Goal: Task Accomplishment & Management: Manage account settings

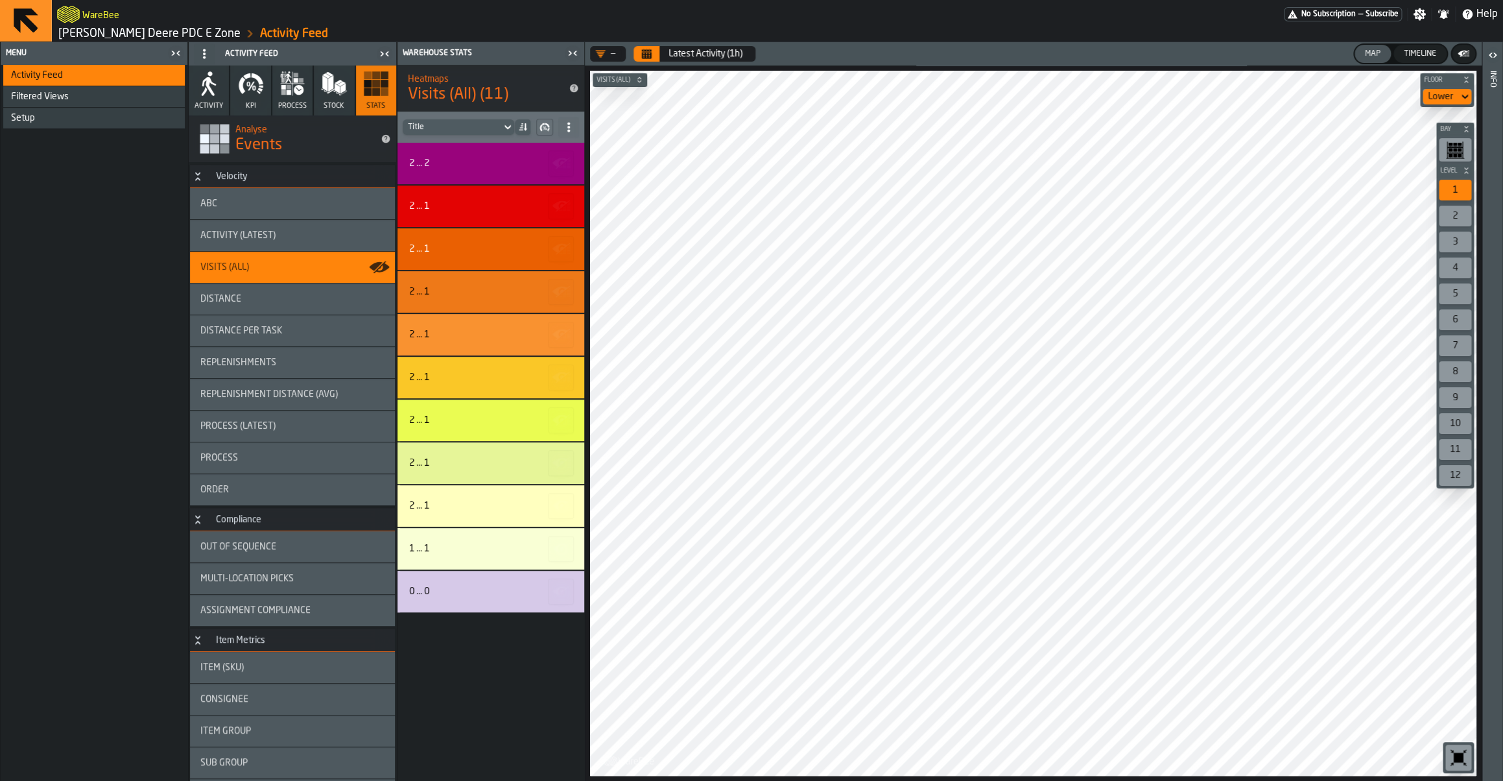
click at [85, 39] on link "John Deere PDC E Zone" at bounding box center [149, 34] width 182 height 14
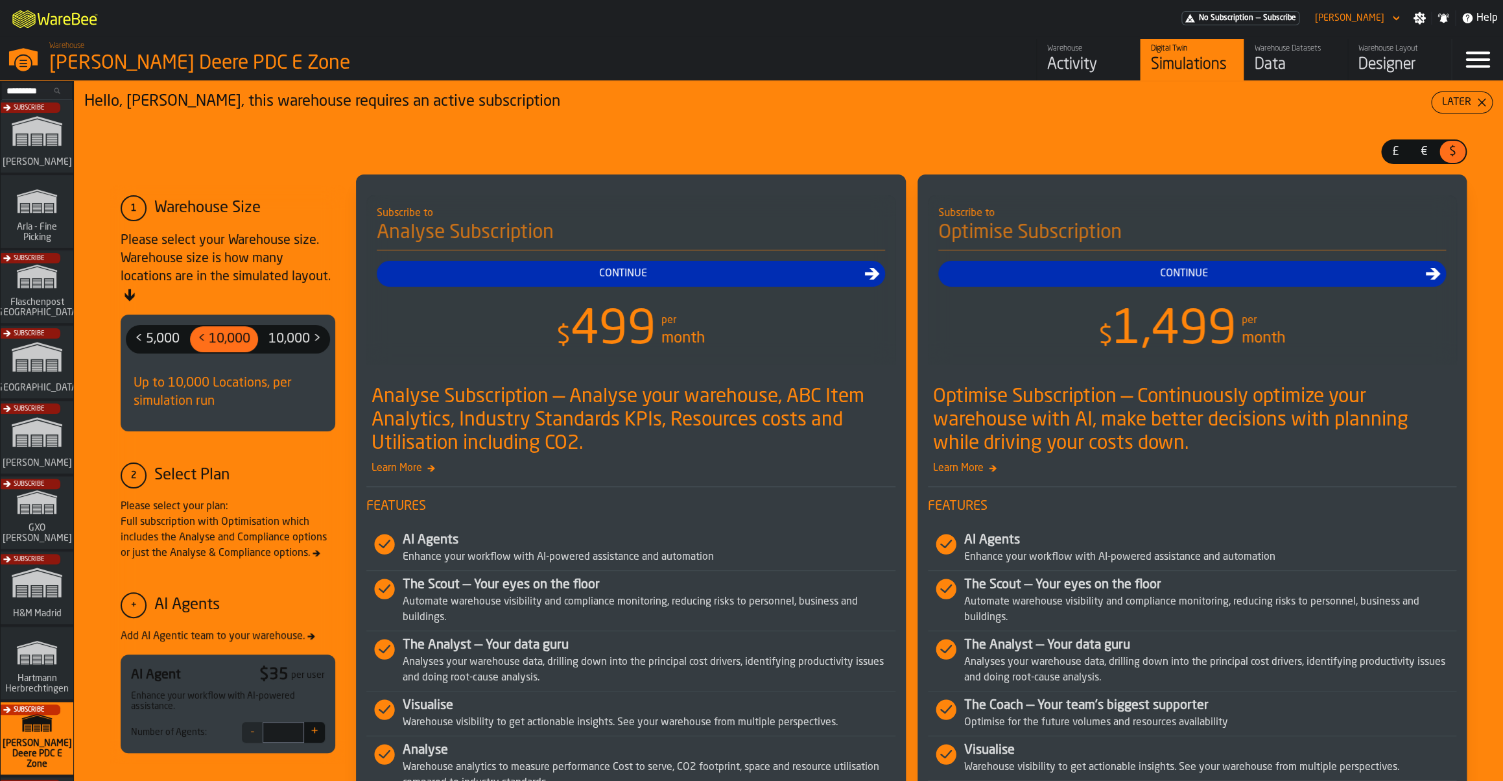
click at [46, 454] on div "Subscribe" at bounding box center [34, 440] width 73 height 75
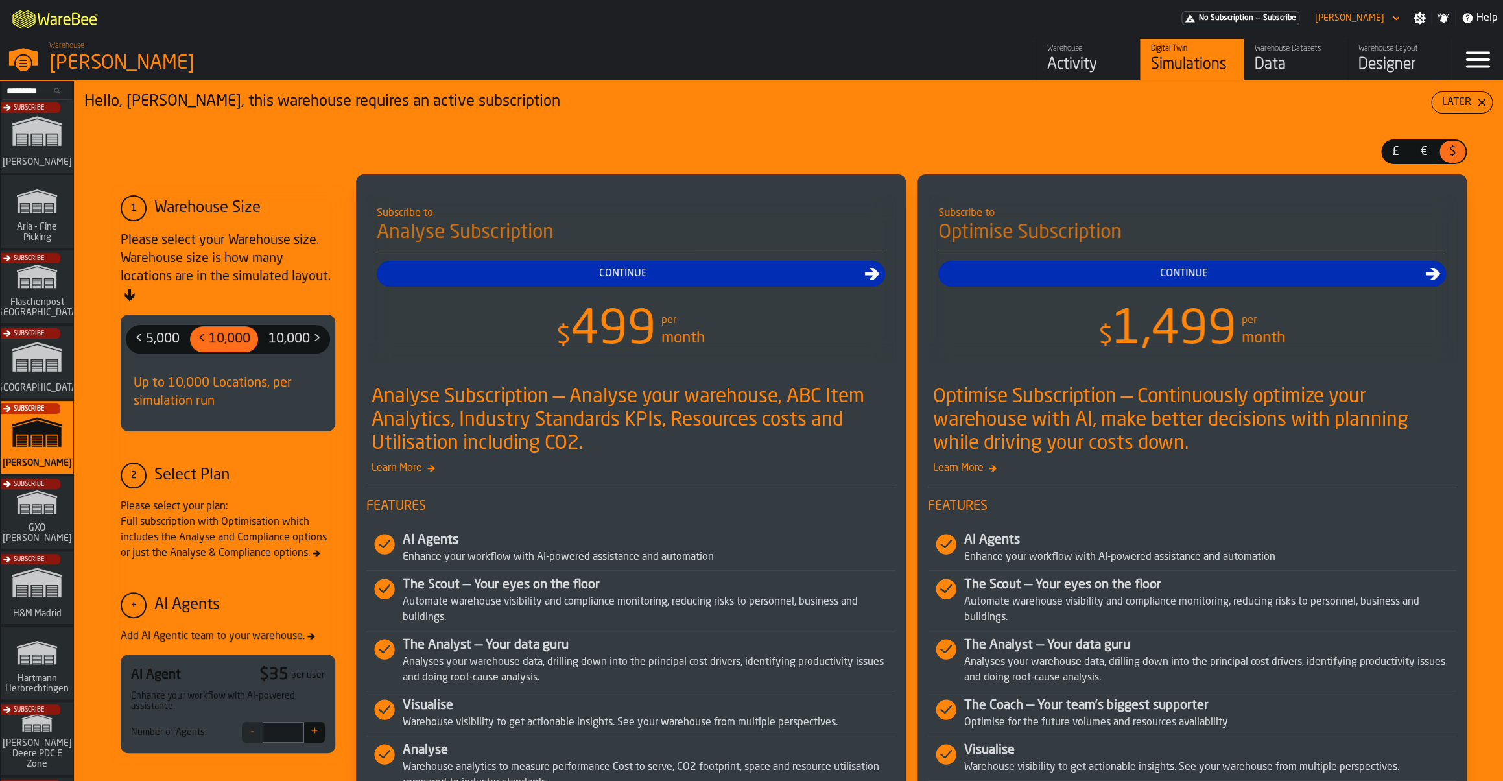
click at [1066, 55] on div "Warehouse Activity" at bounding box center [1088, 59] width 82 height 31
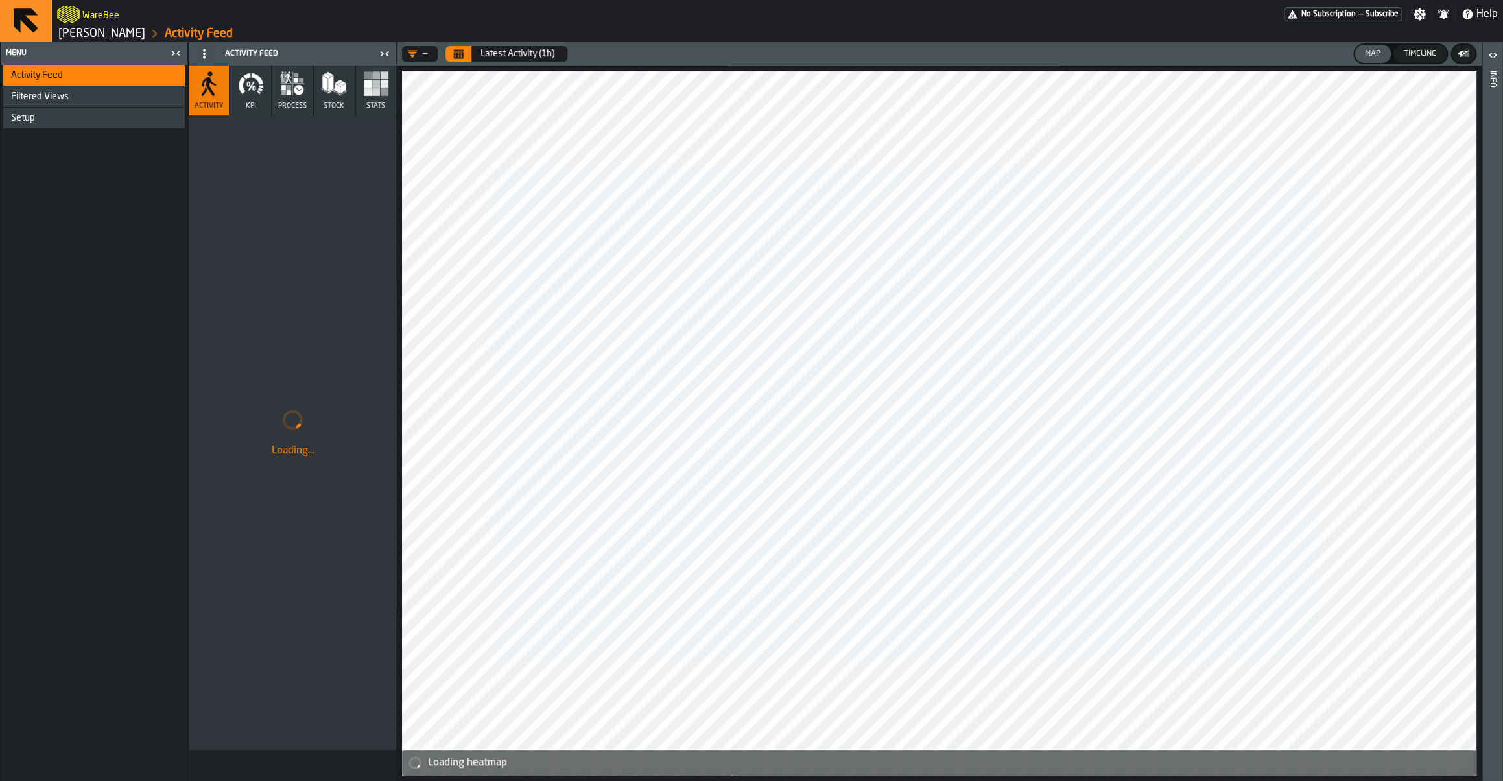
click at [260, 93] on icon "button" at bounding box center [258, 92] width 4 height 4
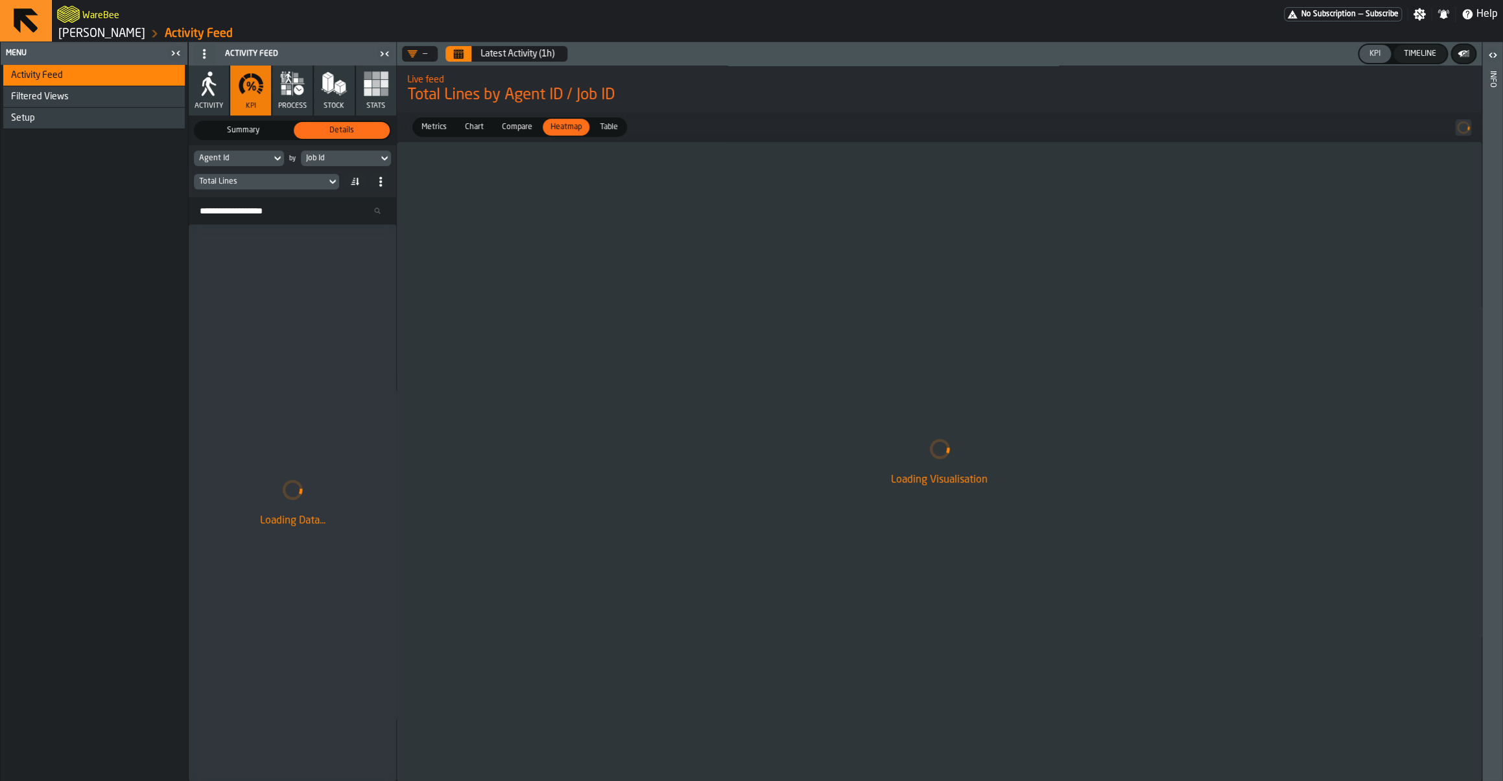
click at [239, 183] on div "Total Lines" at bounding box center [260, 181] width 122 height 9
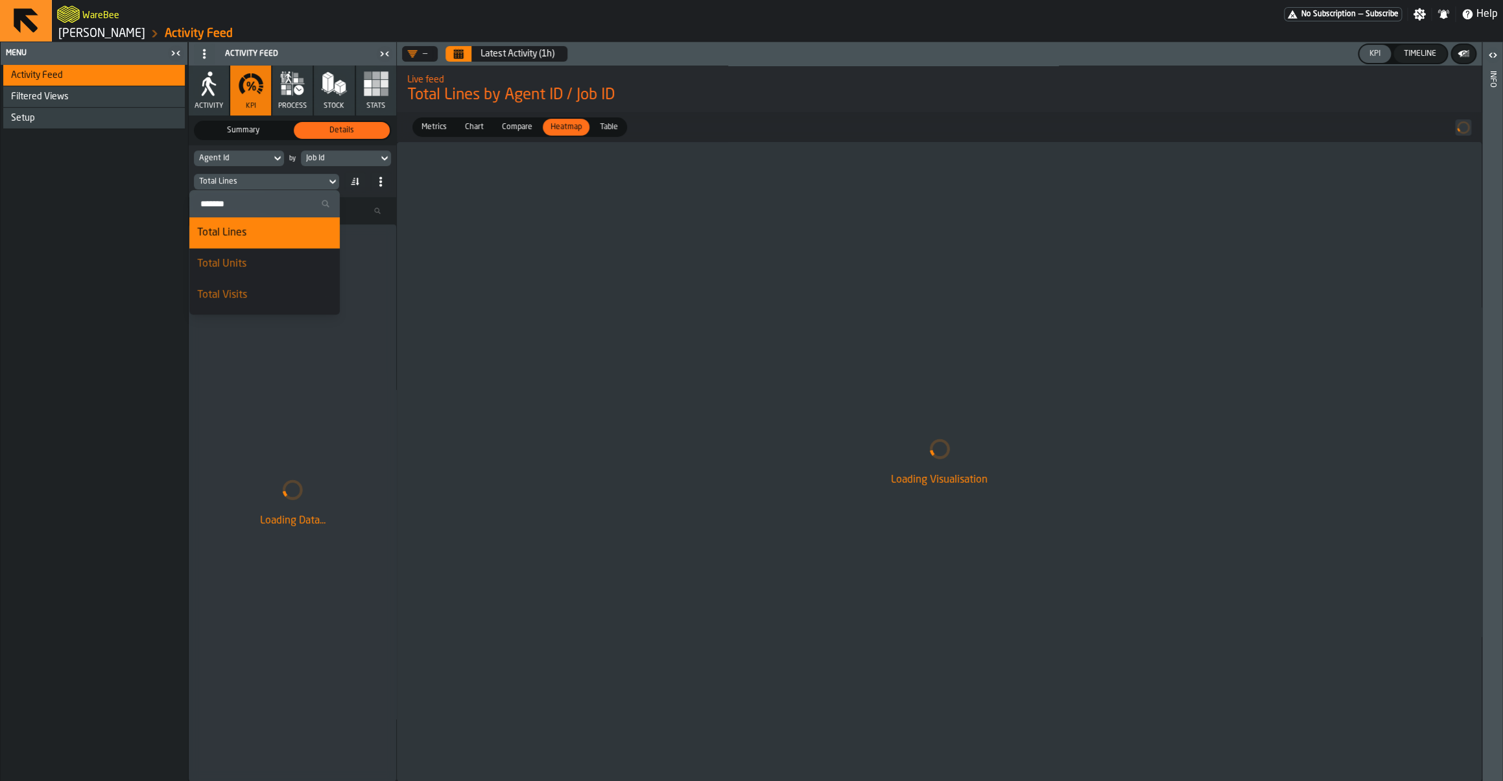
click at [231, 209] on input "Search" at bounding box center [264, 203] width 140 height 17
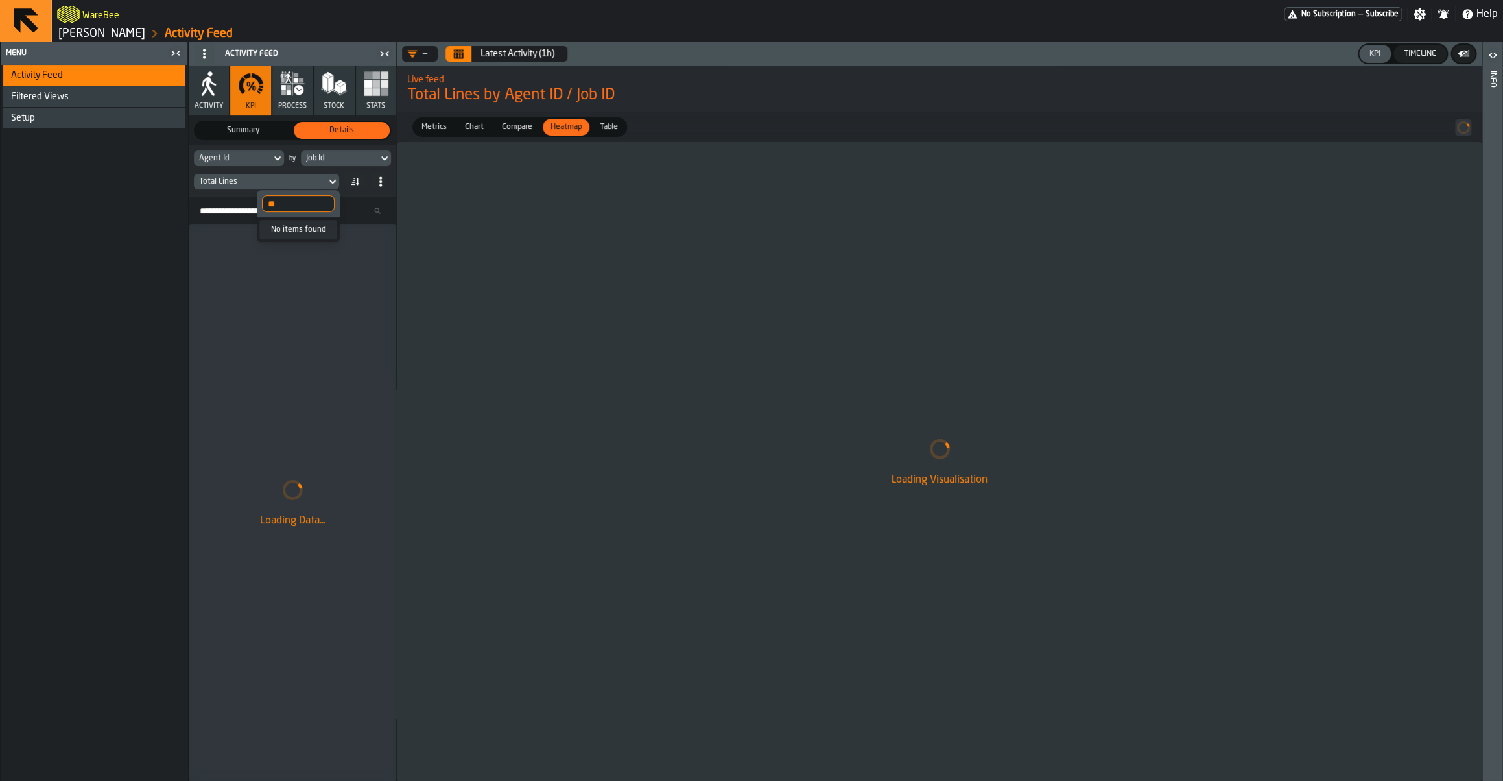
type input "*"
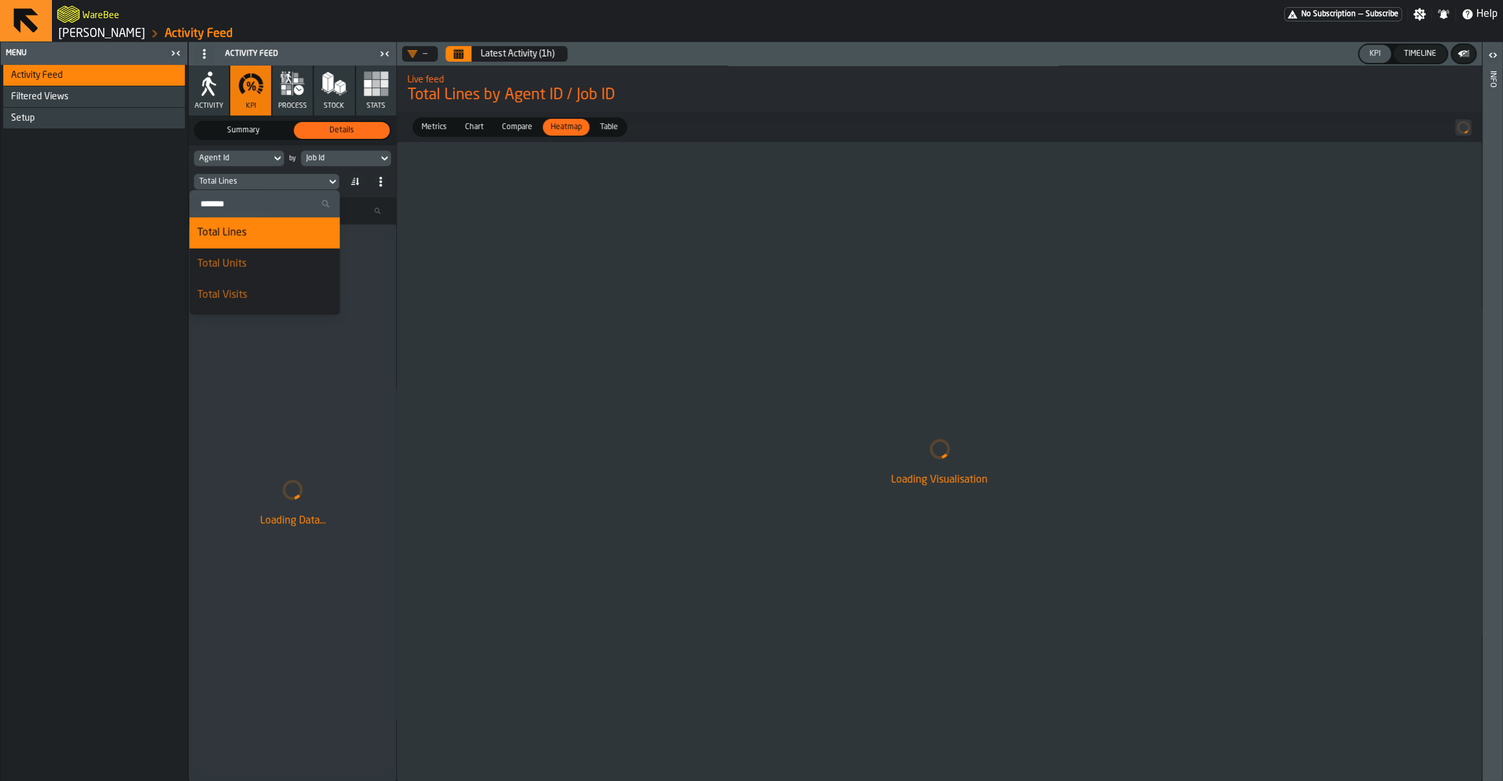
type input "*"
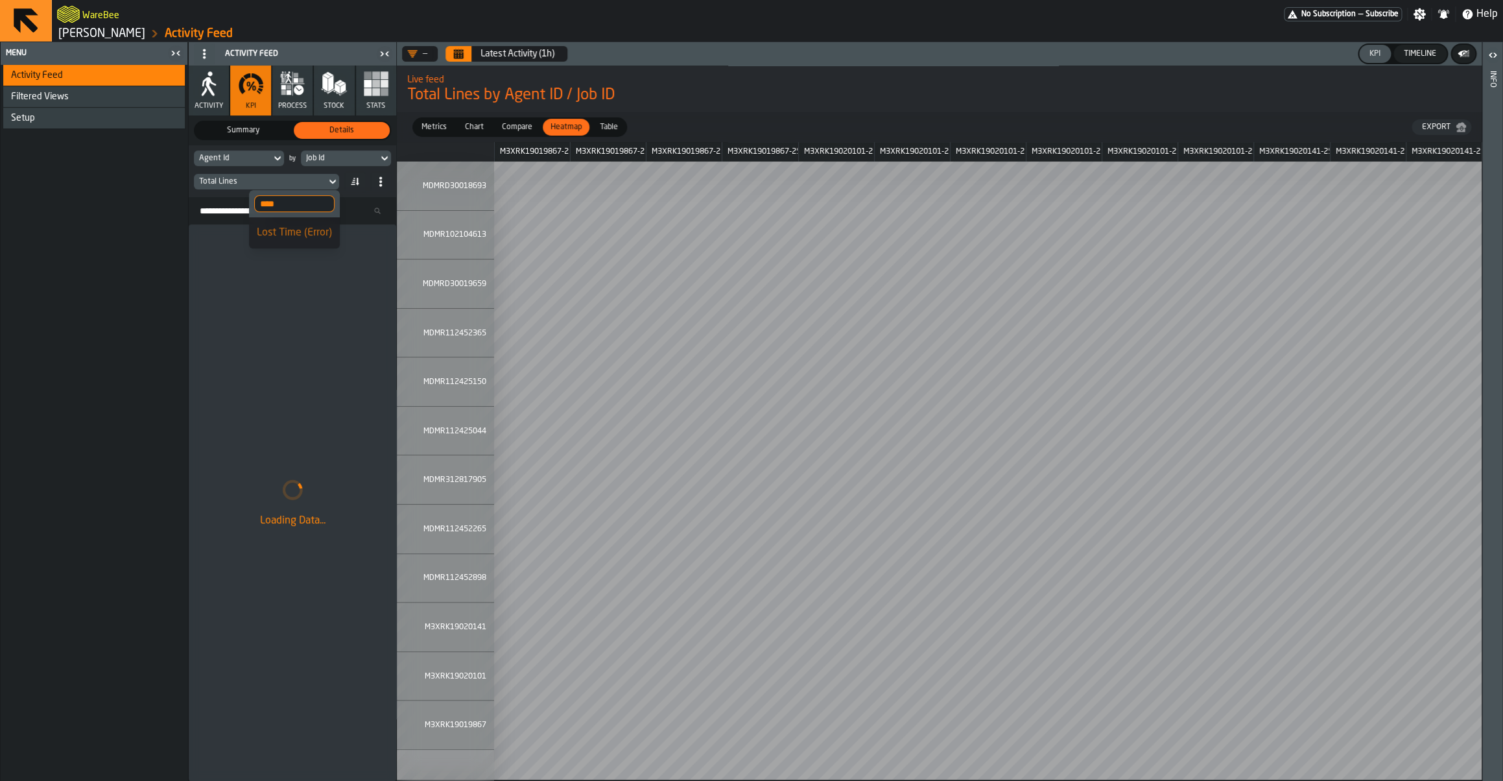
type input "****"
click at [273, 237] on div "Lost Time (Error)" at bounding box center [294, 233] width 75 height 16
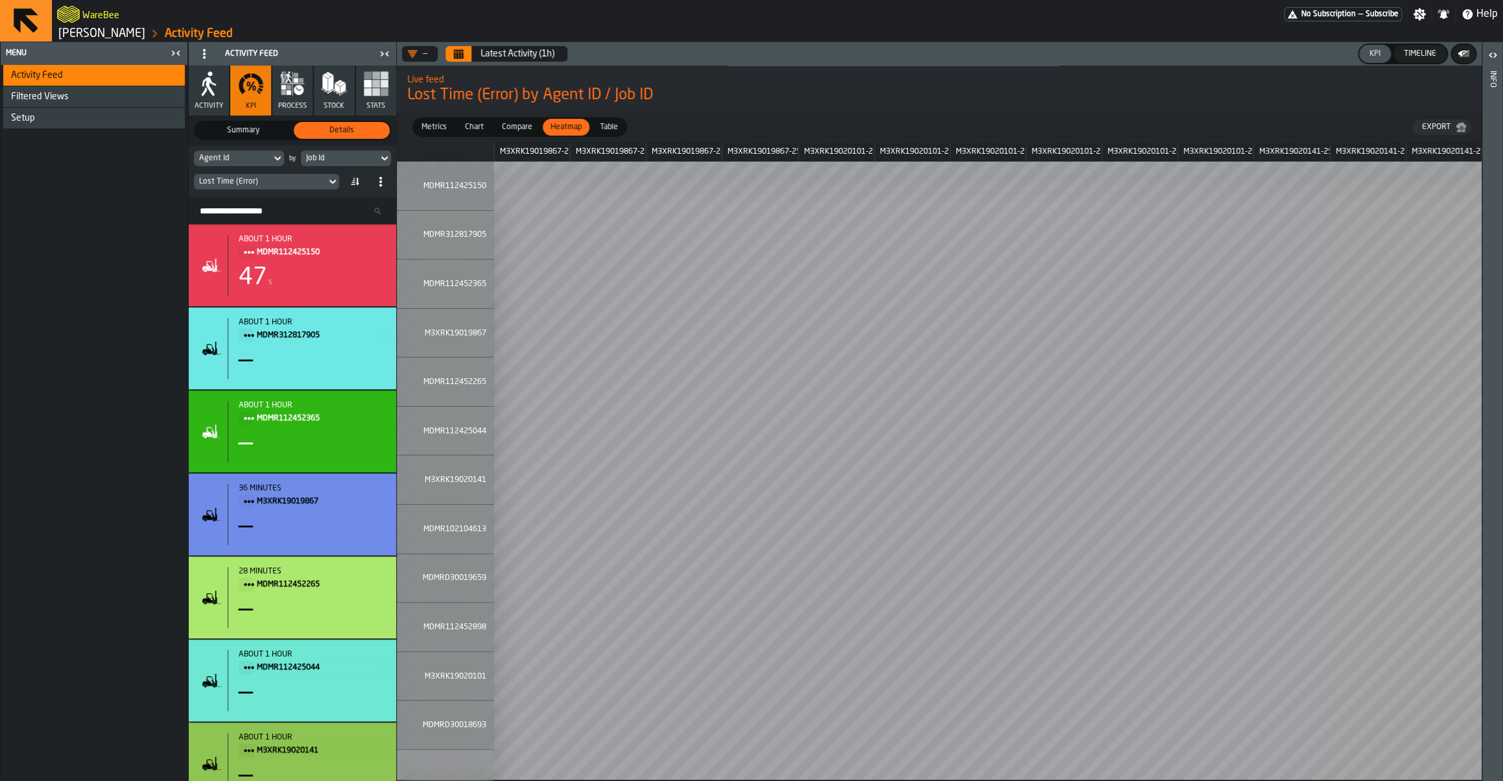
click at [463, 60] on button "Calendar" at bounding box center [458, 54] width 26 height 16
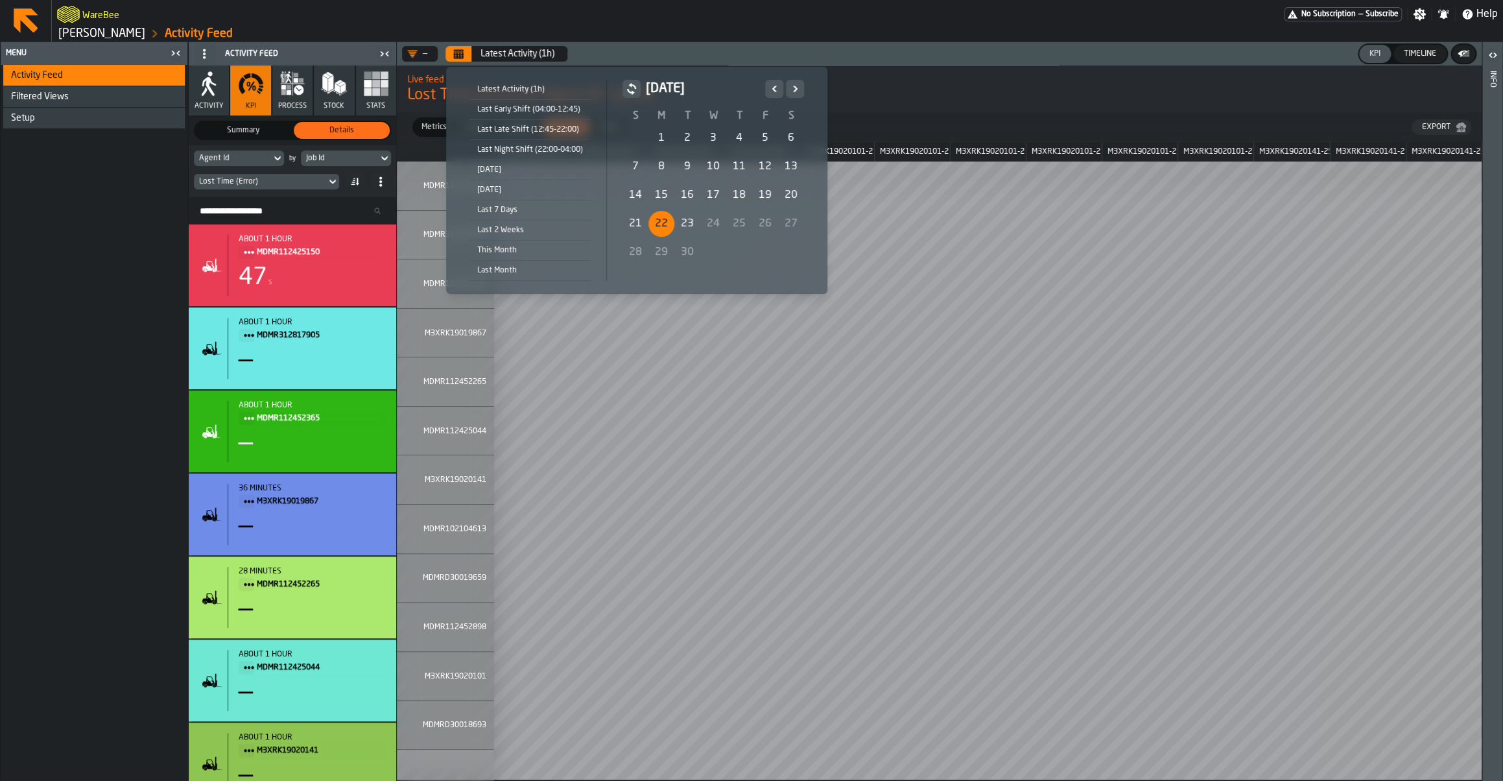
click at [663, 227] on div "22" at bounding box center [661, 224] width 26 height 26
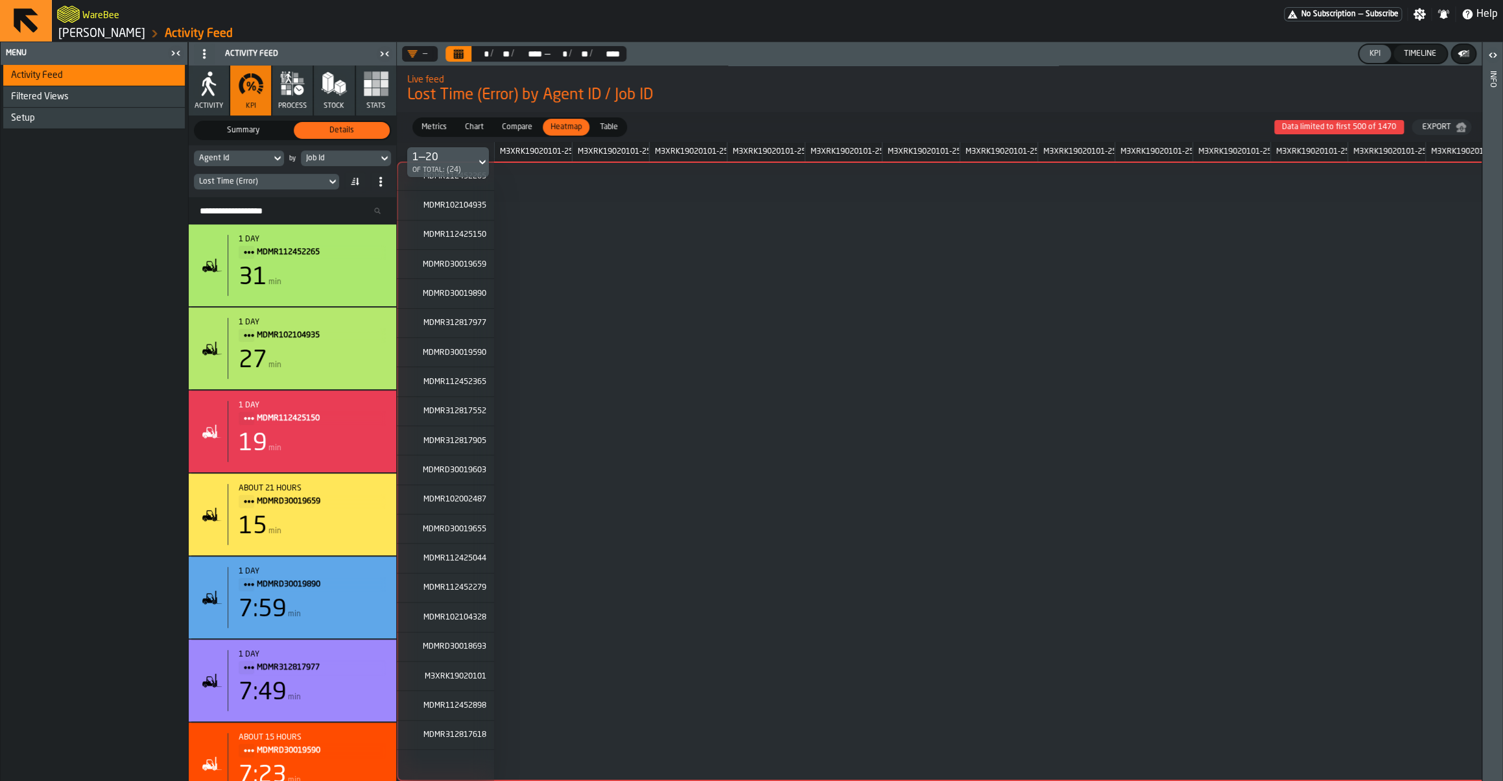
click at [515, 128] on span "Compare" at bounding box center [517, 127] width 41 height 12
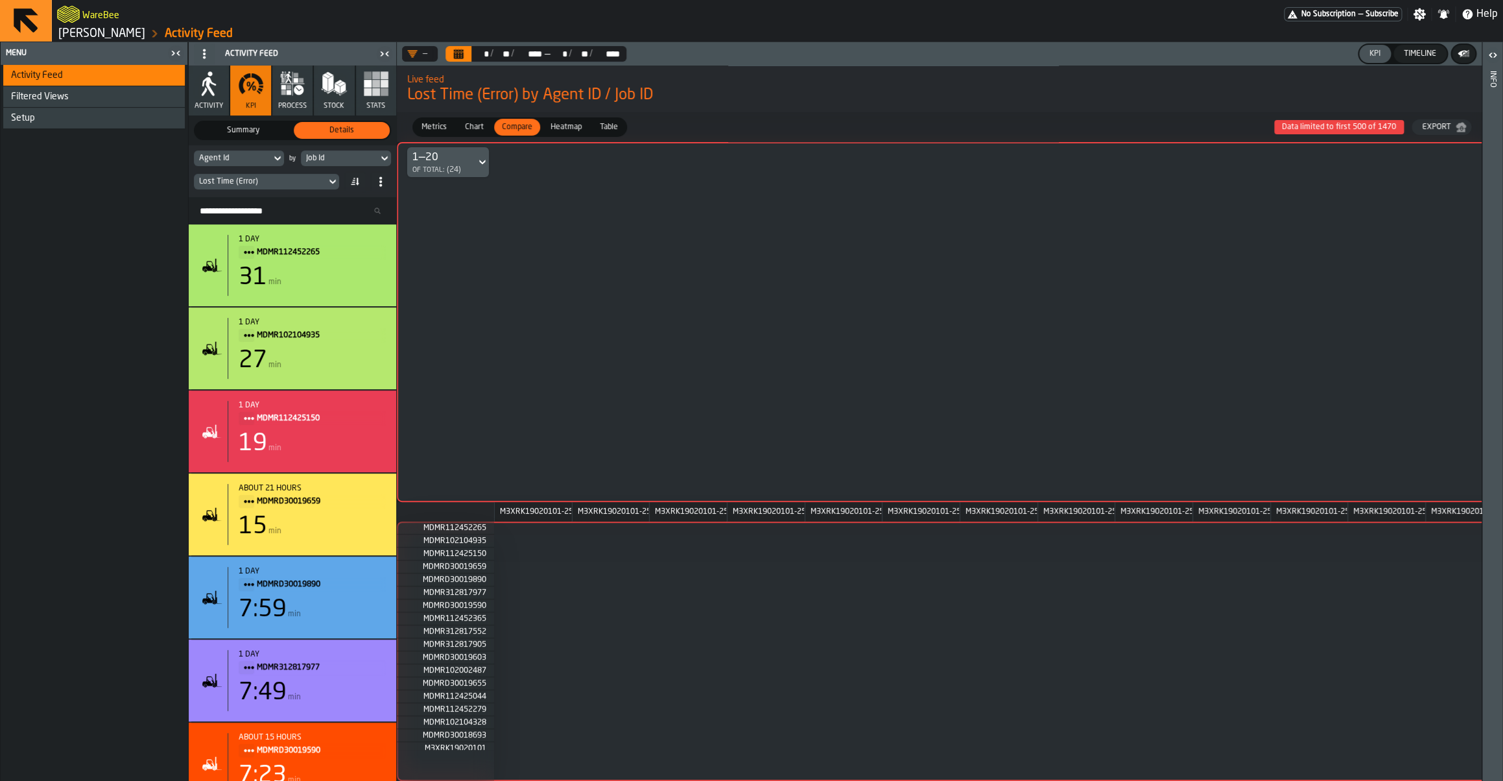
click at [1345, 129] on span "Data limited to first 500 of 1470" at bounding box center [1339, 127] width 130 height 14
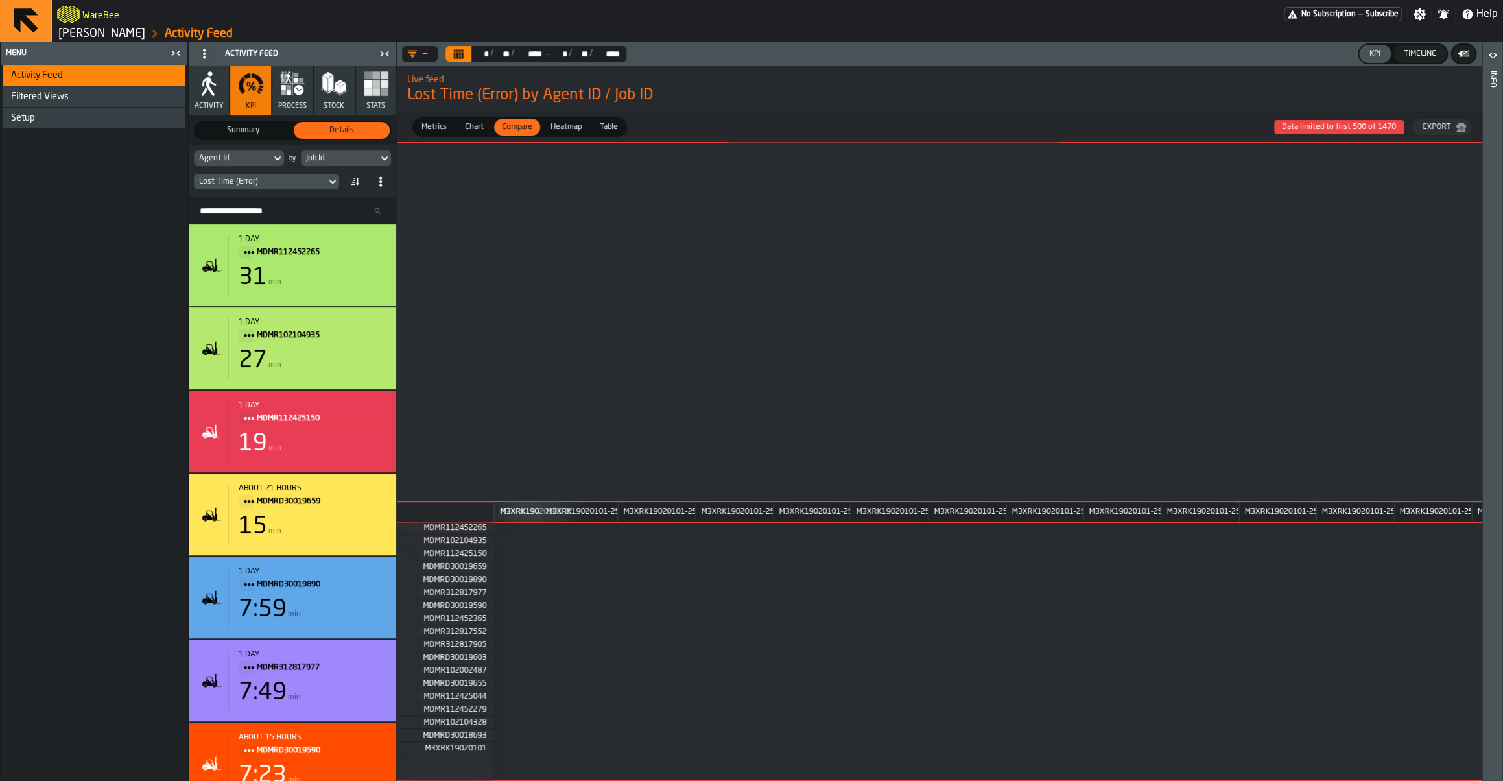
scroll to position [0, 793]
click at [336, 159] on div "Job Id" at bounding box center [339, 158] width 67 height 9
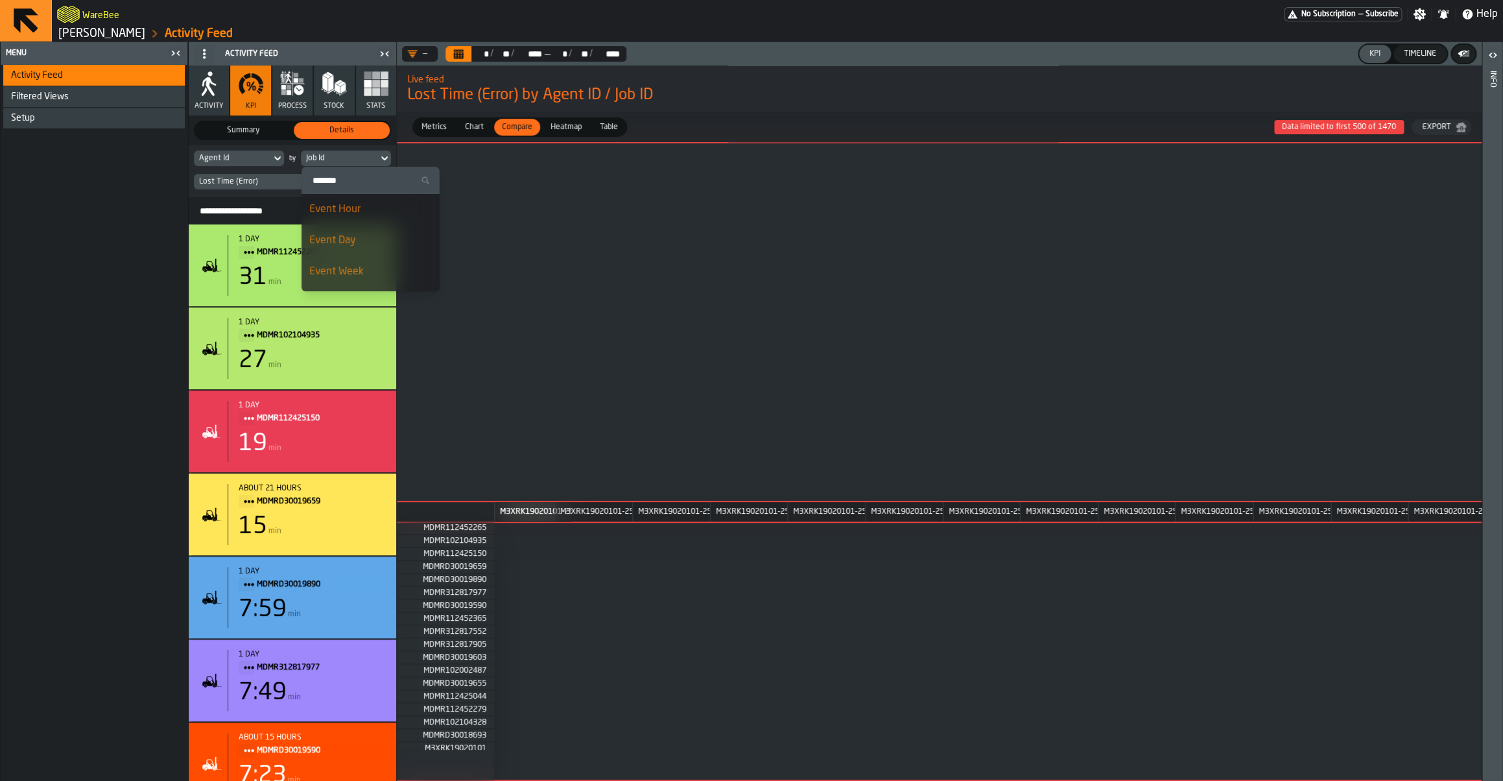
click at [352, 211] on div "Event Hour" at bounding box center [370, 210] width 123 height 16
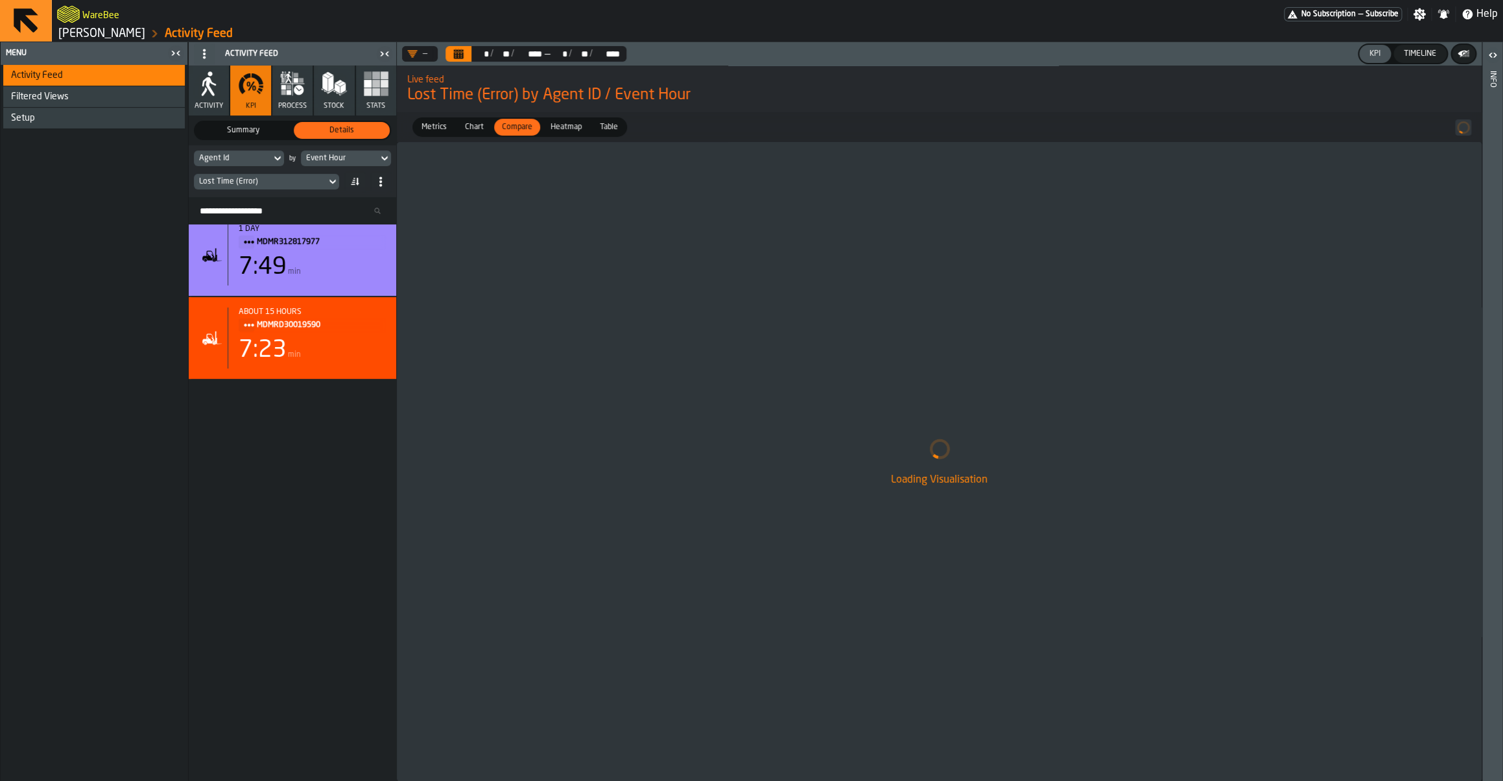
scroll to position [0, 0]
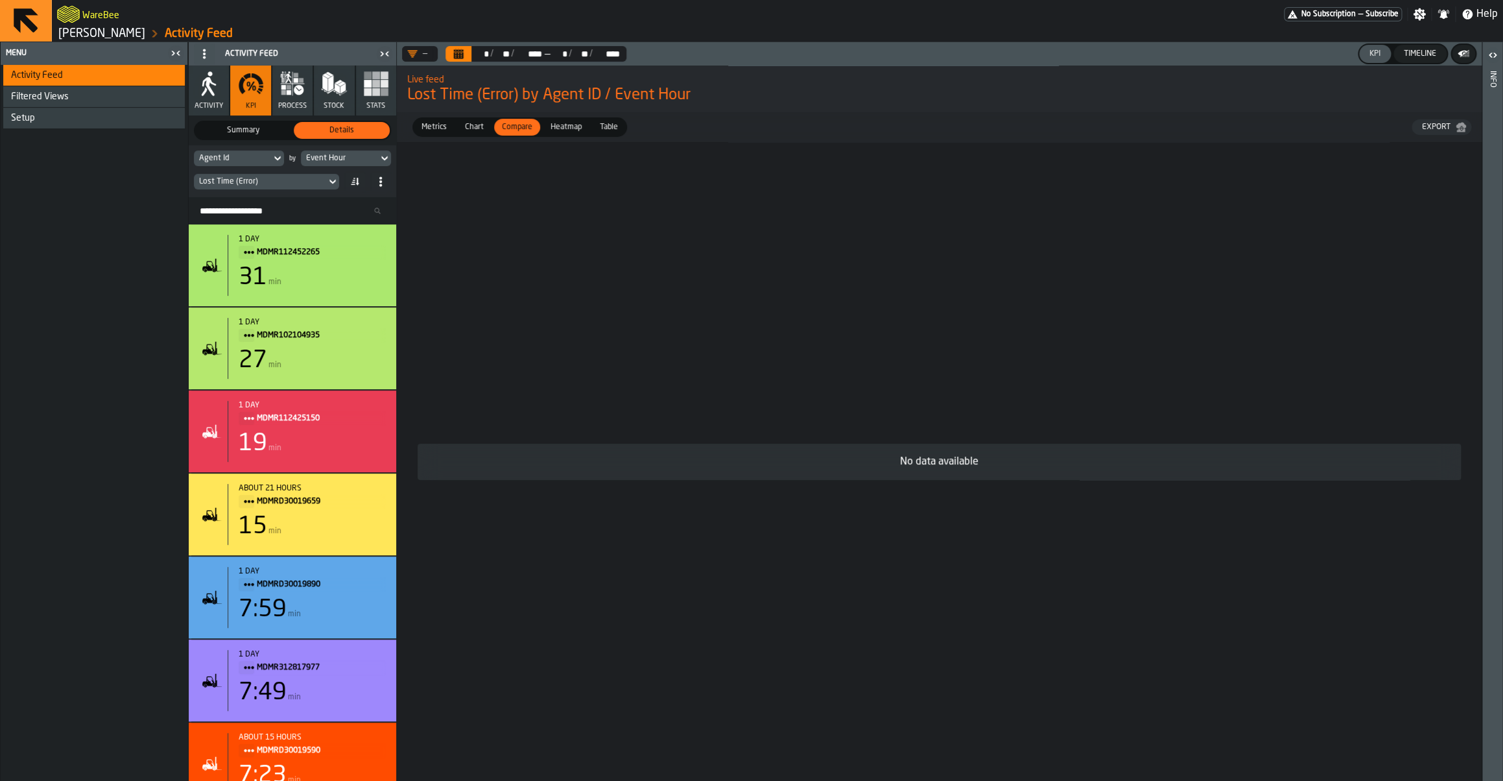
click at [465, 132] on span "Chart" at bounding box center [474, 127] width 29 height 12
click at [505, 133] on span "Compare" at bounding box center [517, 127] width 41 height 12
click at [566, 126] on span "Heatmap" at bounding box center [565, 127] width 41 height 12
click at [456, 54] on icon "Calendar" at bounding box center [458, 54] width 10 height 10
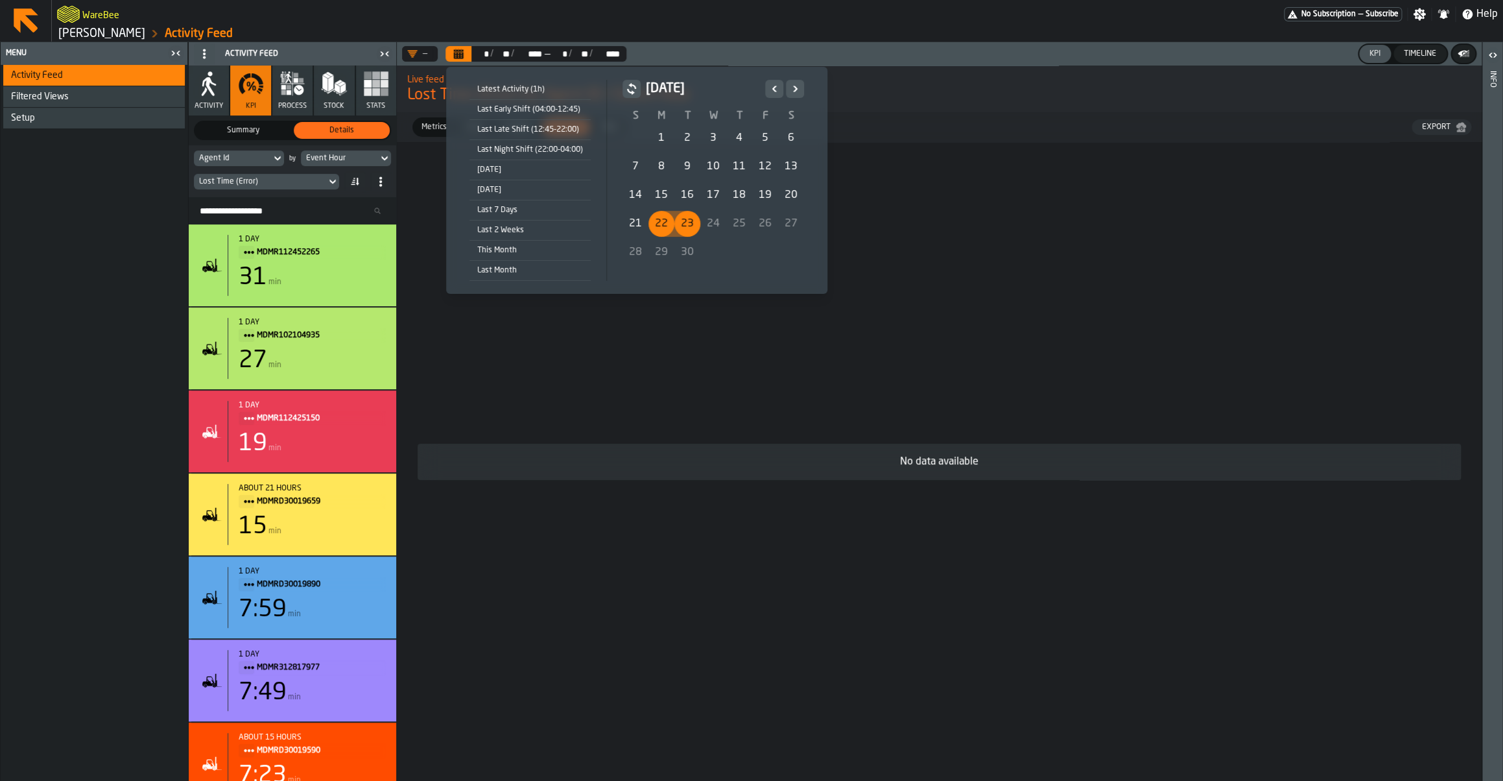
click at [657, 228] on div "22" at bounding box center [661, 224] width 26 height 26
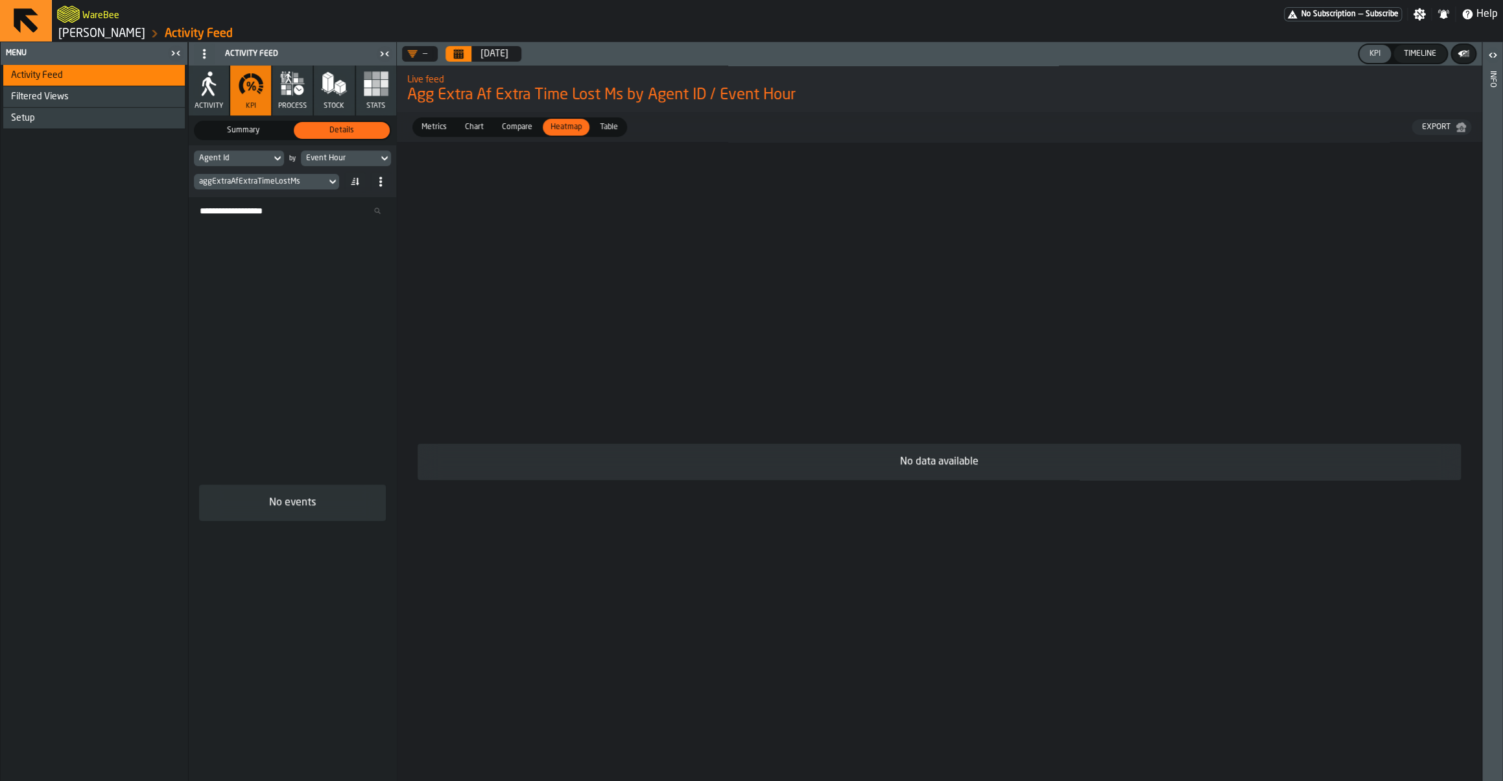
click at [239, 181] on div "aggExtraAfExtraTimeLostMs" at bounding box center [260, 181] width 122 height 9
click at [304, 201] on input "****" at bounding box center [298, 203] width 73 height 17
click at [281, 186] on div "aggExtraAfExtraTimeLostMs" at bounding box center [260, 181] width 122 height 9
click at [328, 182] on icon at bounding box center [332, 182] width 13 height 16
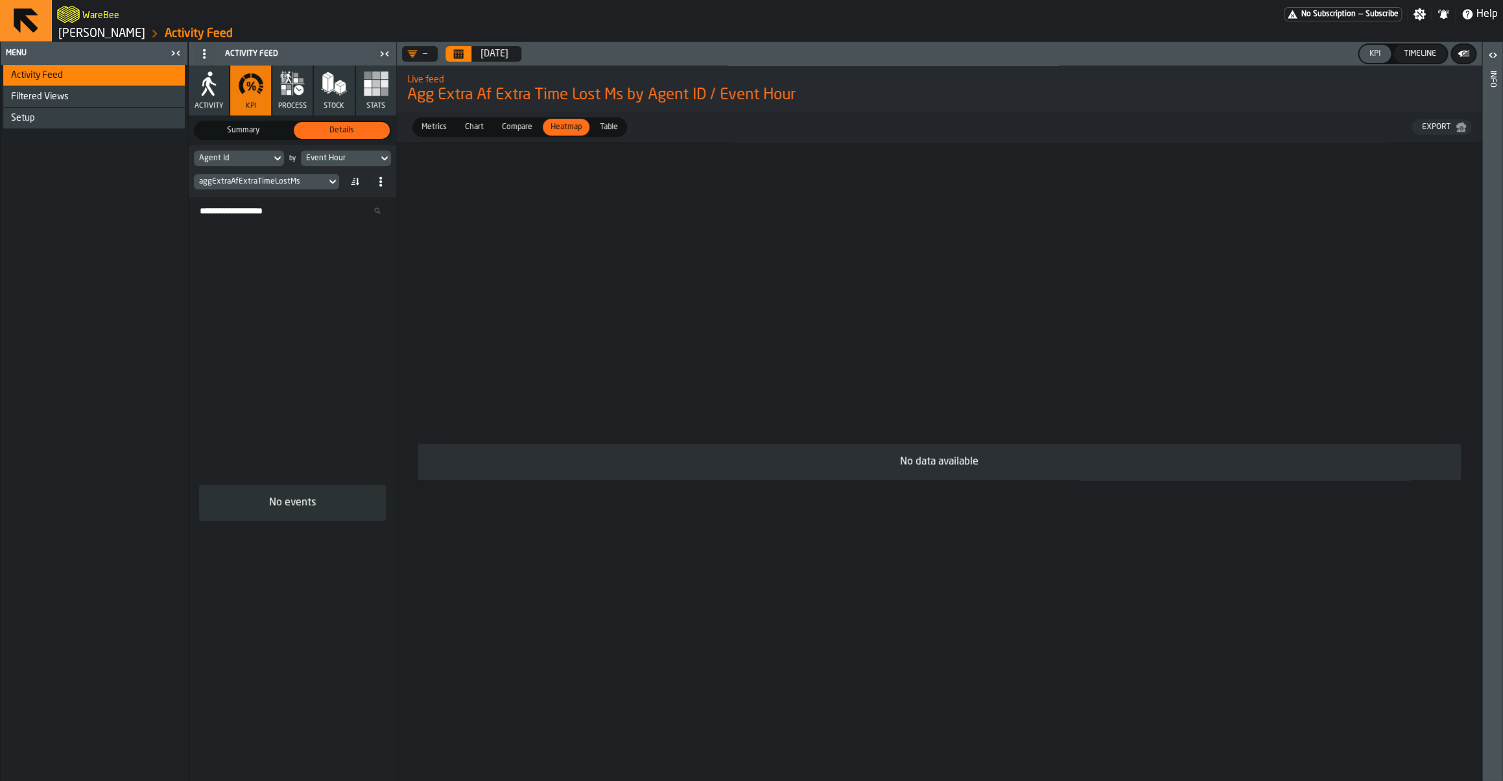
click at [328, 182] on icon at bounding box center [332, 182] width 13 height 16
click at [303, 208] on input "****" at bounding box center [298, 203] width 73 height 17
click at [437, 125] on span "Metrics" at bounding box center [434, 127] width 36 height 12
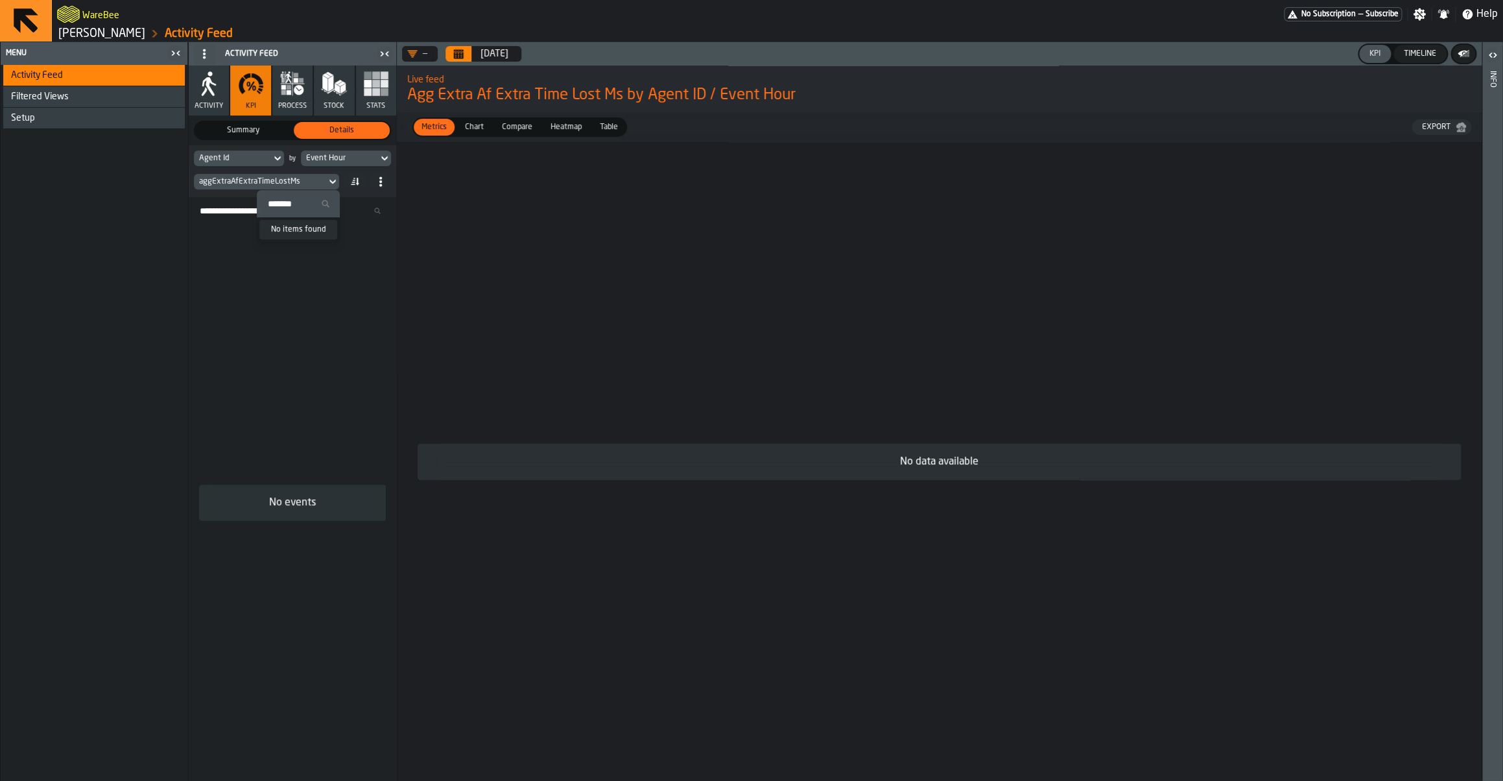
click at [252, 146] on div "Agent Id by Event Hour aggExtraAfExtraTimeLostMs" at bounding box center [292, 171] width 207 height 52
click at [250, 139] on label "Summary Summary" at bounding box center [243, 130] width 99 height 19
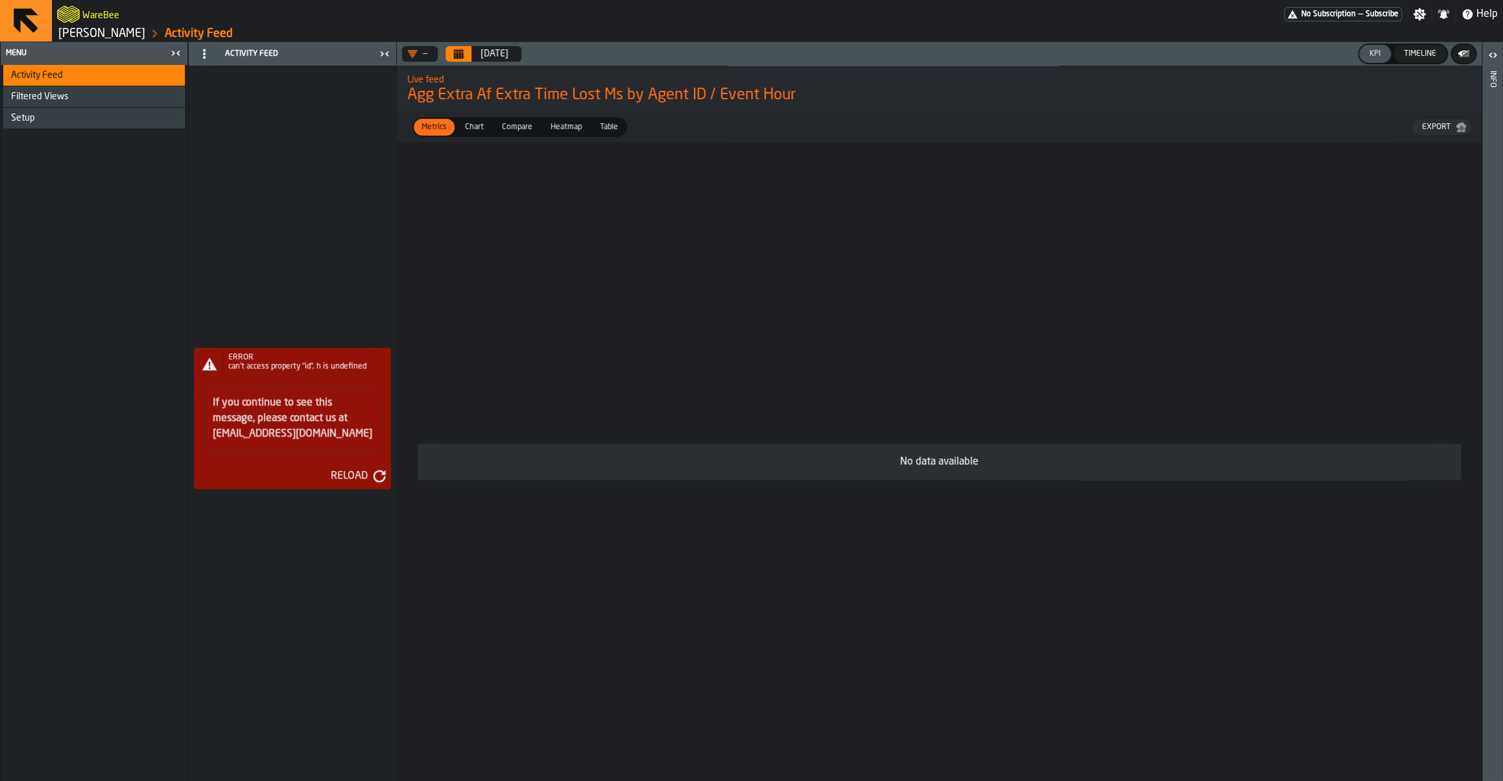
click at [317, 168] on div "ERROR can't access property "id", h is undefined If you continue to see this me…" at bounding box center [292, 422] width 207 height 715
click at [377, 469] on div "Reload" at bounding box center [355, 476] width 60 height 16
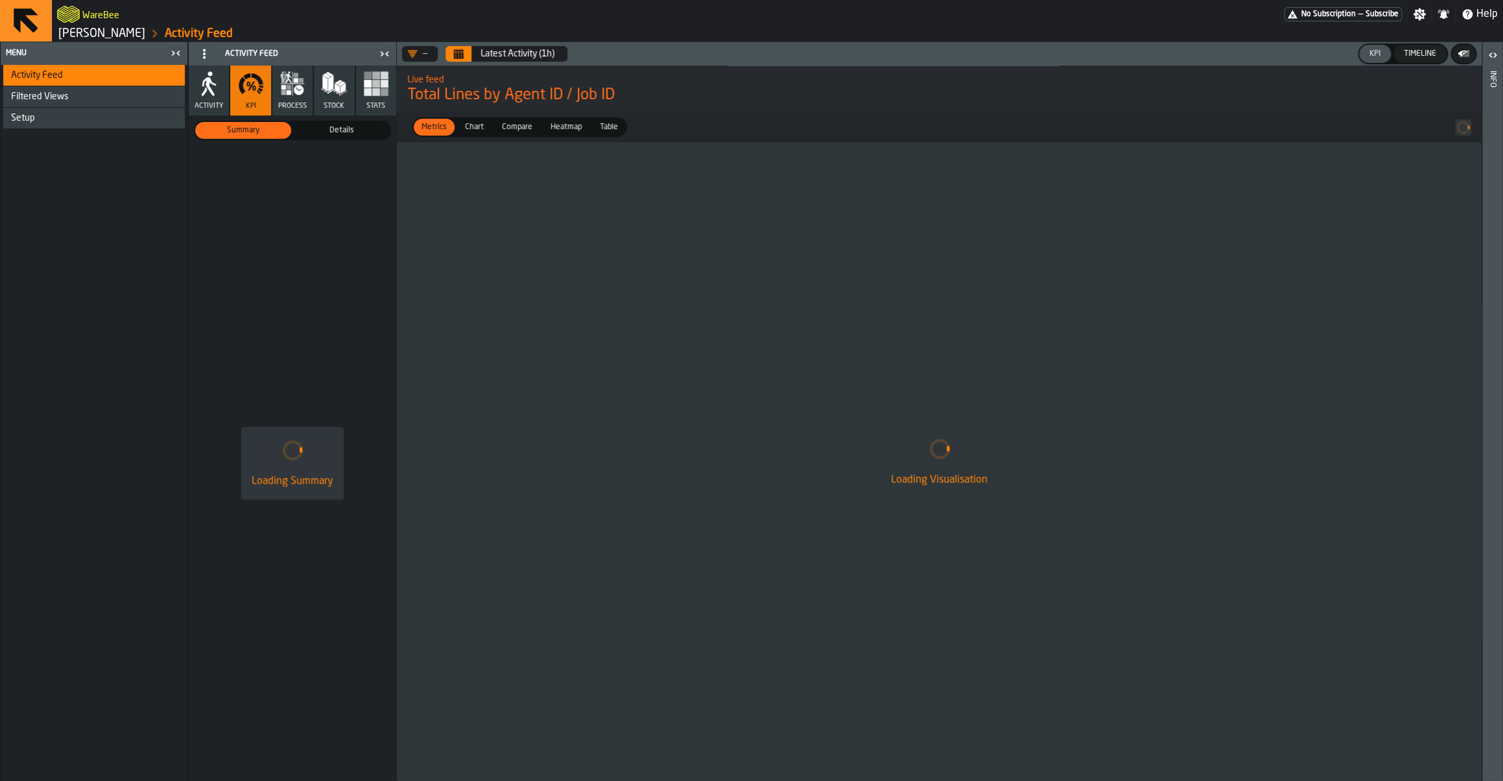
click at [465, 54] on button "Calendar" at bounding box center [458, 54] width 26 height 16
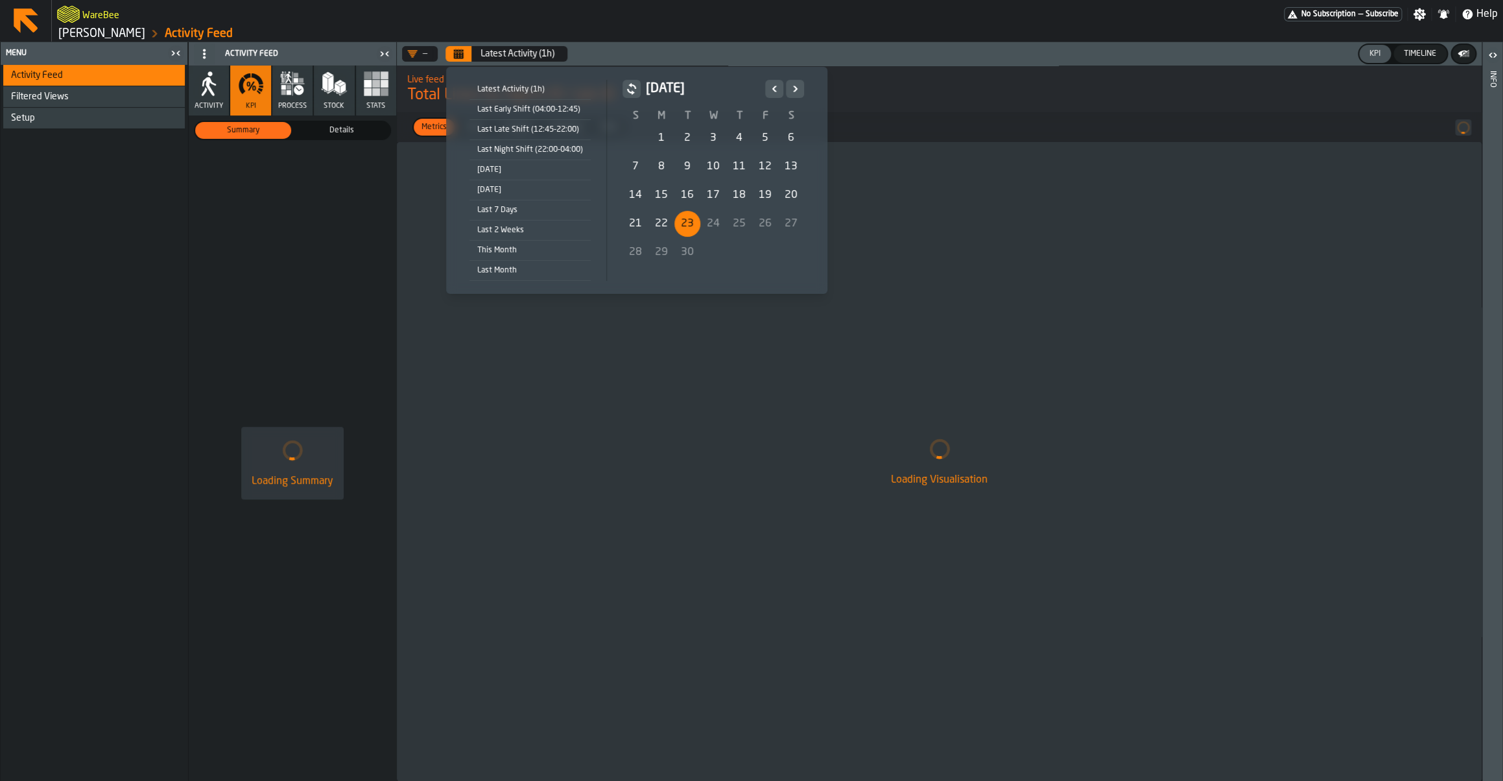
click at [694, 220] on div "23" at bounding box center [687, 224] width 26 height 26
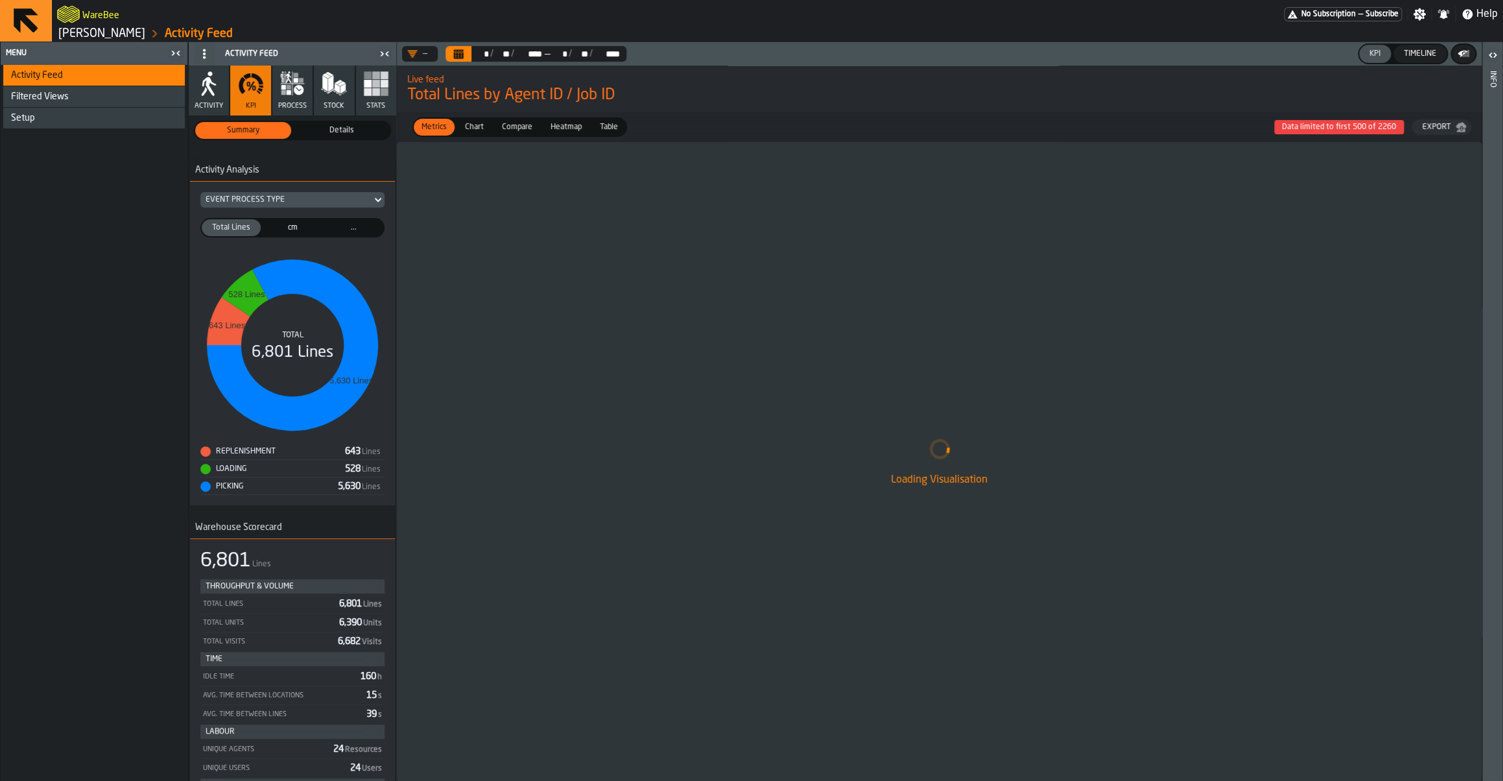
click at [341, 132] on span "Details" at bounding box center [341, 130] width 91 height 12
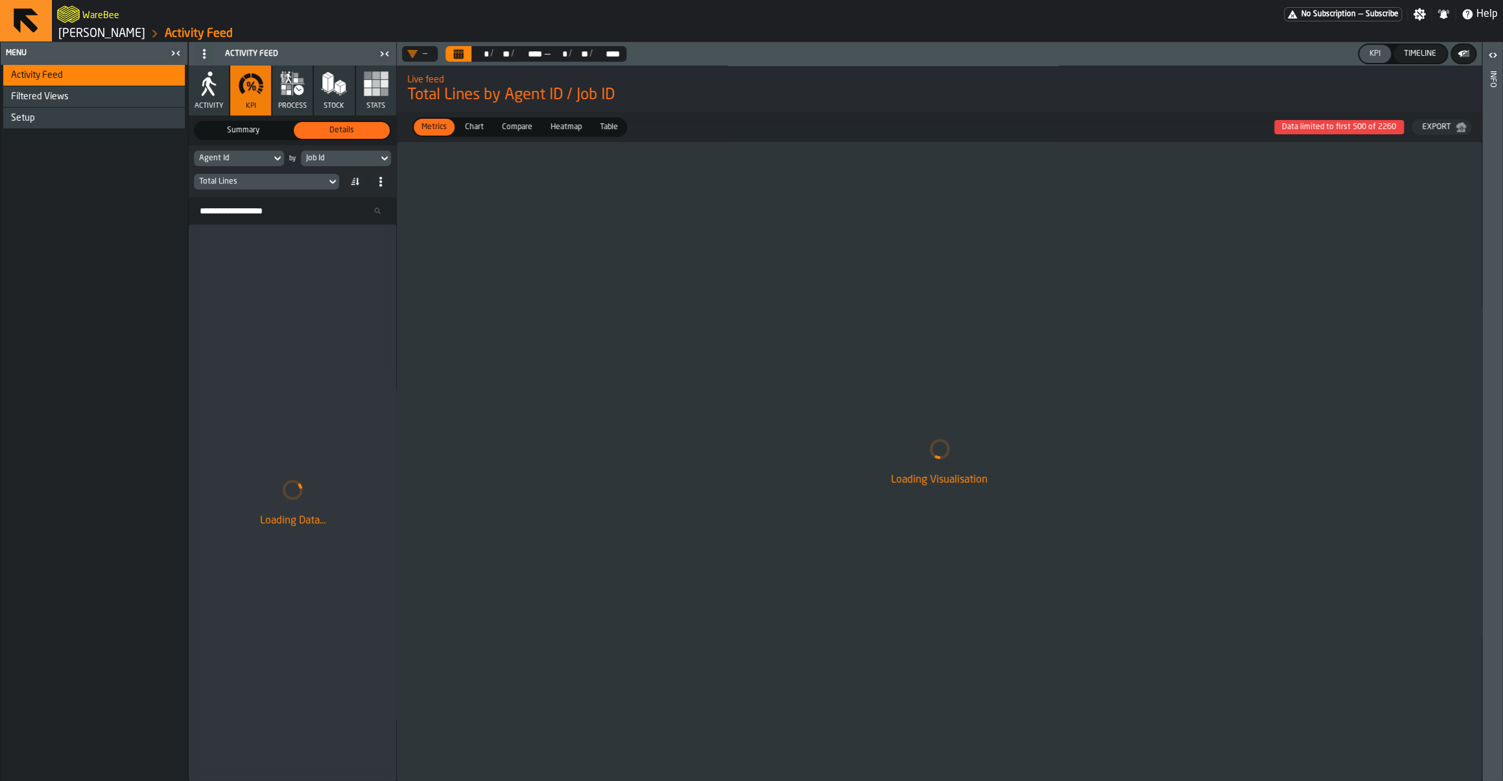
click at [269, 189] on div "Total Lines" at bounding box center [266, 182] width 145 height 16
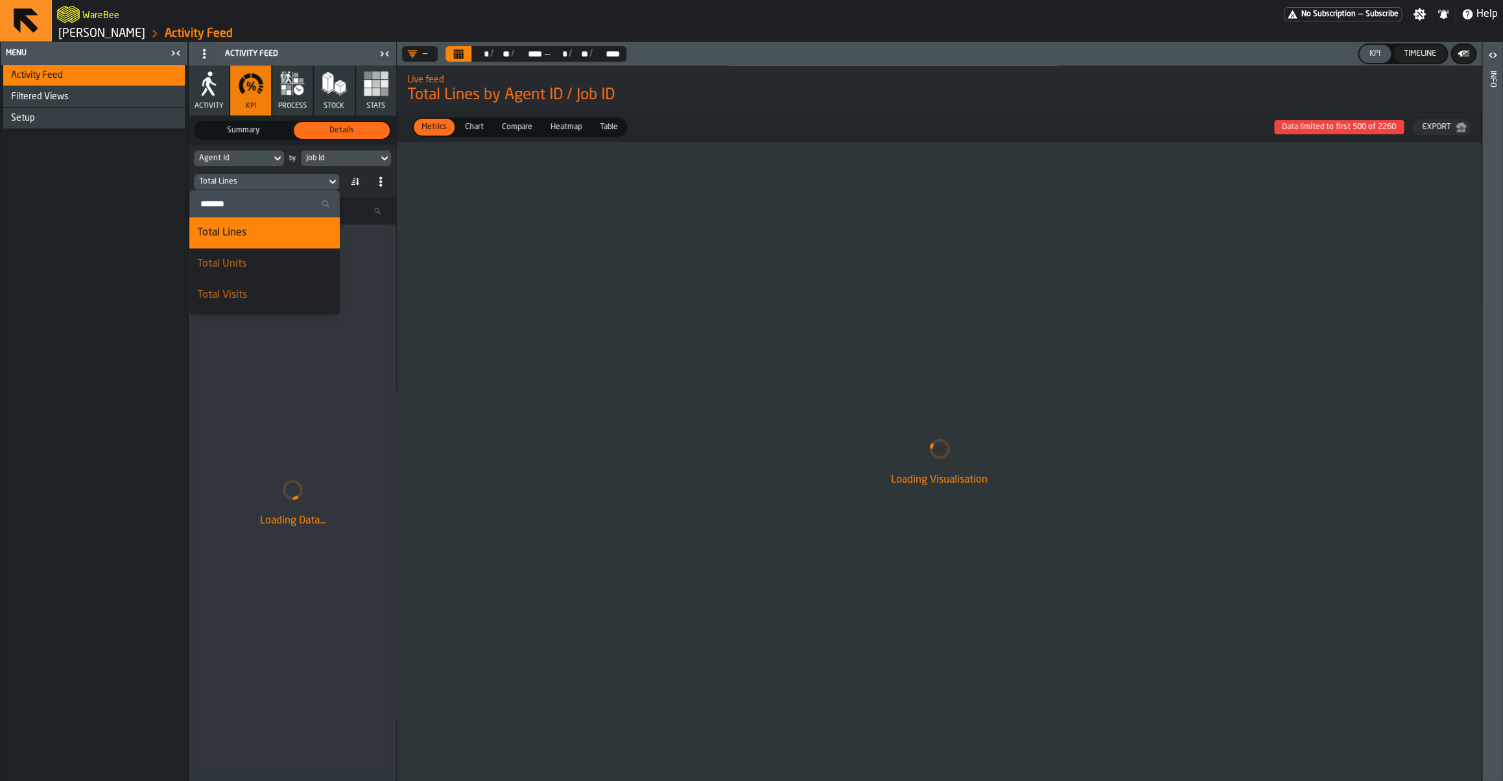
click at [347, 156] on div "Job Id" at bounding box center [339, 158] width 67 height 9
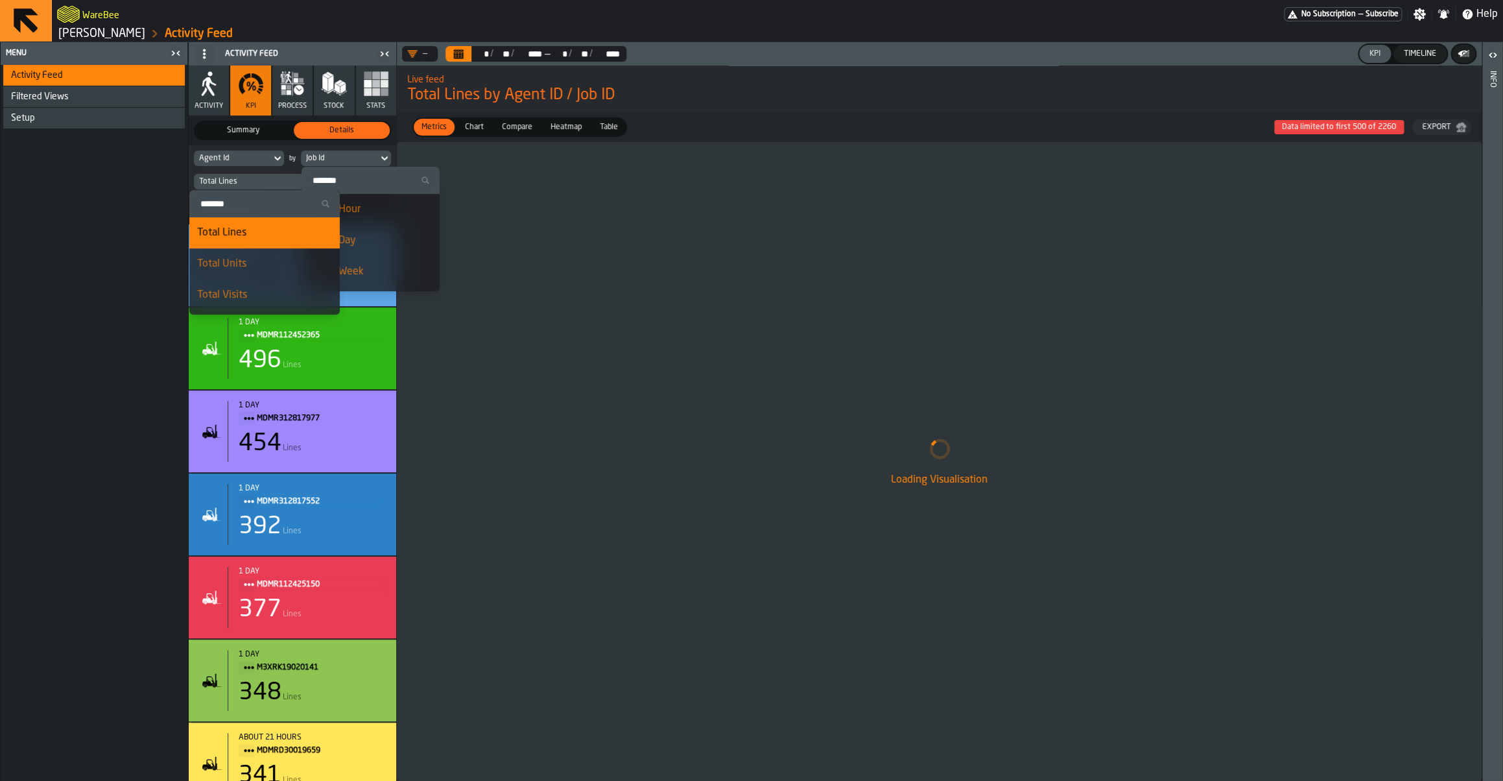
click at [359, 198] on li "Event Hour" at bounding box center [370, 209] width 138 height 31
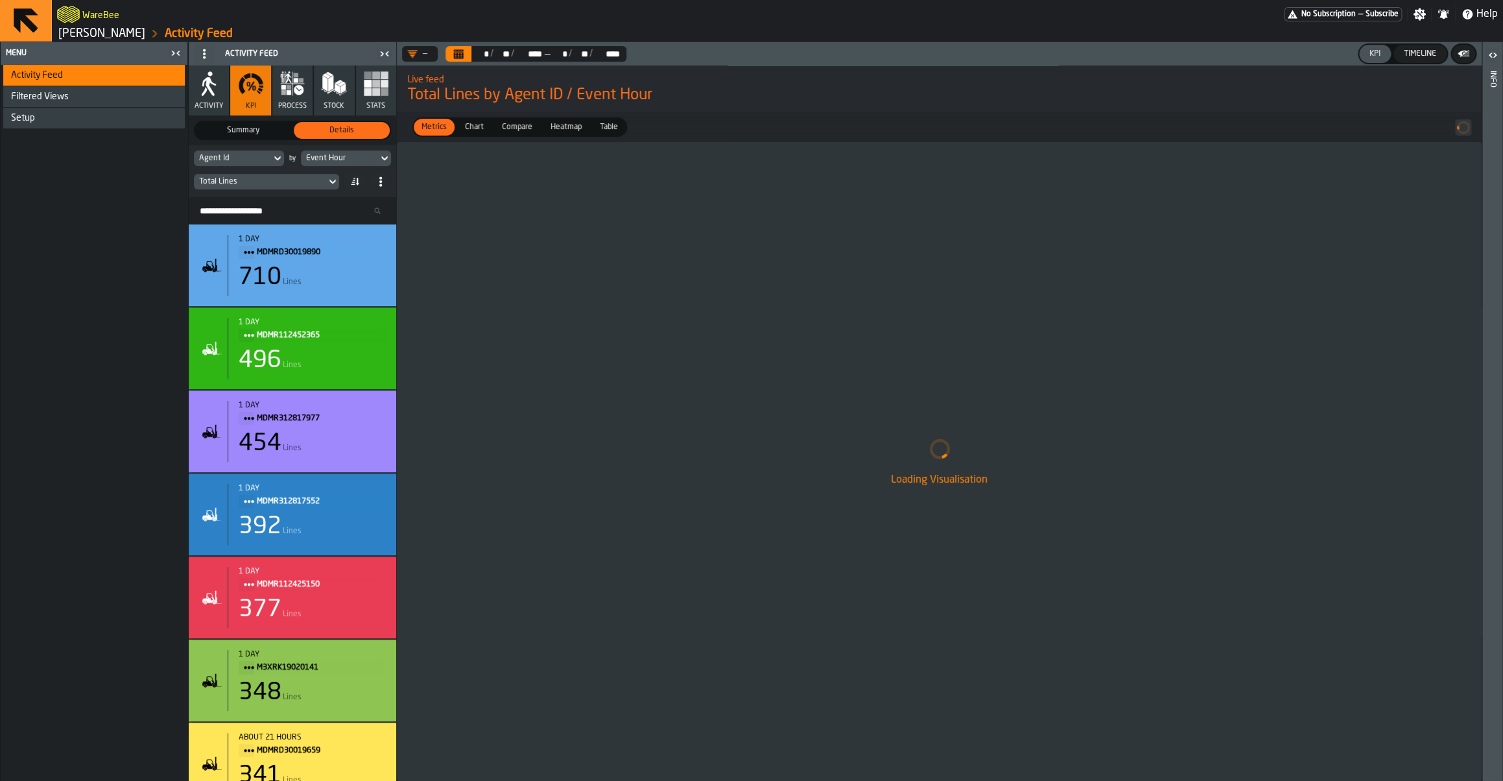
click at [263, 185] on div "Total Lines" at bounding box center [260, 181] width 122 height 9
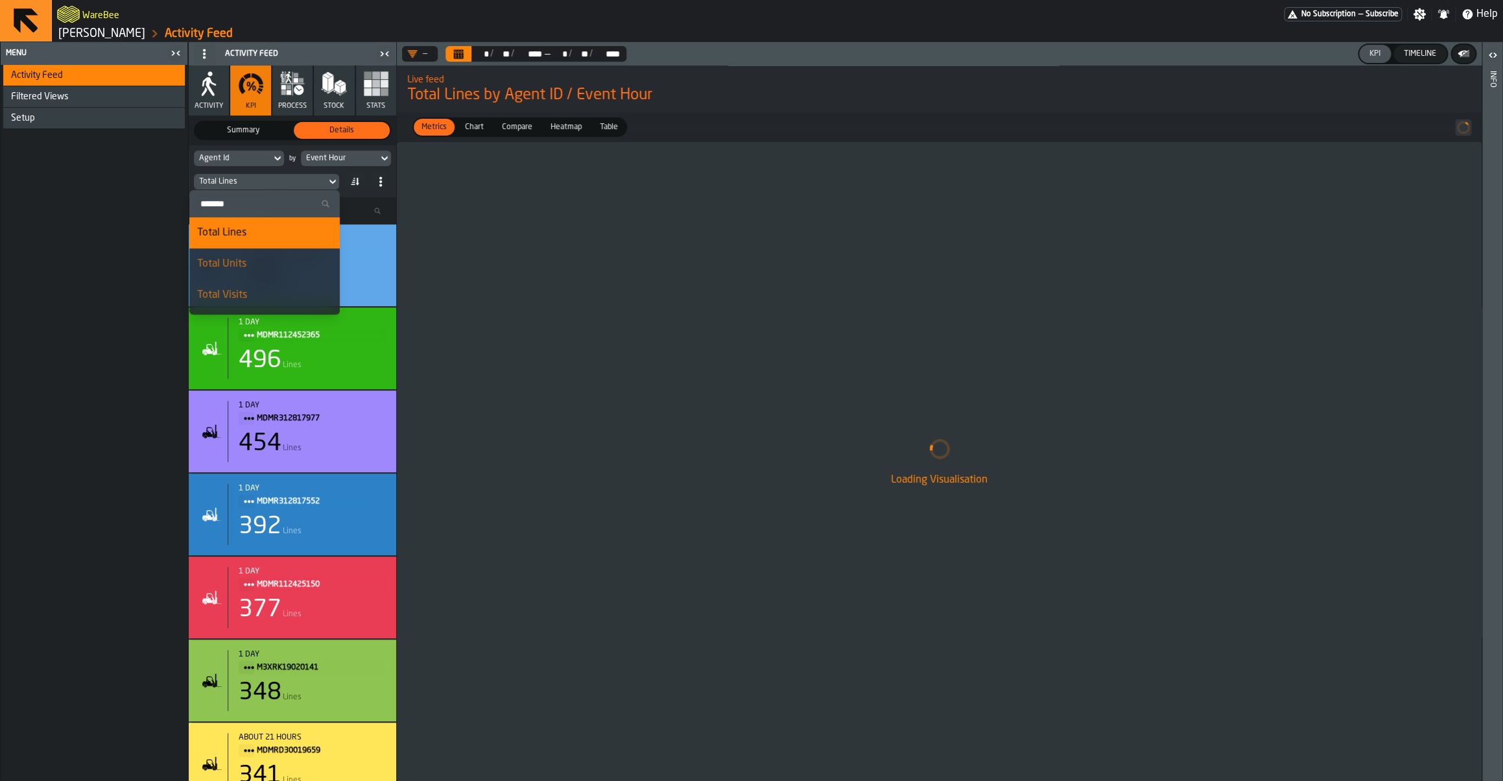
click at [228, 200] on input "Search" at bounding box center [264, 203] width 140 height 17
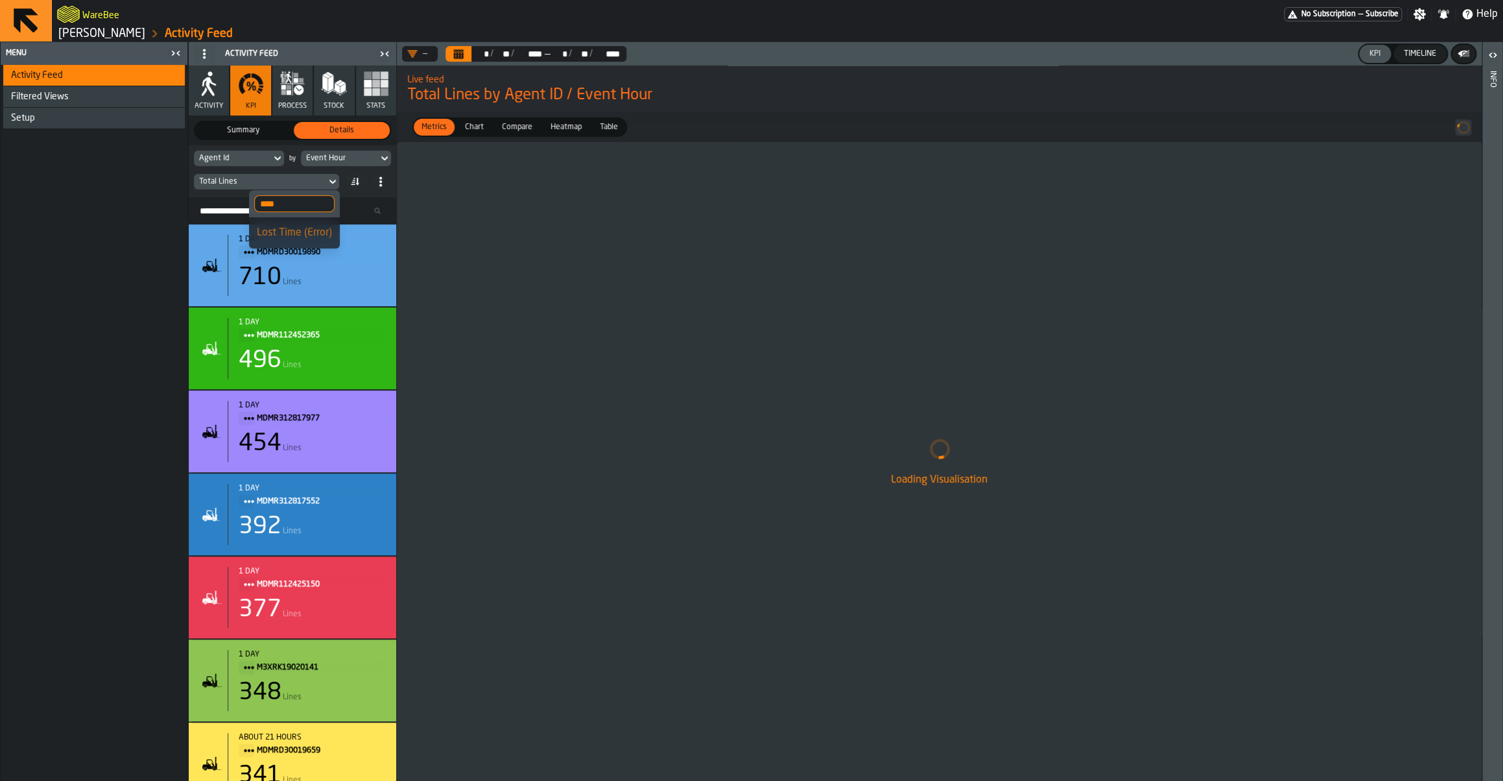
type input "****"
click at [285, 243] on li "Lost Time (Error)" at bounding box center [294, 232] width 91 height 31
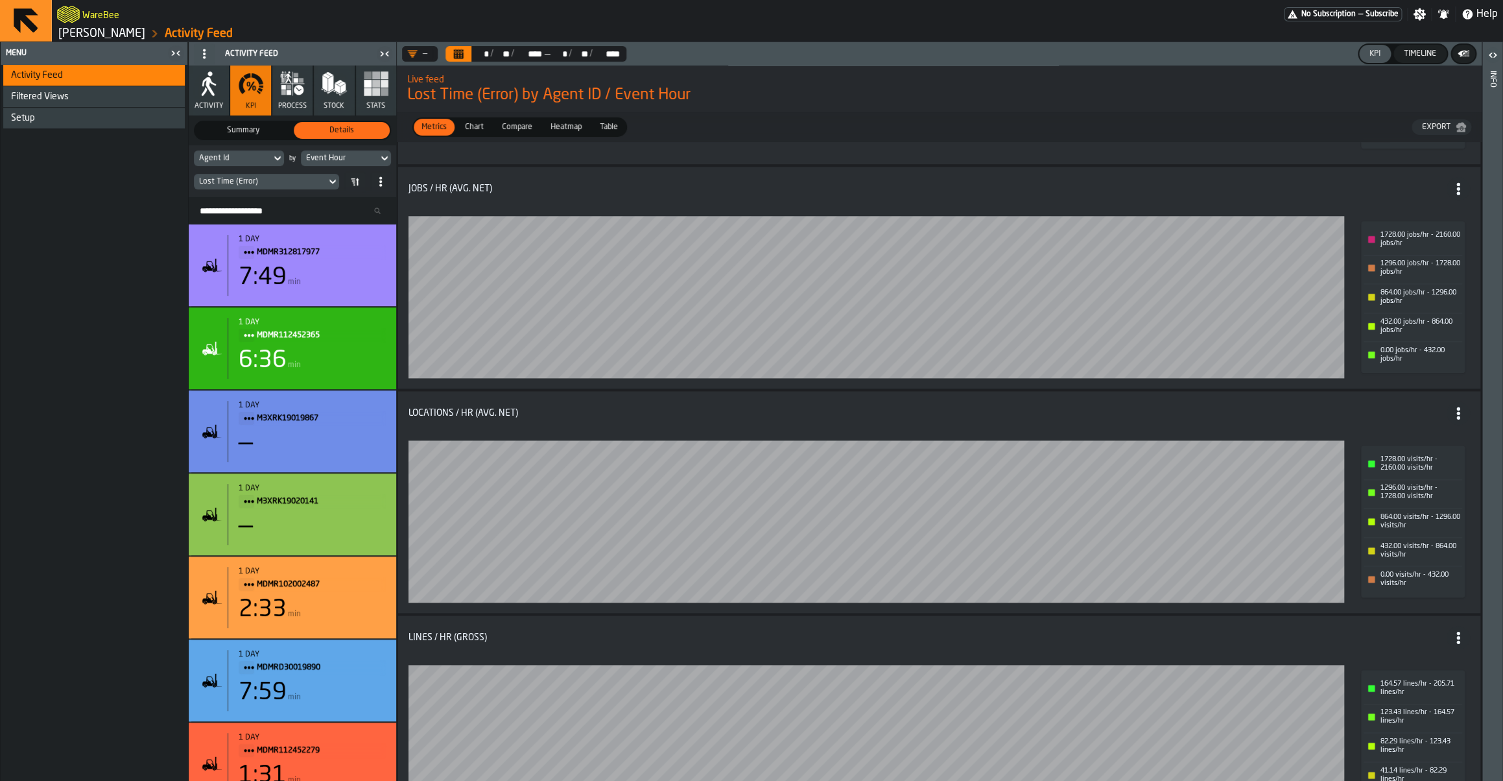
scroll to position [853, 0]
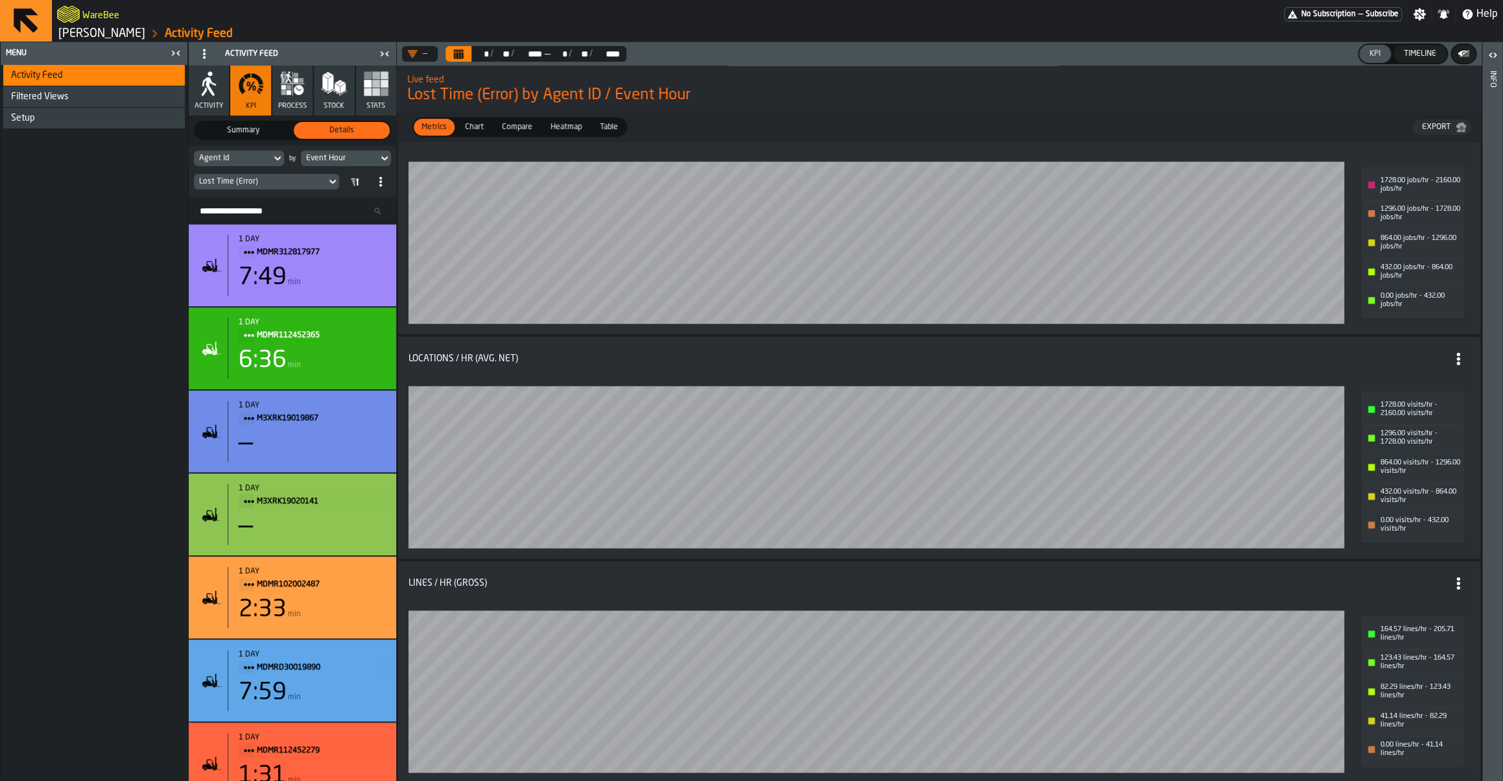
click at [503, 123] on span "Compare" at bounding box center [517, 127] width 41 height 12
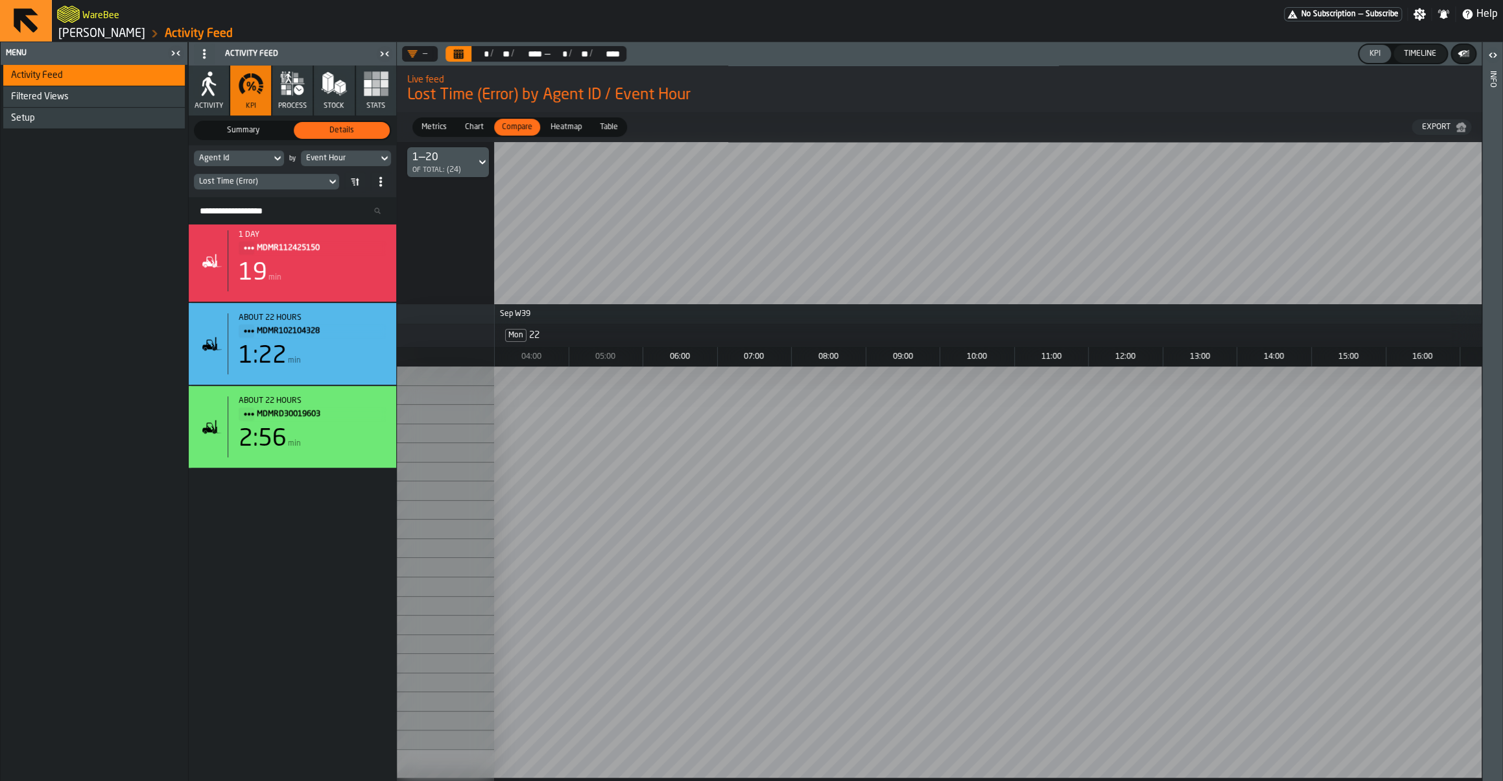
scroll to position [161, 0]
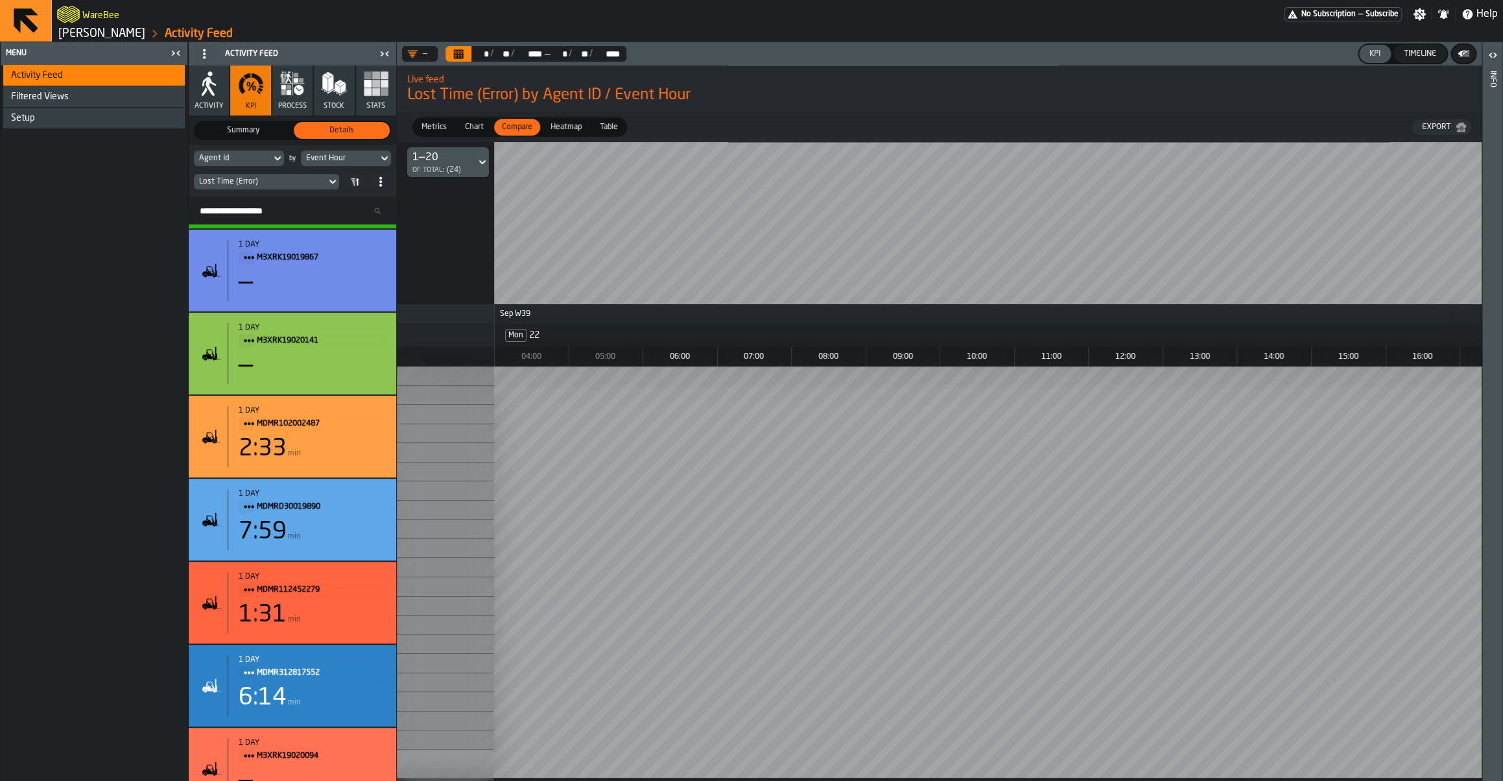
click at [365, 191] on span at bounding box center [354, 181] width 21 height 21
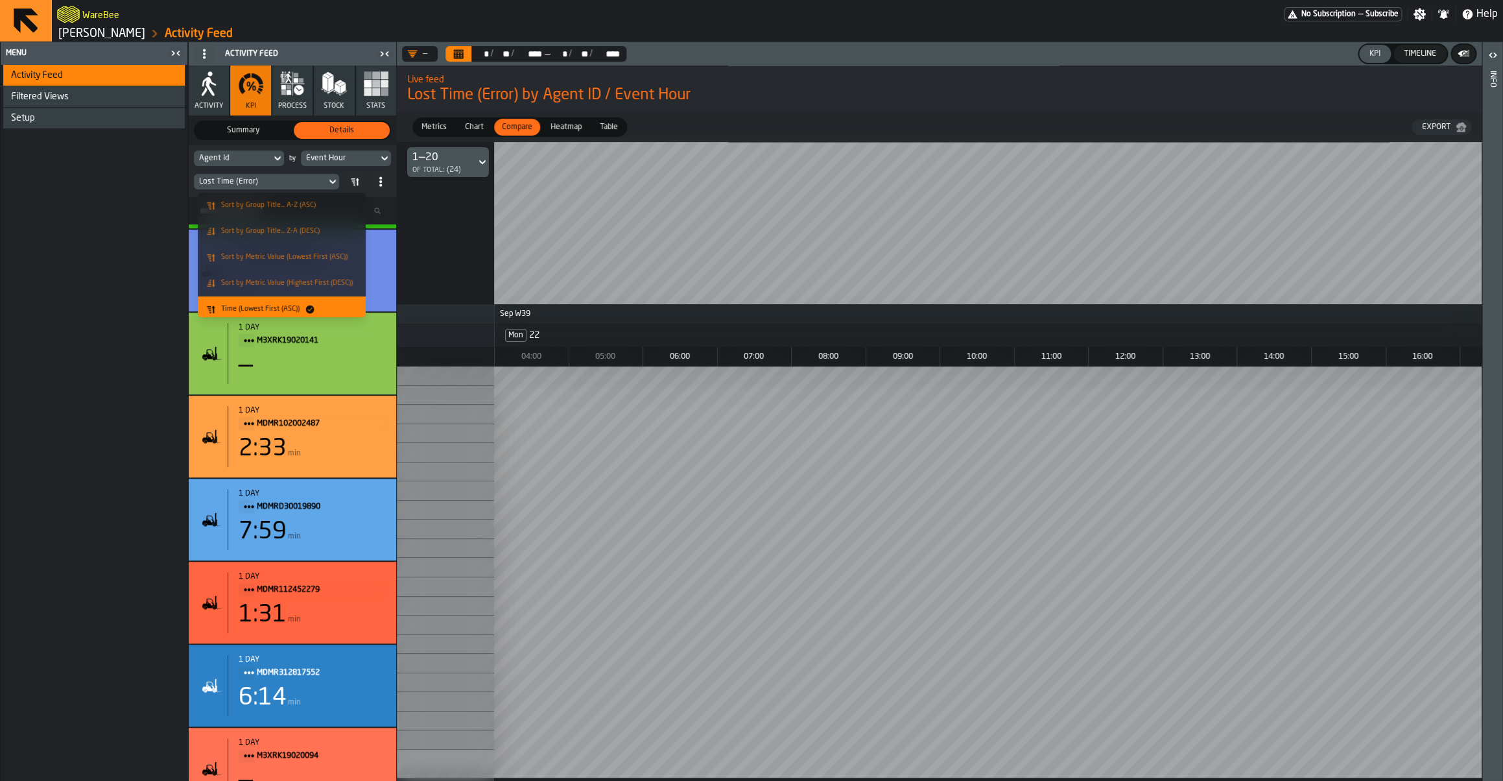
click at [297, 286] on span "Sort by Metric Value (Highest First (DESC))" at bounding box center [287, 283] width 132 height 8
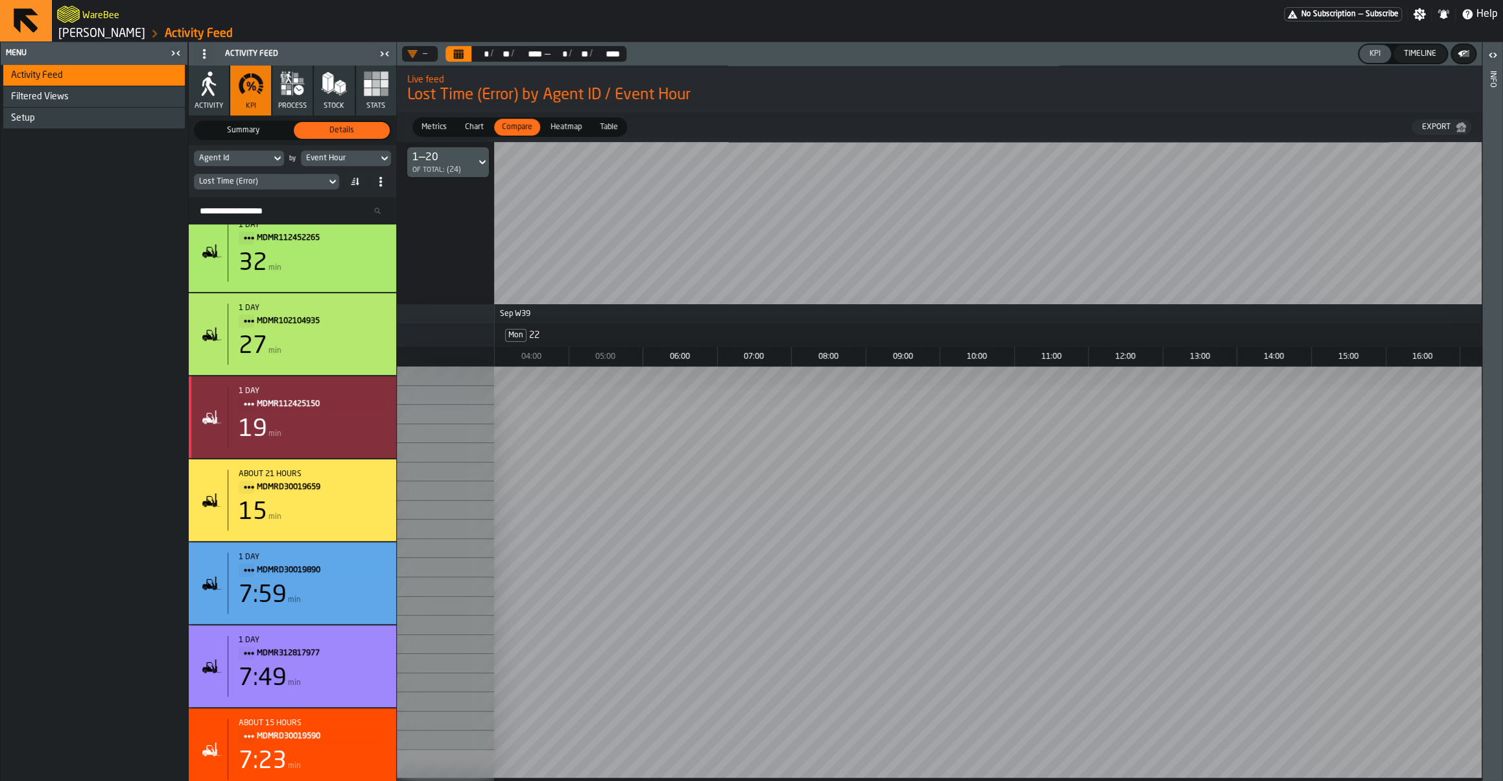
scroll to position [0, 0]
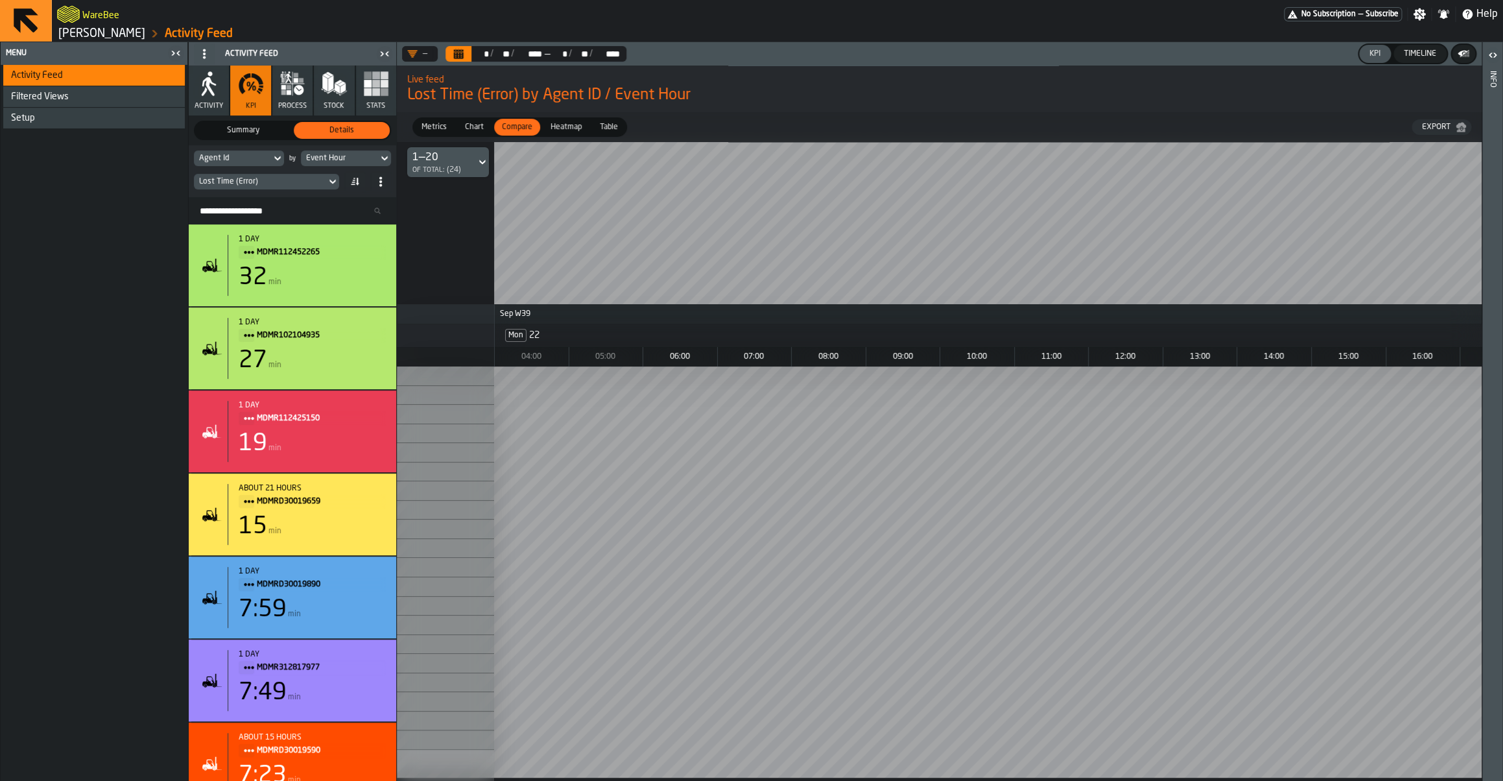
click at [213, 106] on span "Activity" at bounding box center [208, 106] width 29 height 8
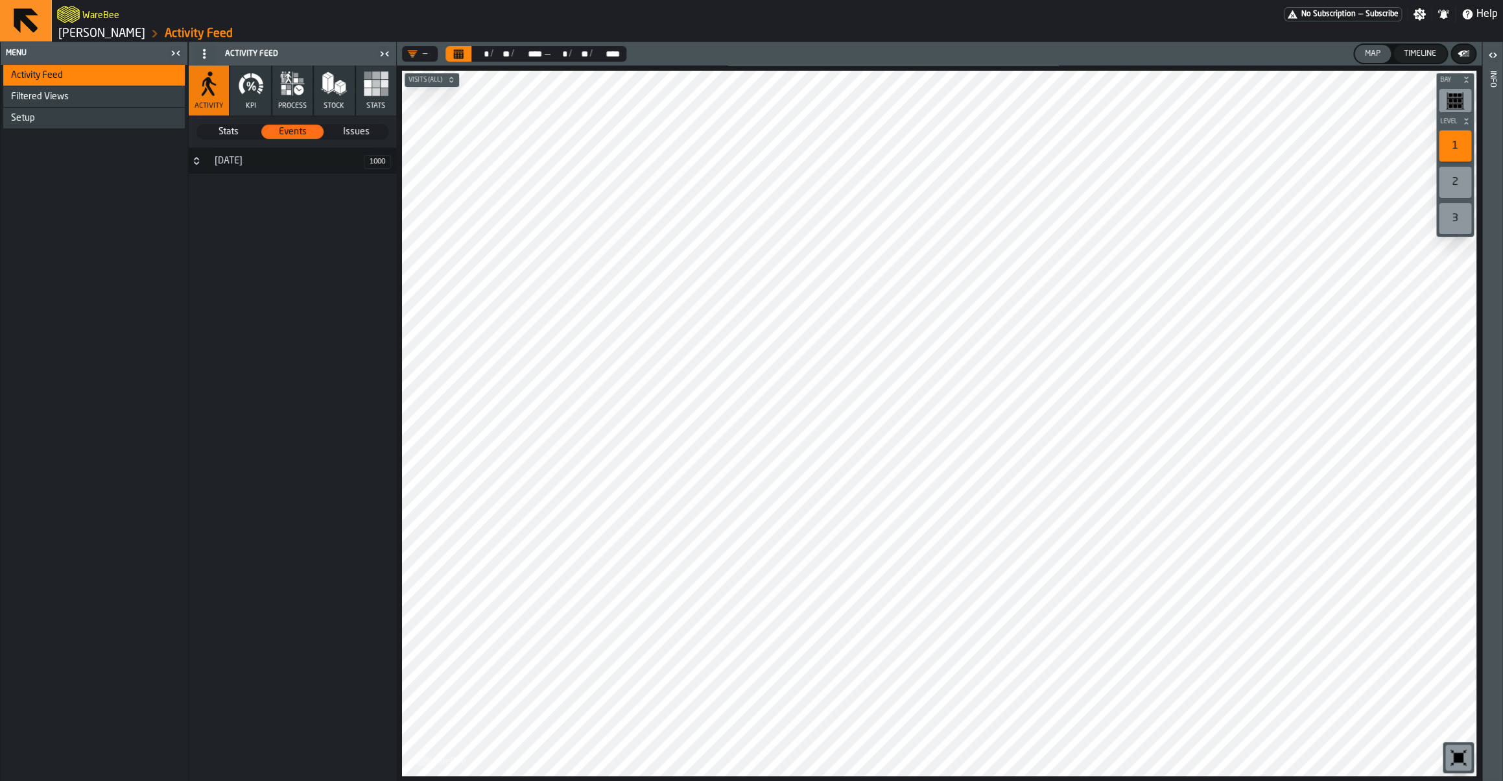
click at [218, 134] on span "Stats" at bounding box center [229, 131] width 62 height 13
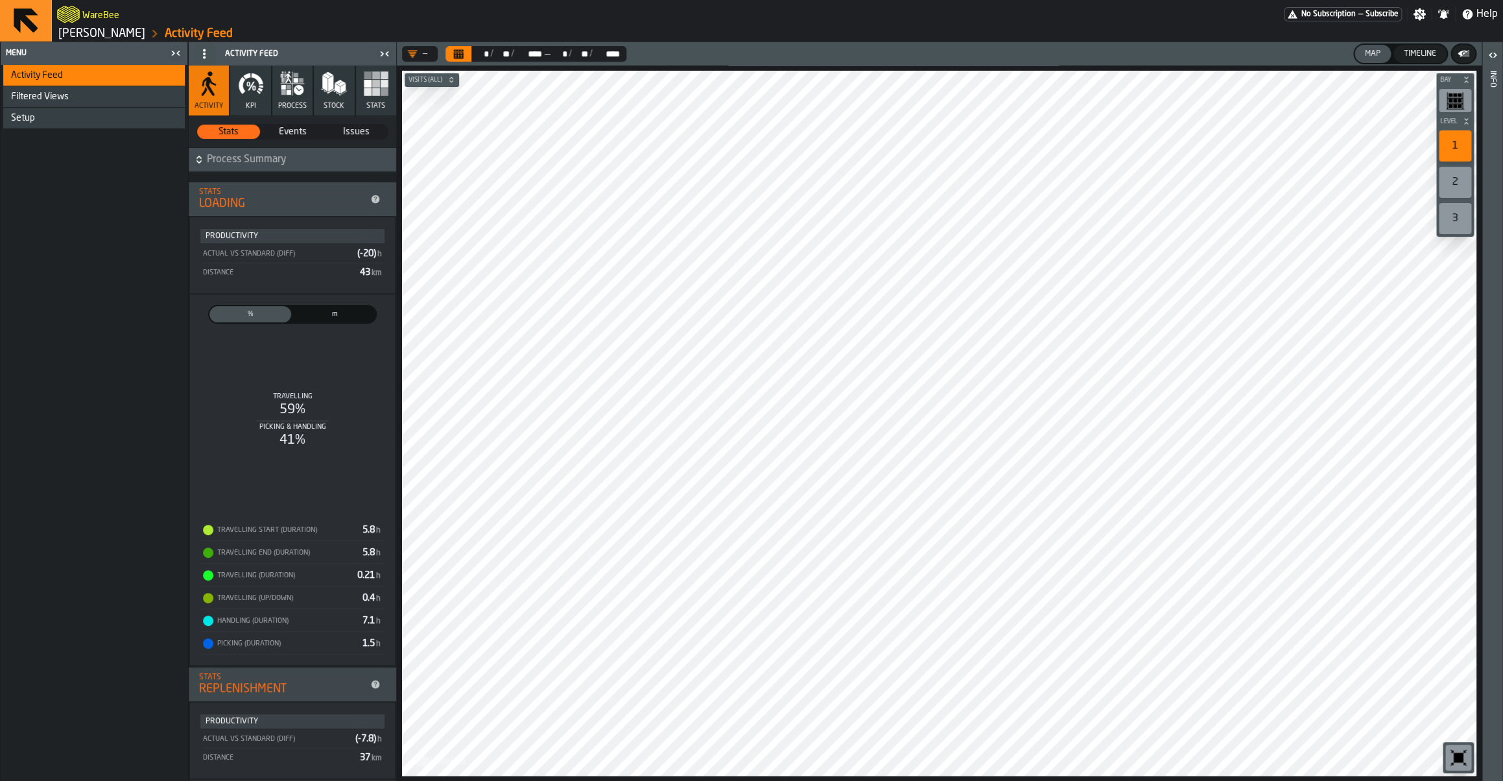
click at [1452, 761] on icon "button-toolbar-undefined" at bounding box center [1458, 757] width 21 height 21
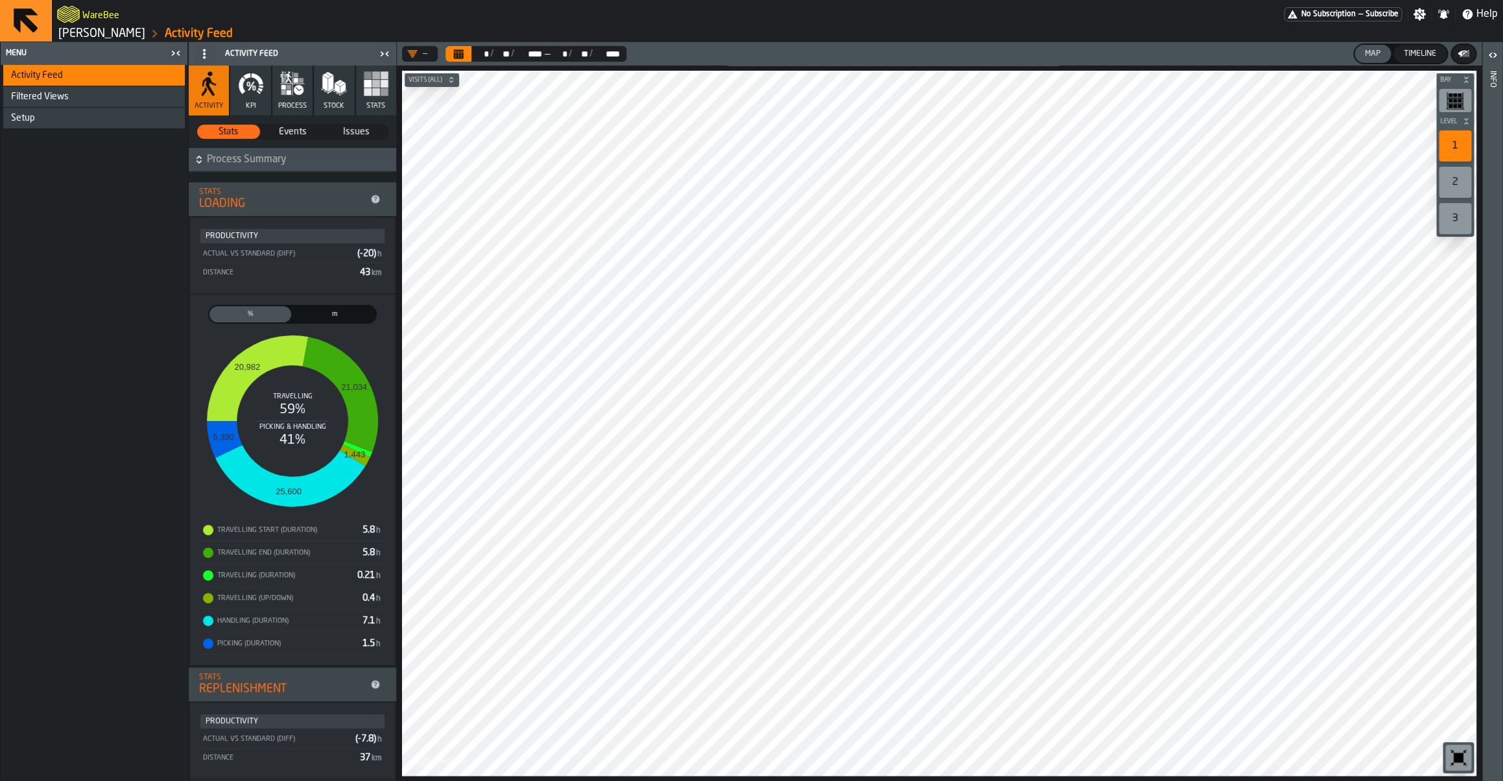
click at [430, 56] on div "—" at bounding box center [417, 54] width 30 height 16
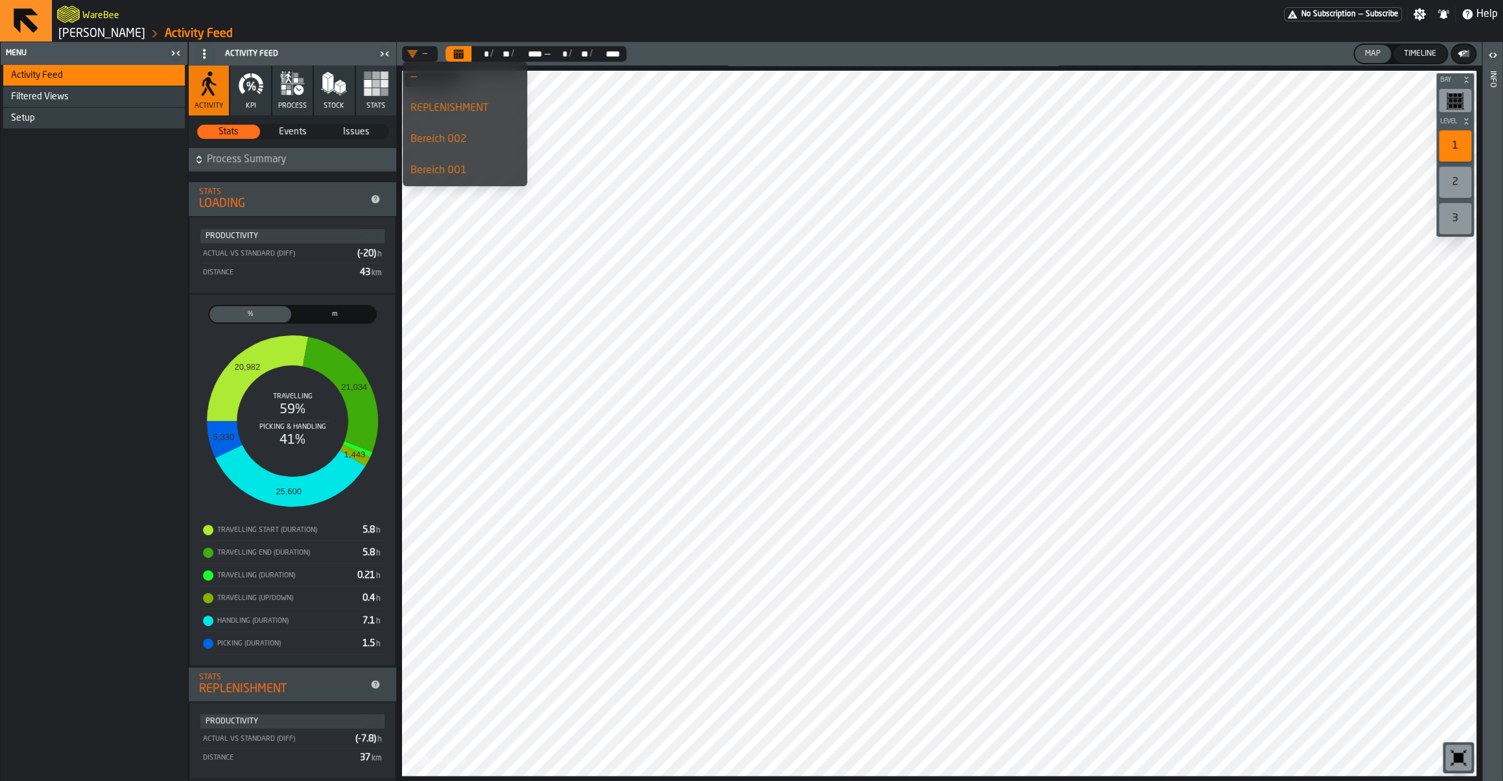
click at [430, 56] on div "—" at bounding box center [417, 54] width 30 height 16
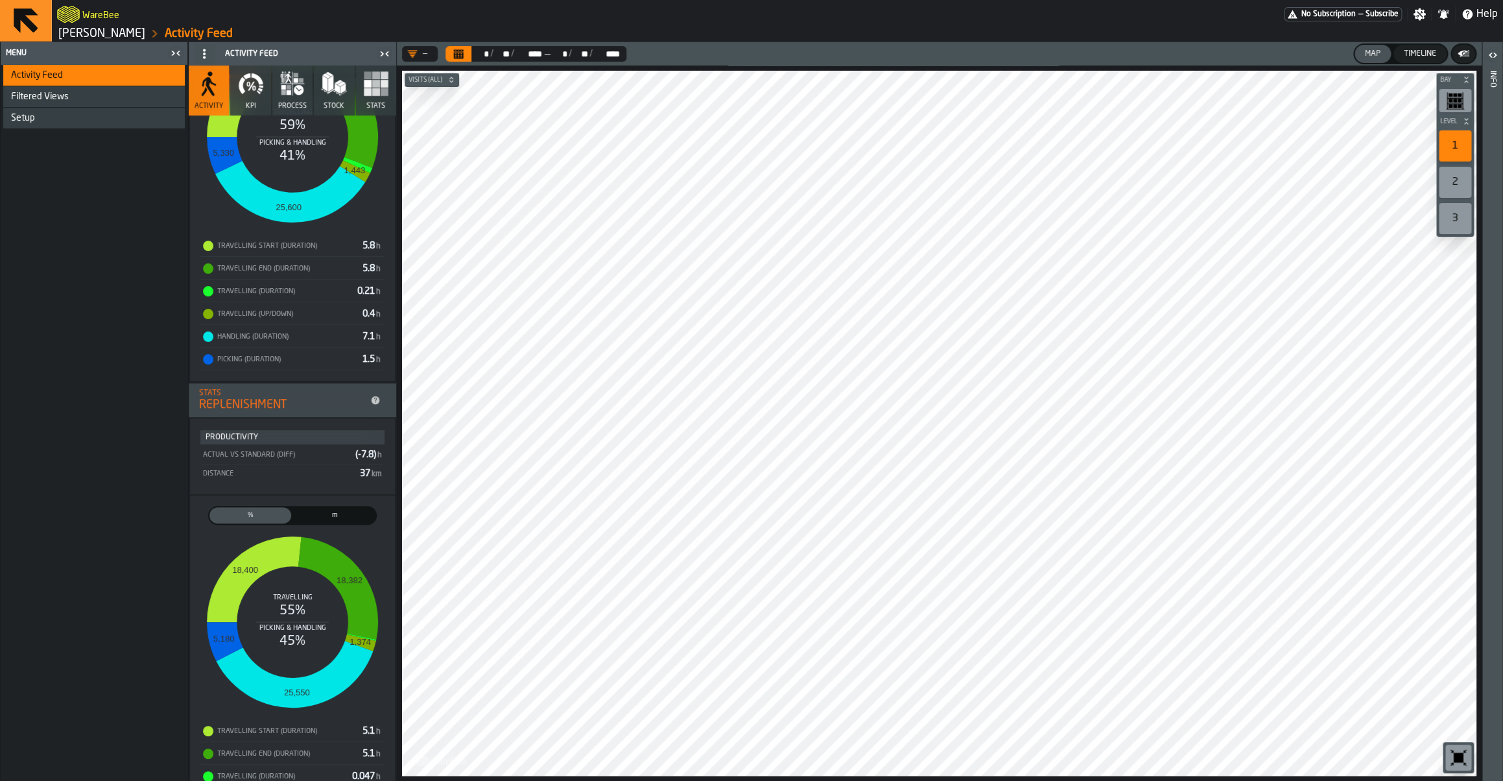
scroll to position [8, 0]
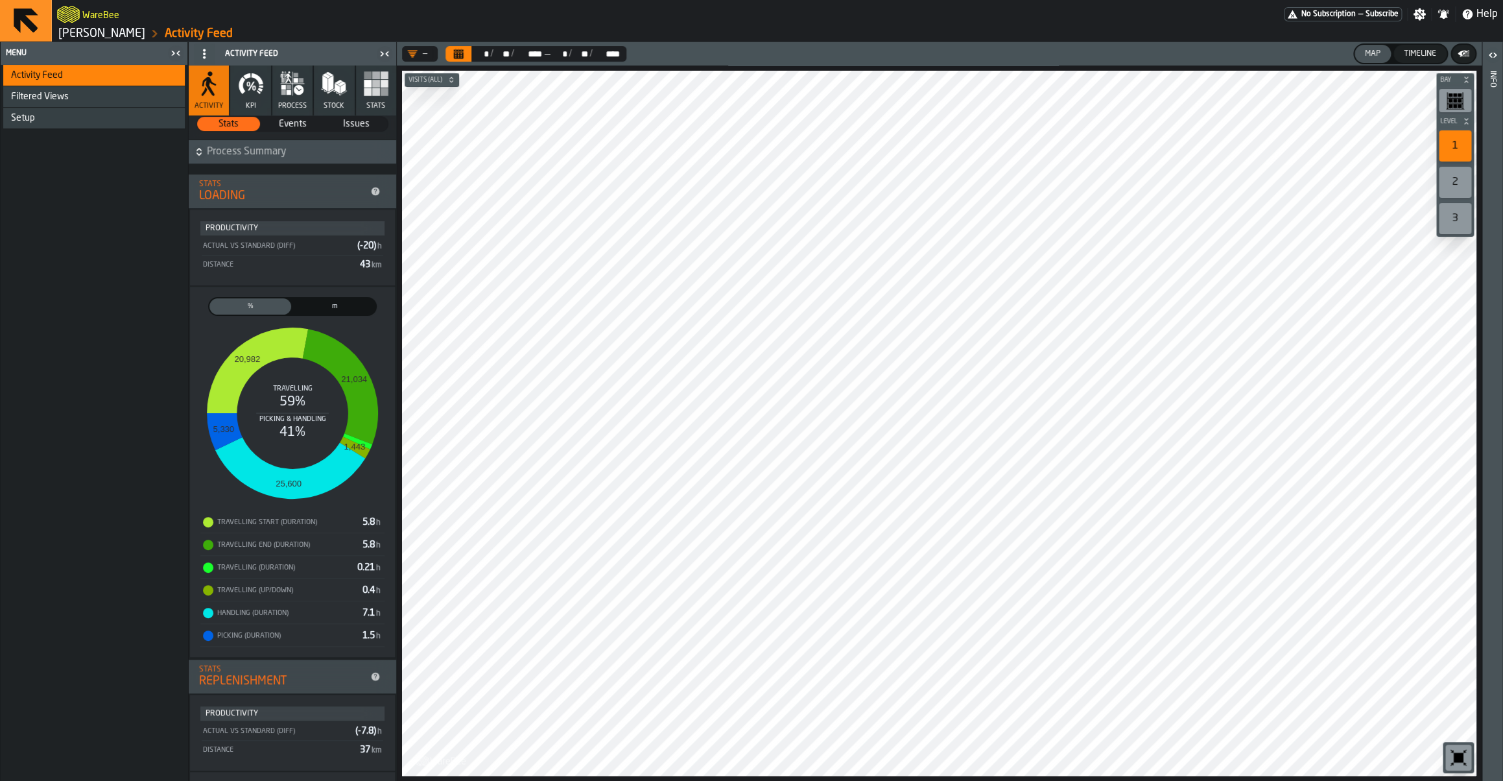
click at [71, 121] on div "Setup" at bounding box center [95, 118] width 169 height 10
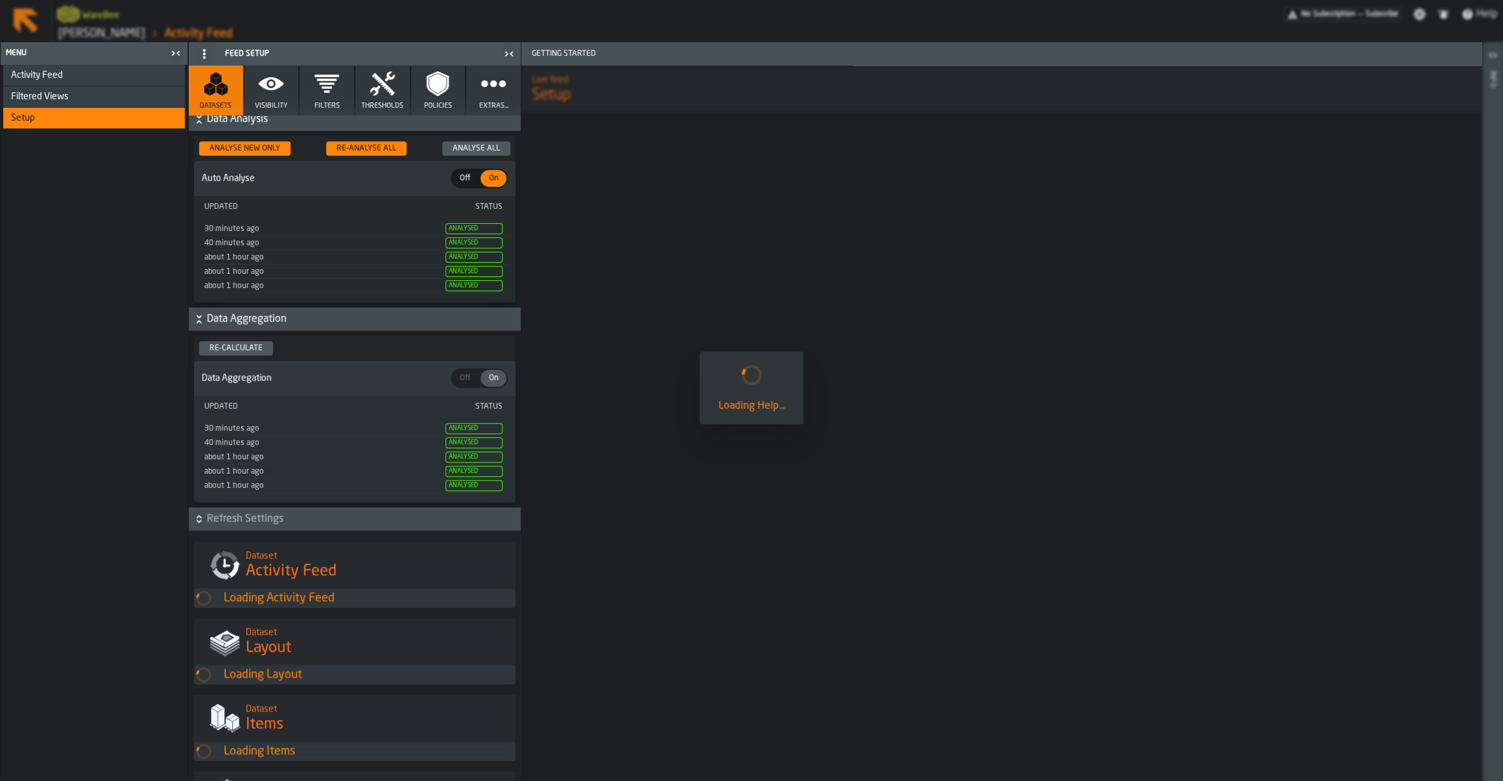
scroll to position [8, 0]
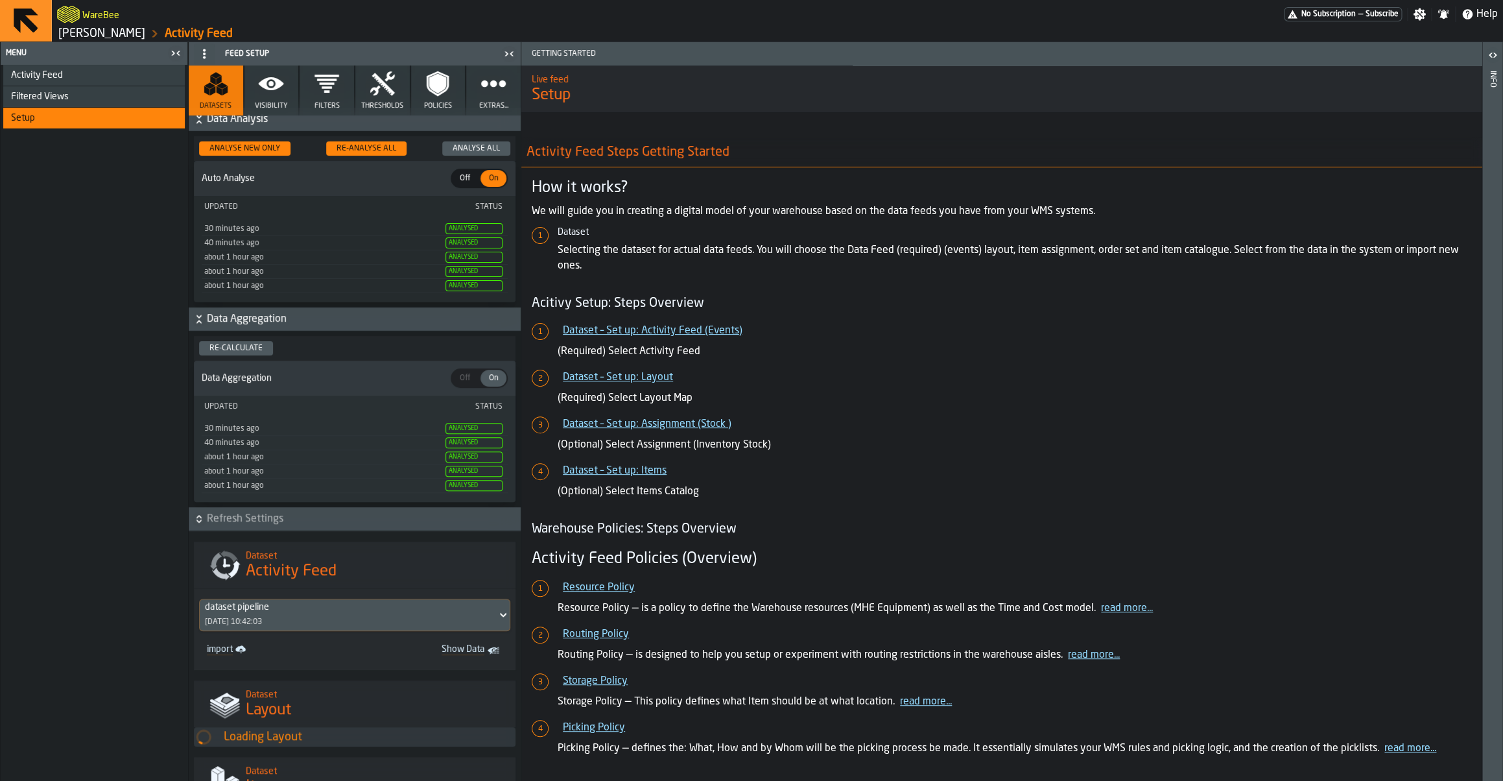
click at [265, 85] on icon "button" at bounding box center [271, 83] width 25 height 13
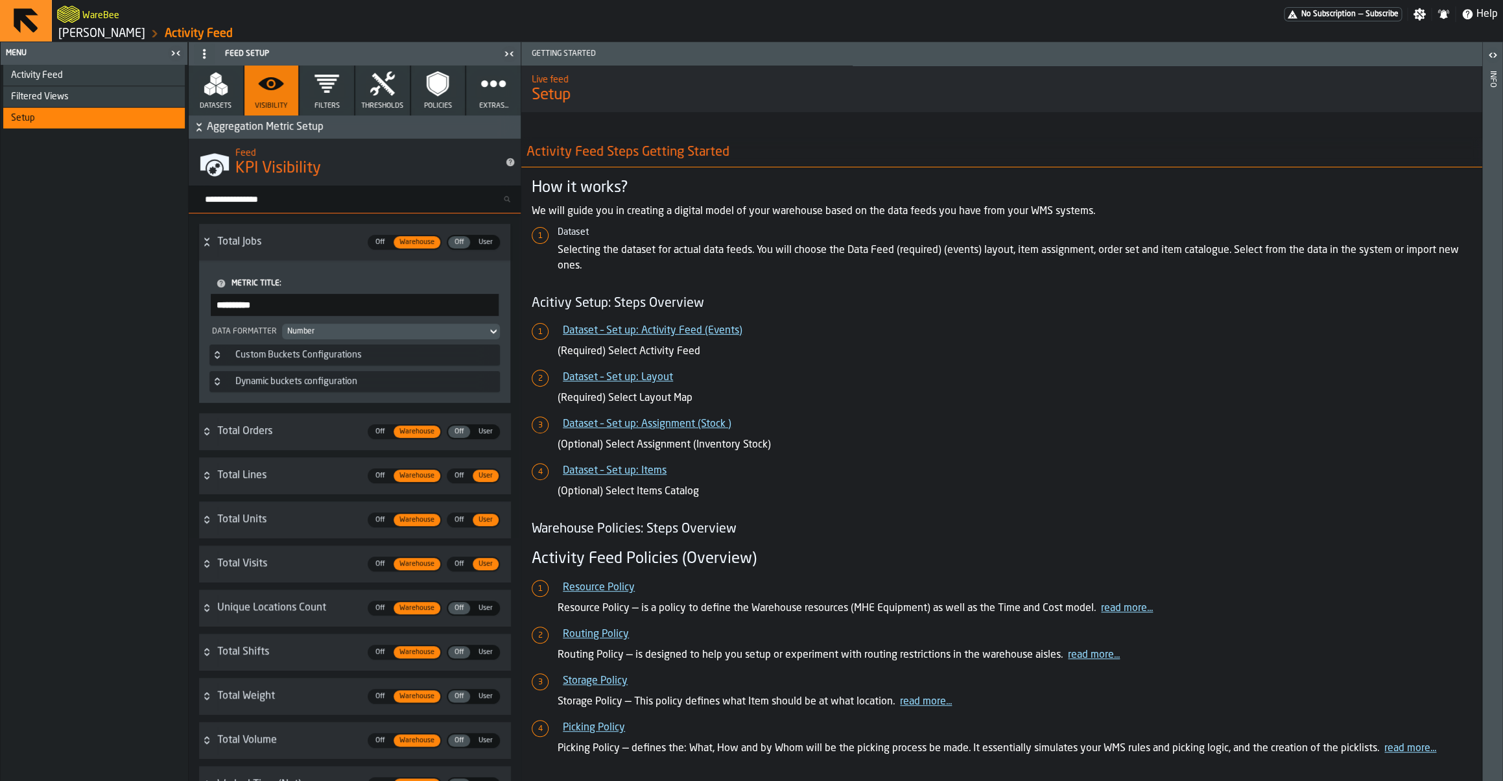
click at [256, 200] on input "Search metric..." at bounding box center [360, 199] width 322 height 17
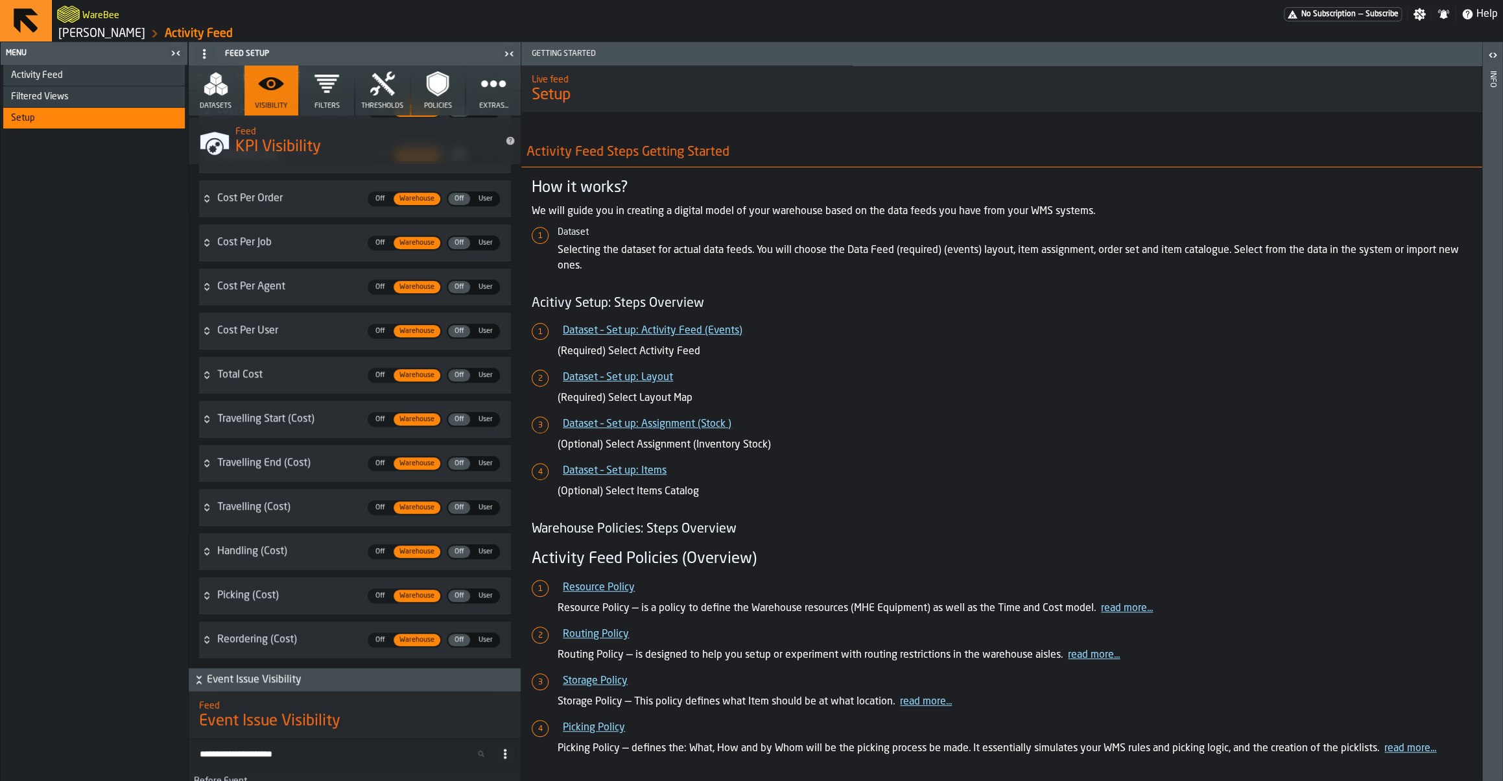
scroll to position [134, 0]
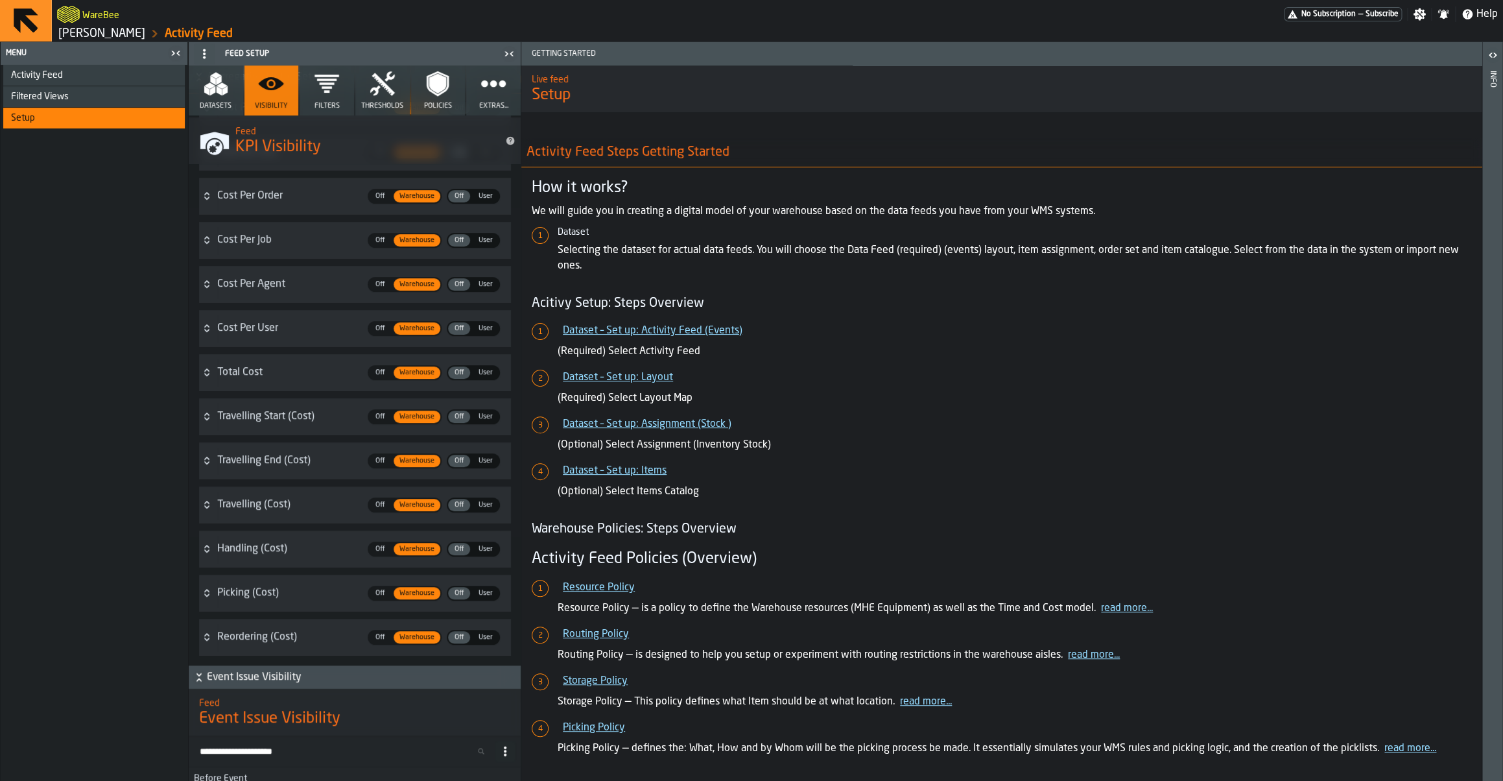
type input "****"
click at [489, 375] on span "User" at bounding box center [485, 372] width 25 height 11
click at [63, 72] on span "Activity Feed" at bounding box center [37, 75] width 52 height 10
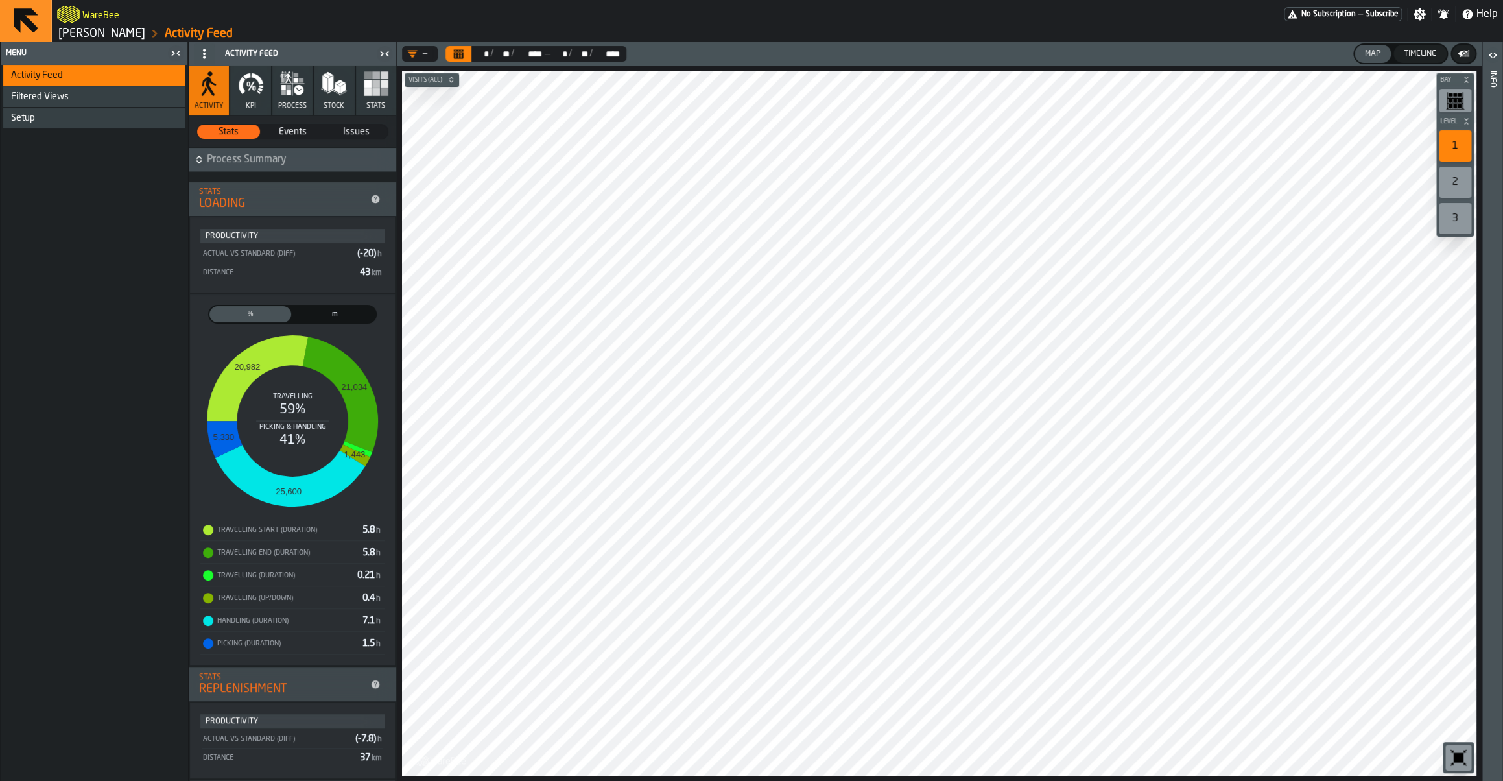
click at [85, 115] on div "Setup" at bounding box center [95, 118] width 169 height 10
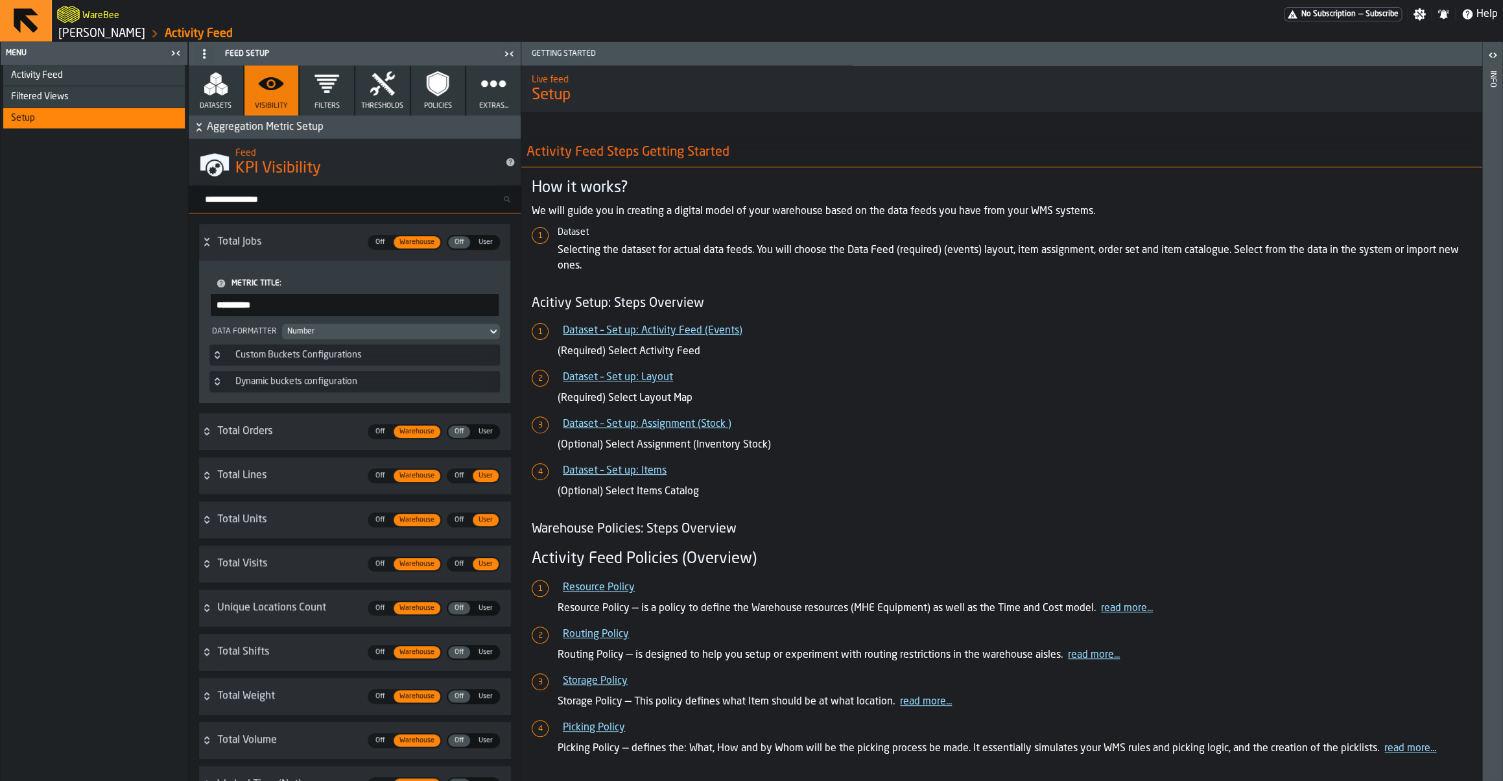
click at [275, 201] on input "Search metric..." at bounding box center [360, 199] width 322 height 17
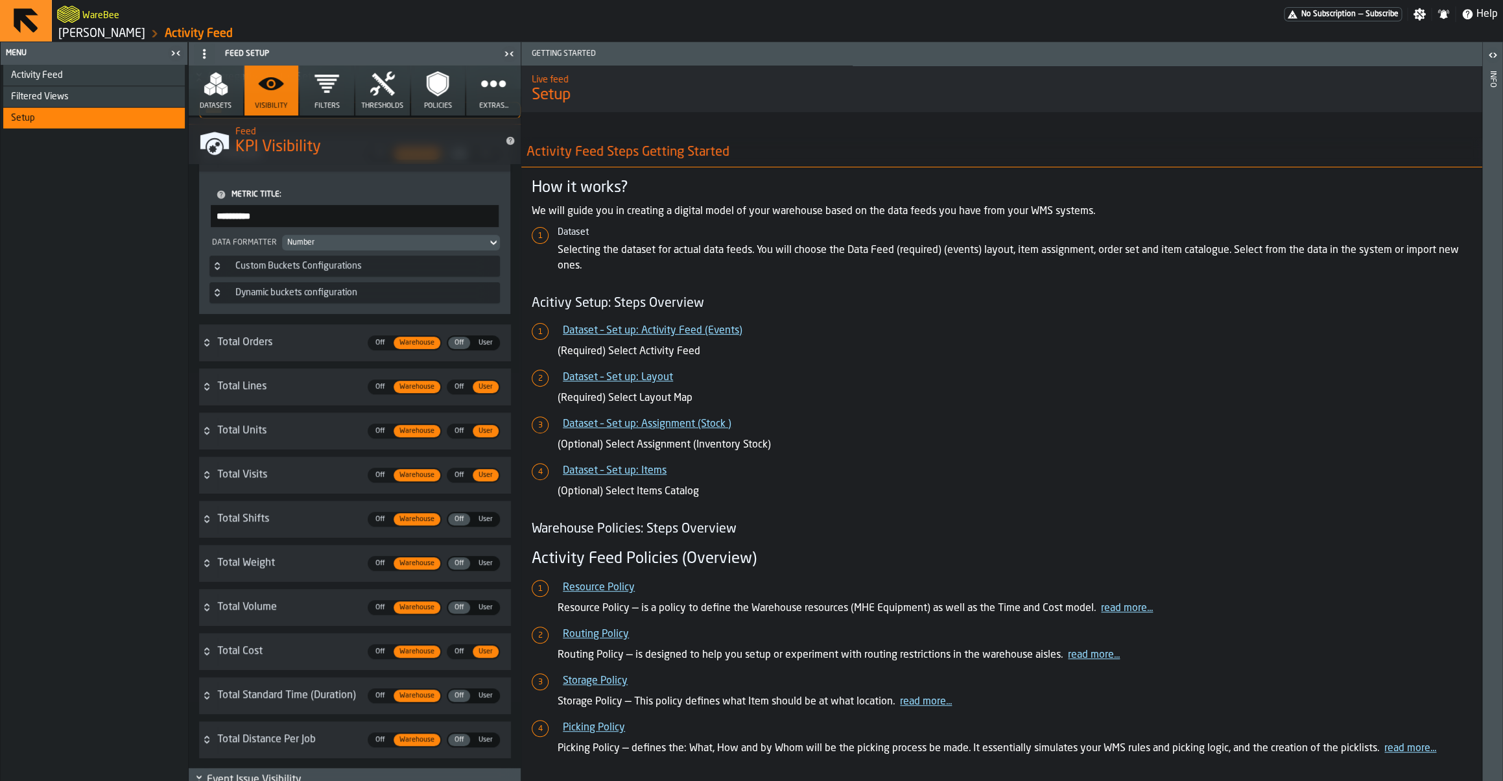
scroll to position [95, 0]
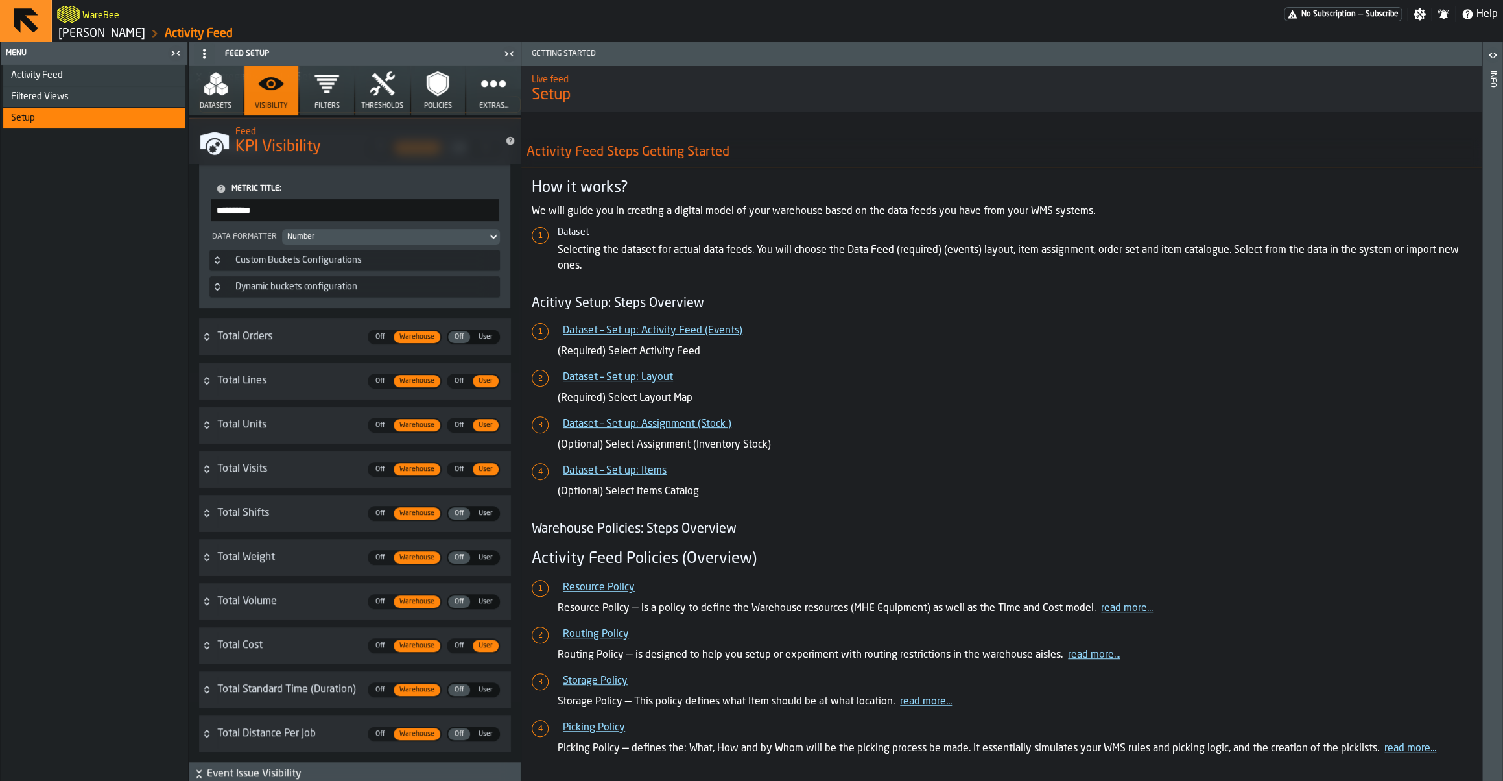
type input "*****"
click at [47, 67] on div "Activity Feed" at bounding box center [94, 75] width 182 height 21
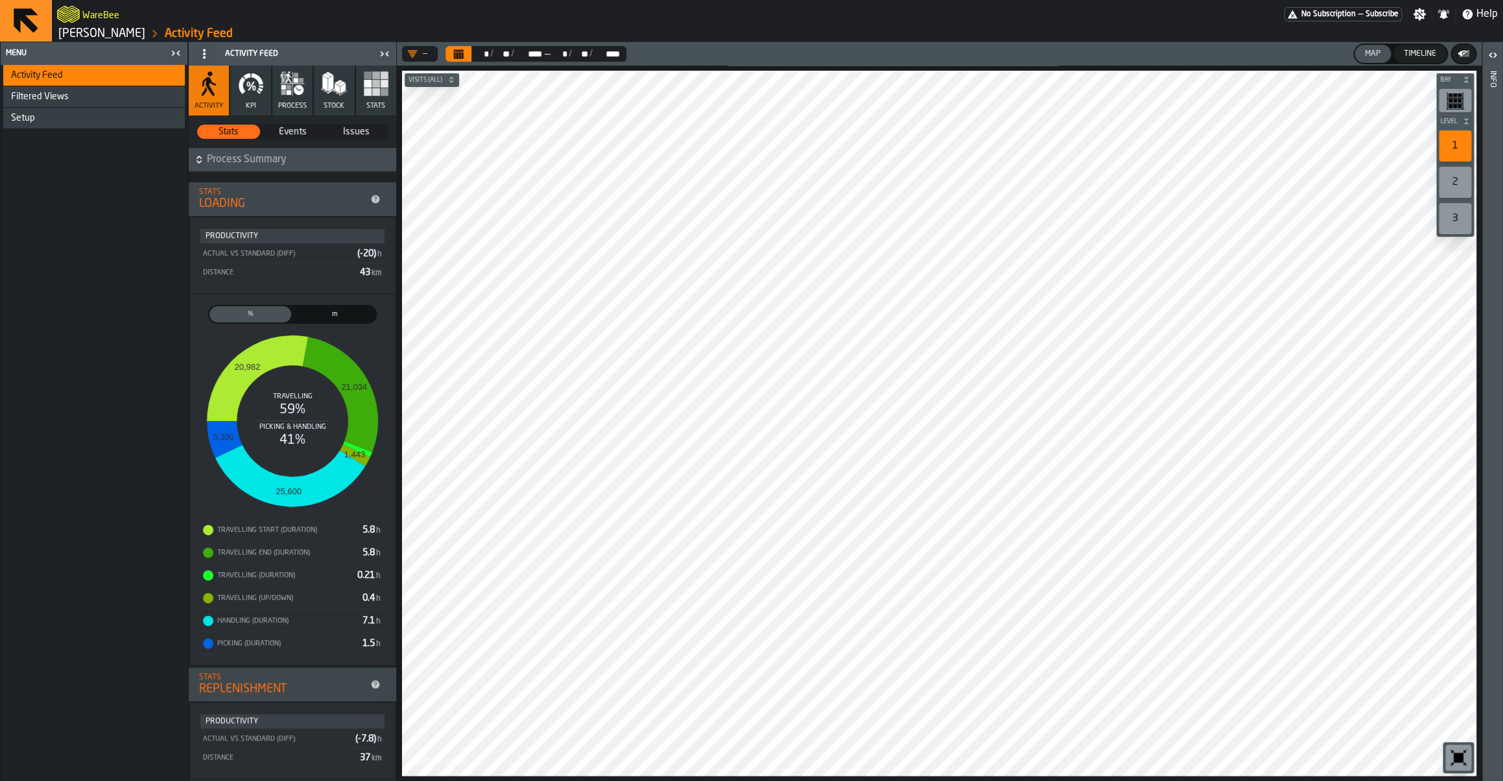
click at [243, 164] on span "Process Summary" at bounding box center [300, 160] width 187 height 16
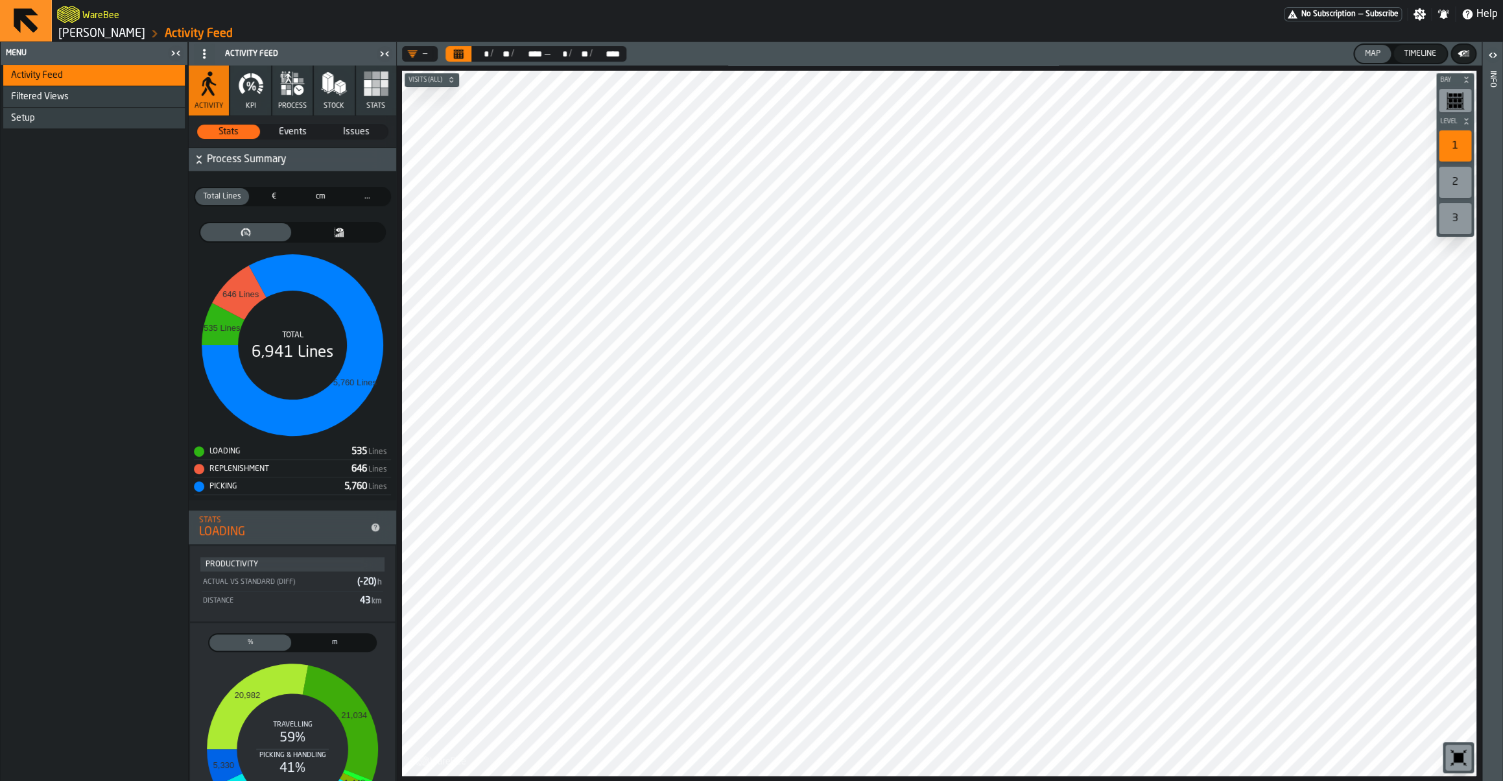
click at [246, 165] on span "Process Summary" at bounding box center [300, 160] width 187 height 16
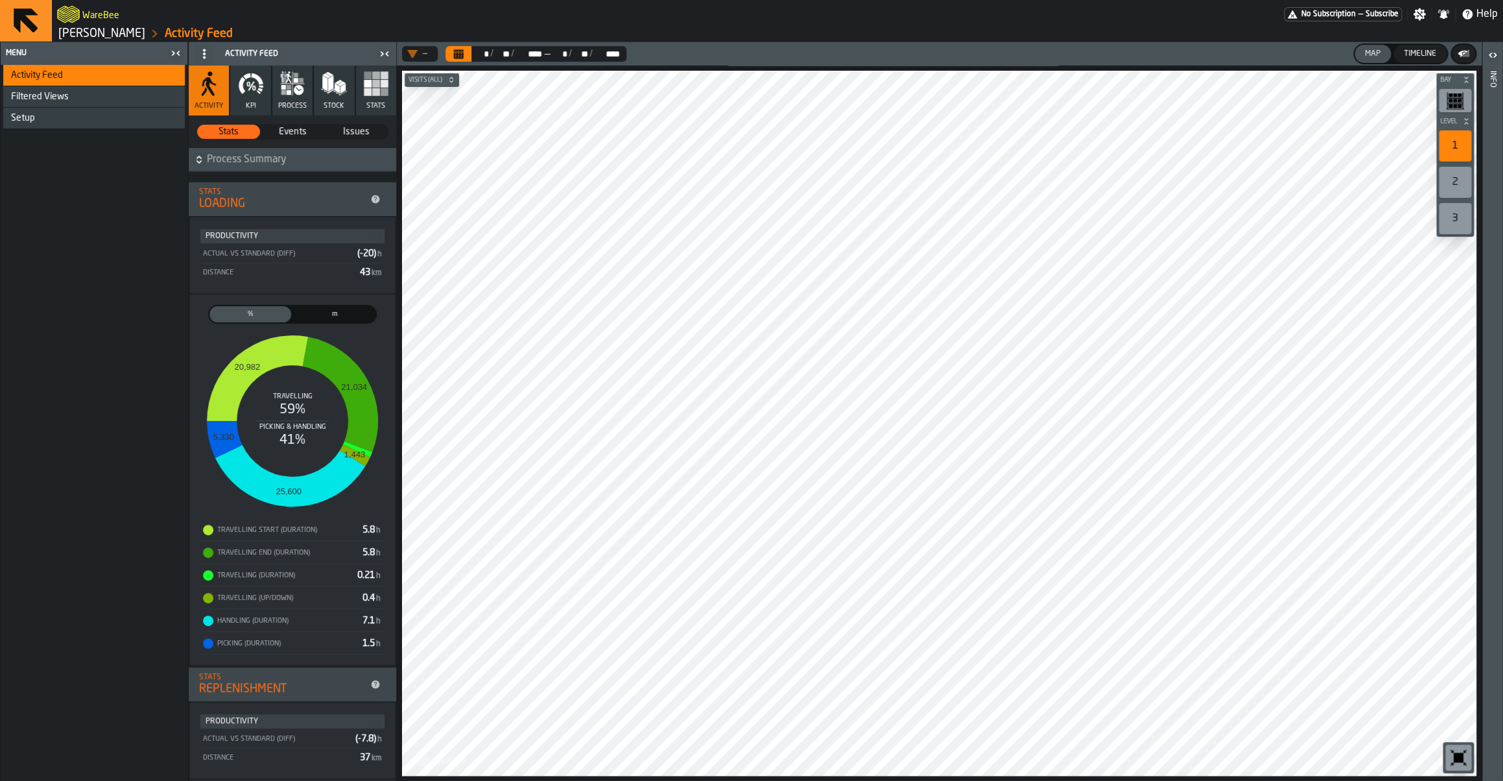
click at [246, 165] on span "Process Summary" at bounding box center [300, 160] width 187 height 16
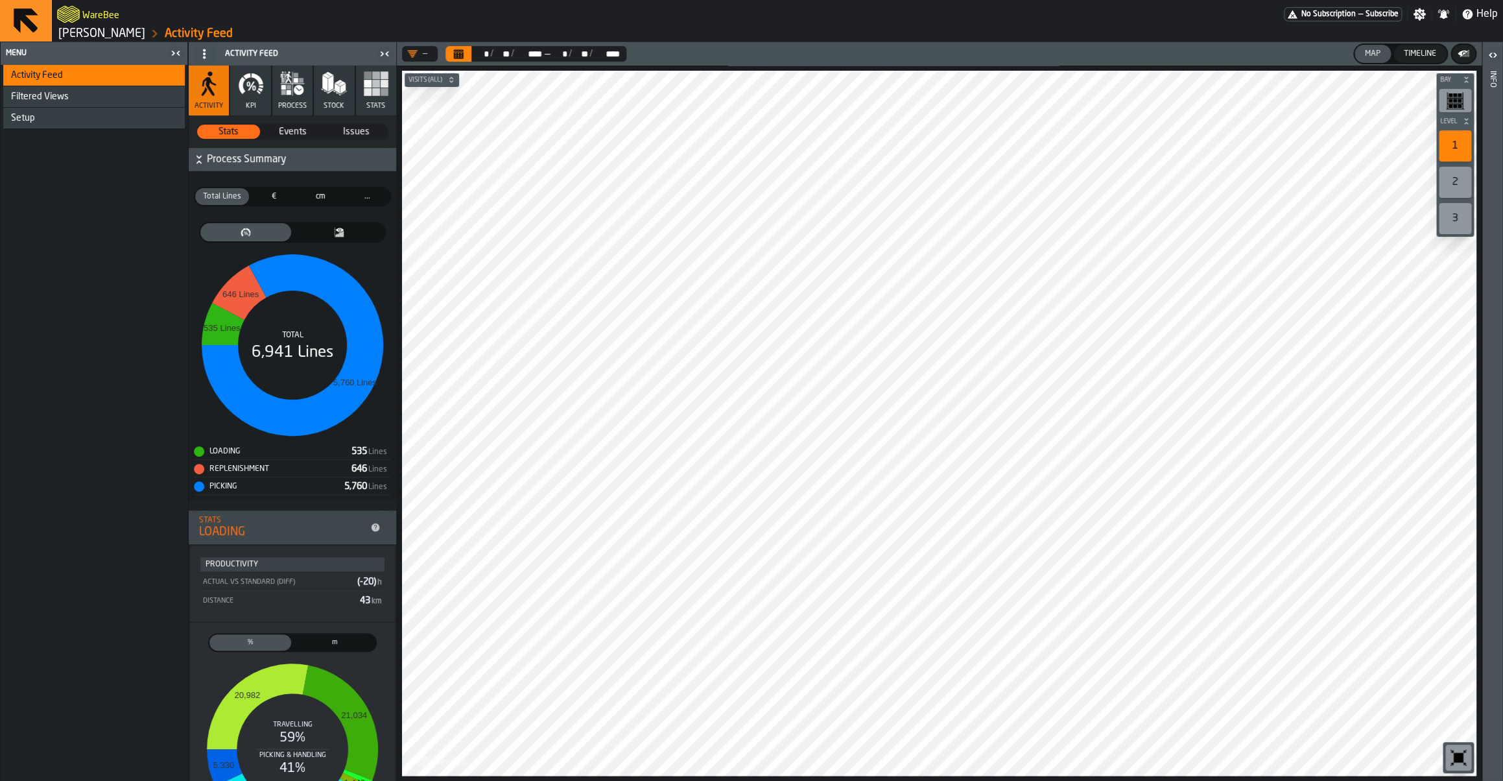
click at [289, 200] on span "€" at bounding box center [273, 197] width 39 height 12
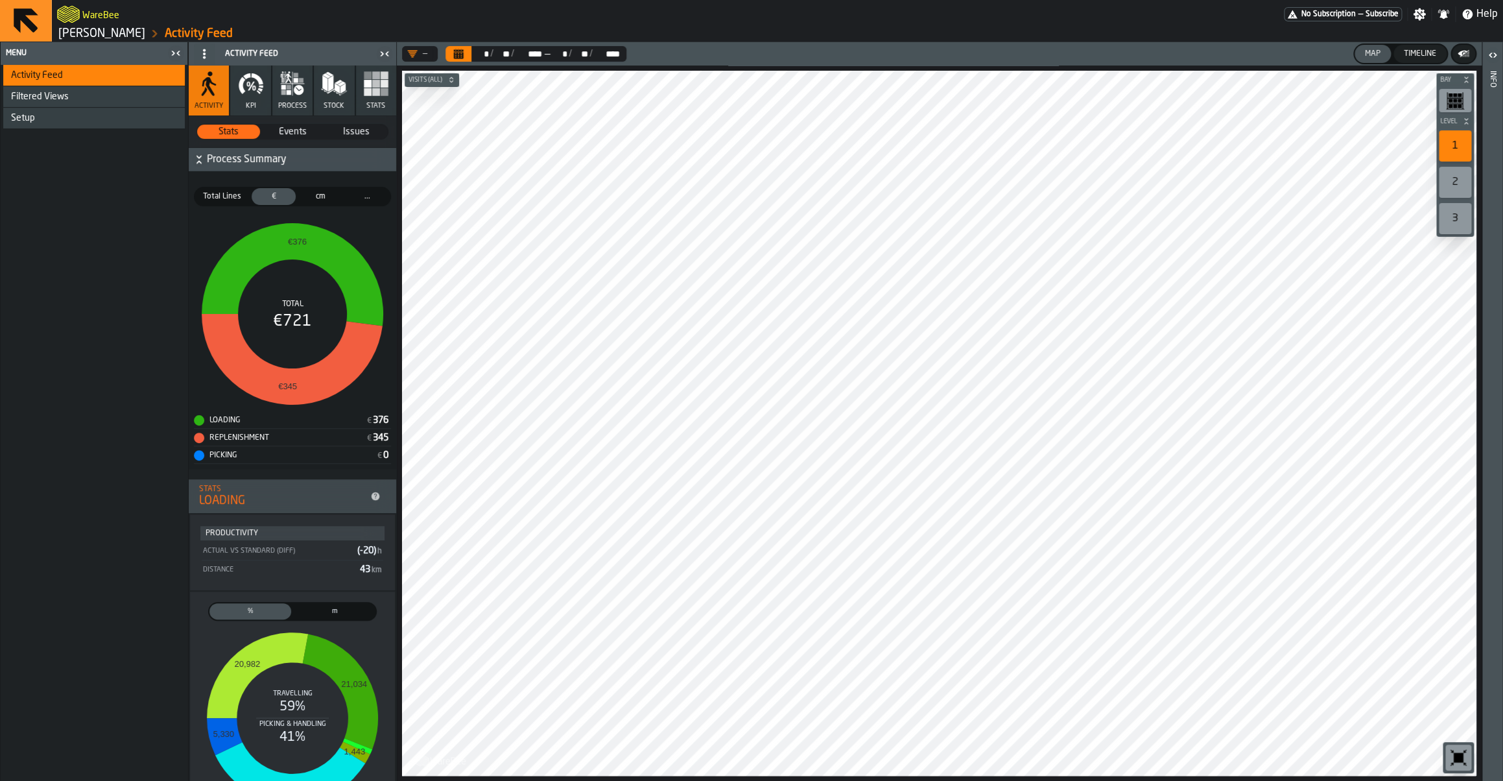
click at [214, 191] on div "Total Lines" at bounding box center [222, 196] width 54 height 17
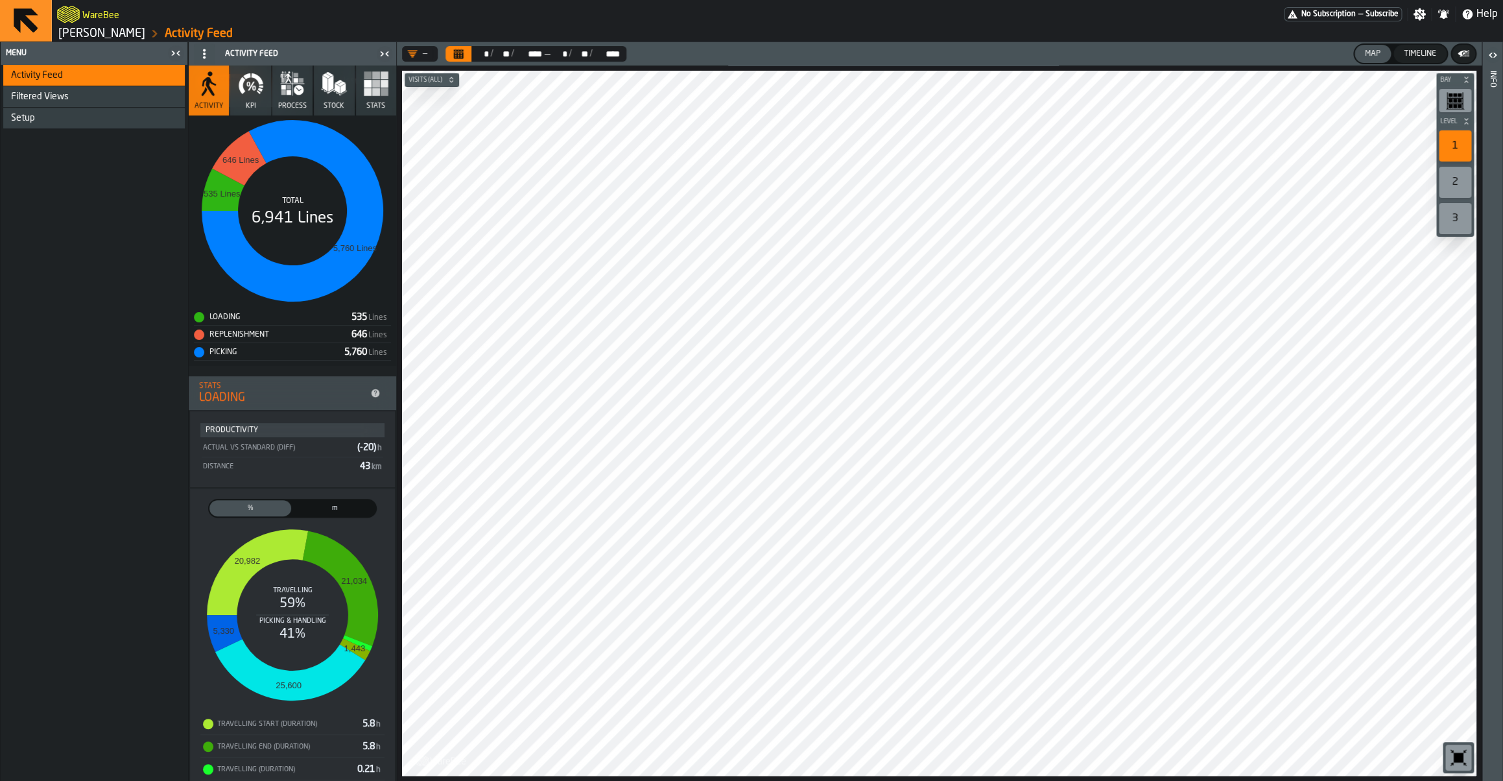
scroll to position [141, 0]
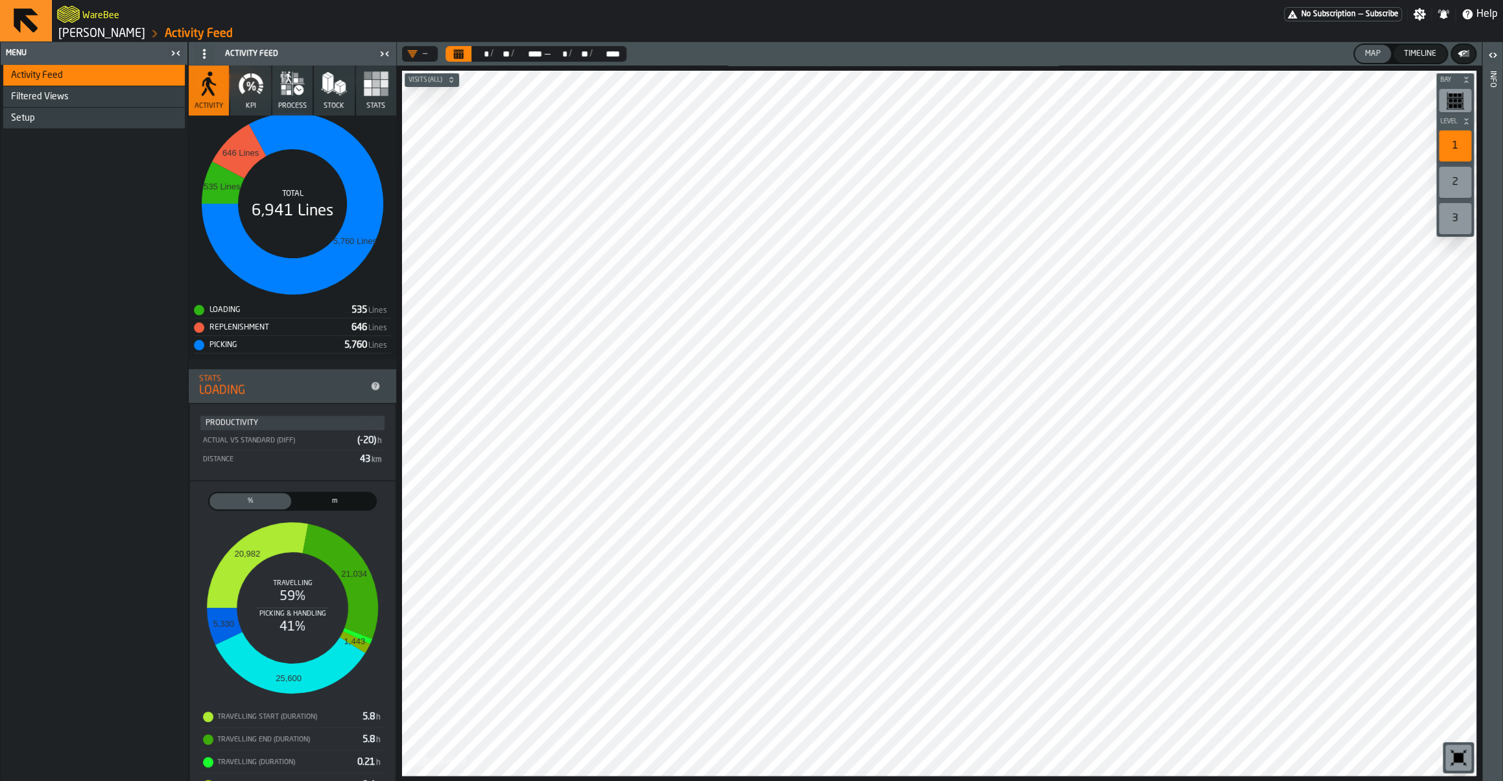
click at [25, 117] on span "Setup" at bounding box center [23, 118] width 24 height 10
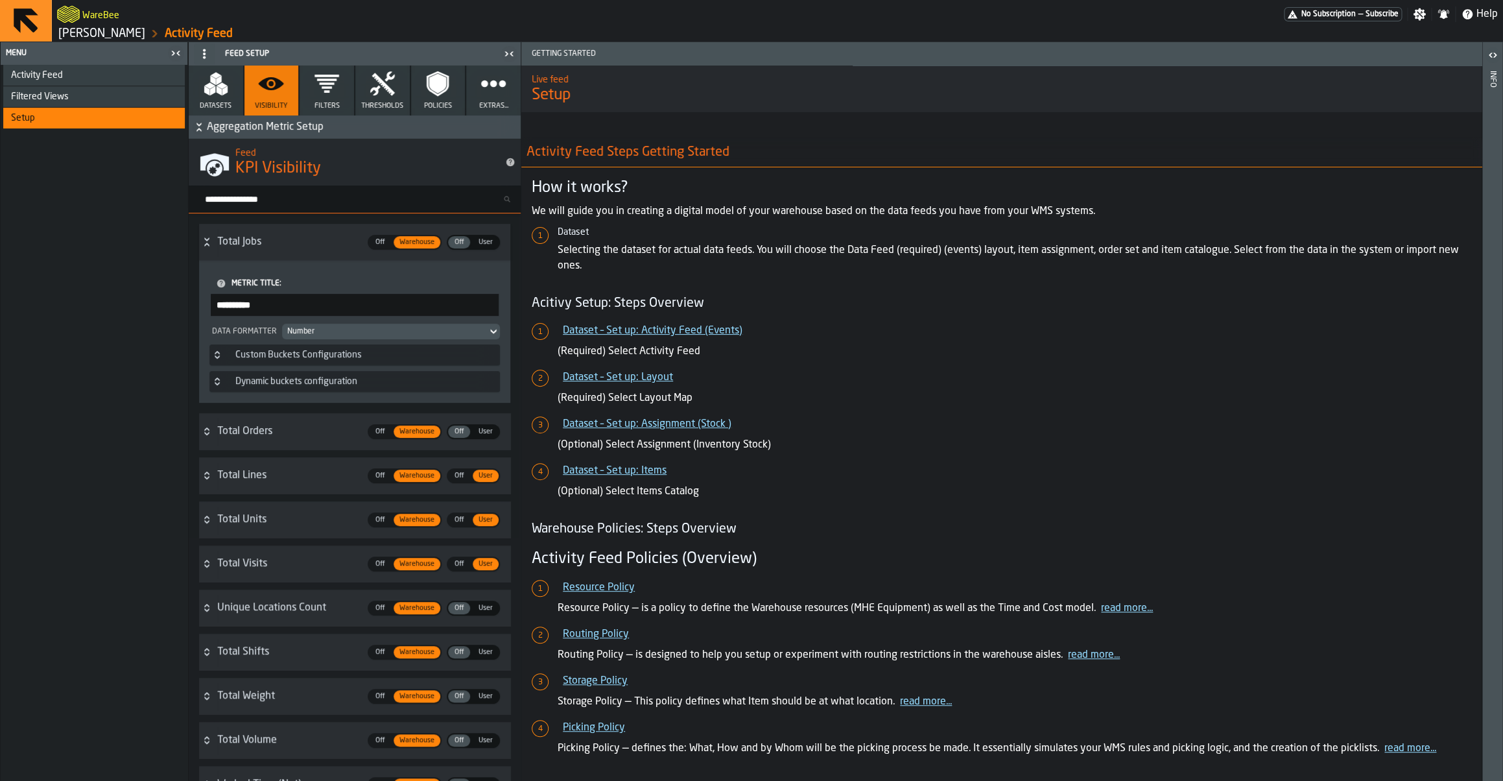
click at [54, 96] on span "Filtered Views" at bounding box center [40, 96] width 58 height 10
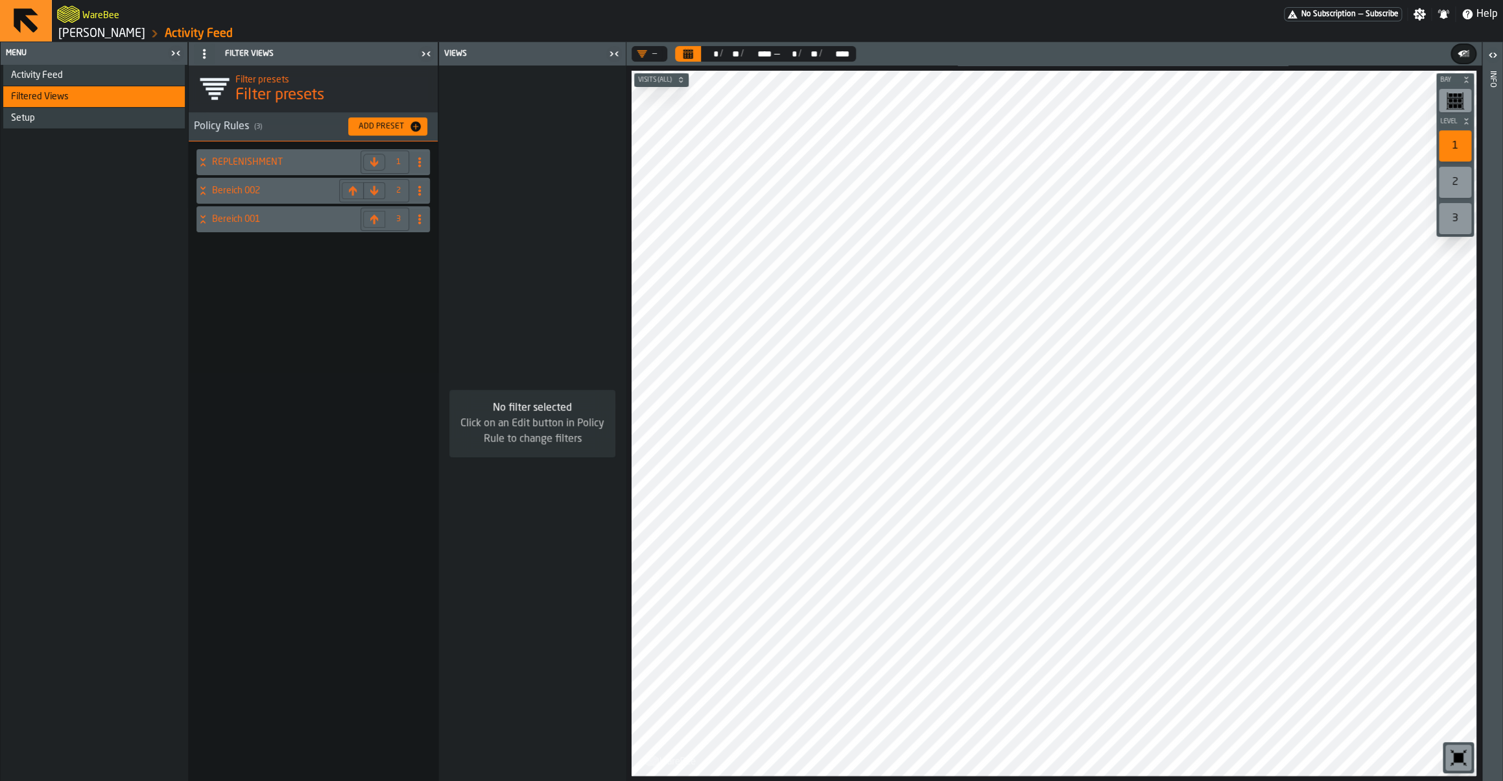
click at [232, 168] on div "REPLENISHMENT" at bounding box center [275, 162] width 159 height 26
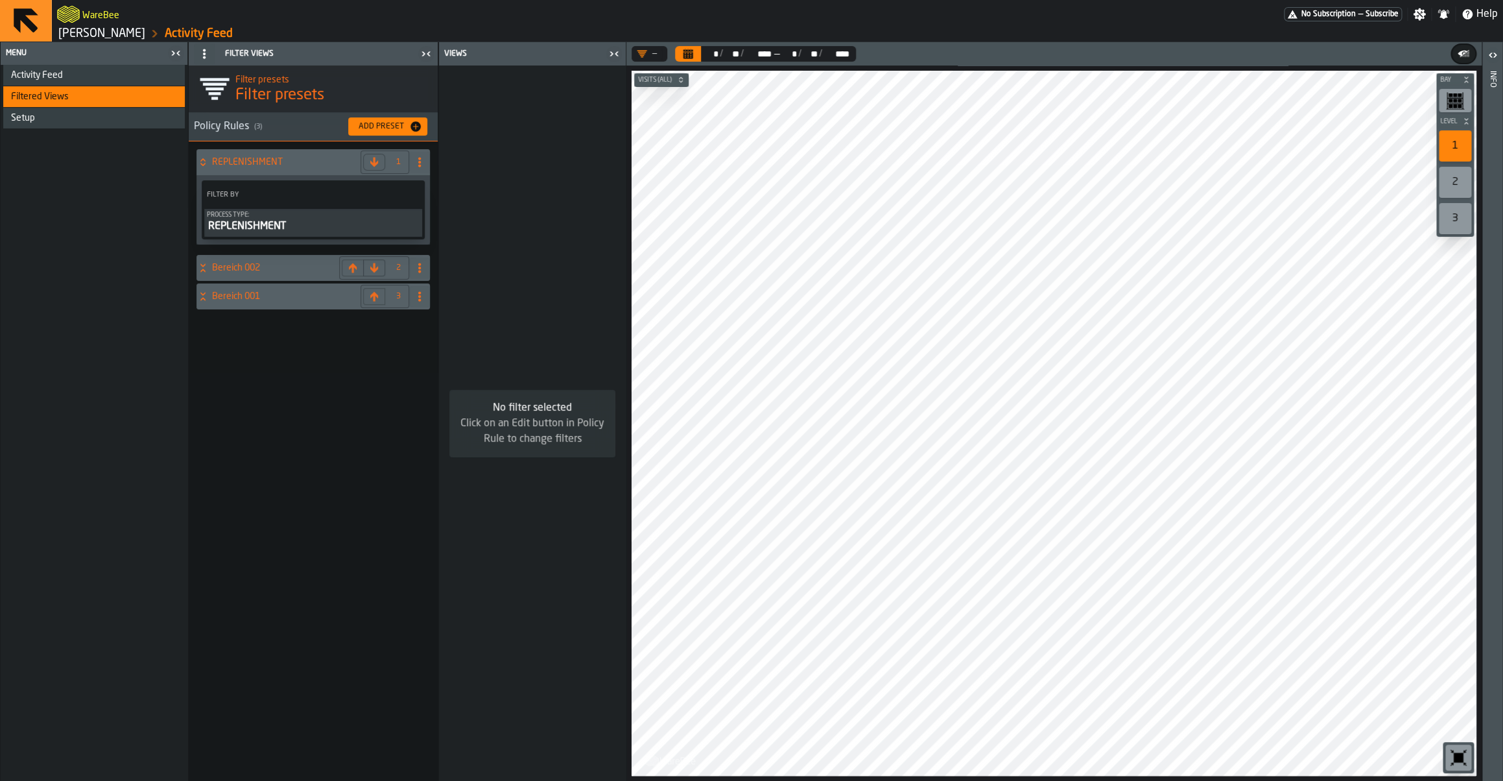
click at [232, 168] on div "REPLENISHMENT" at bounding box center [275, 162] width 159 height 26
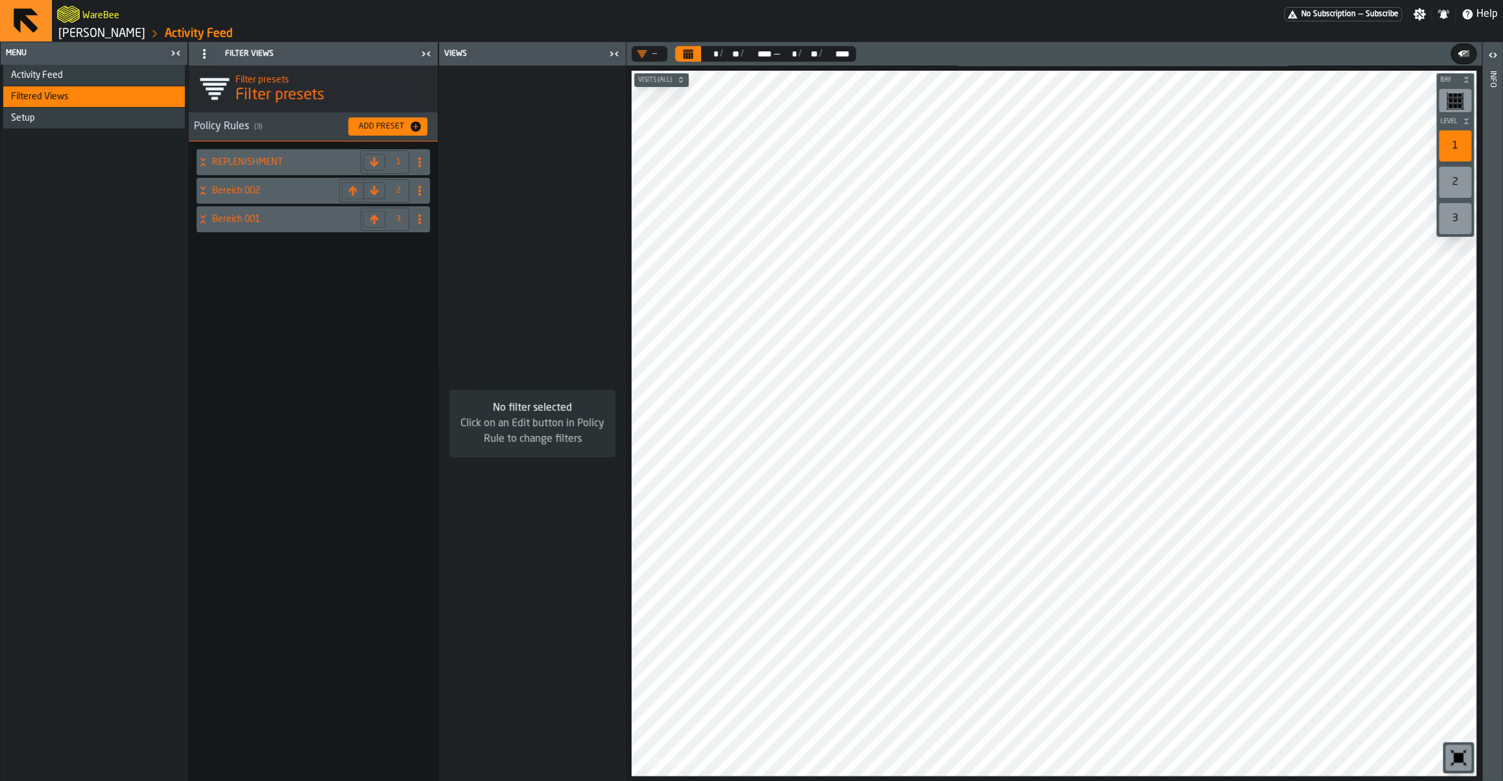
click at [388, 128] on div "Add Preset" at bounding box center [381, 126] width 56 height 9
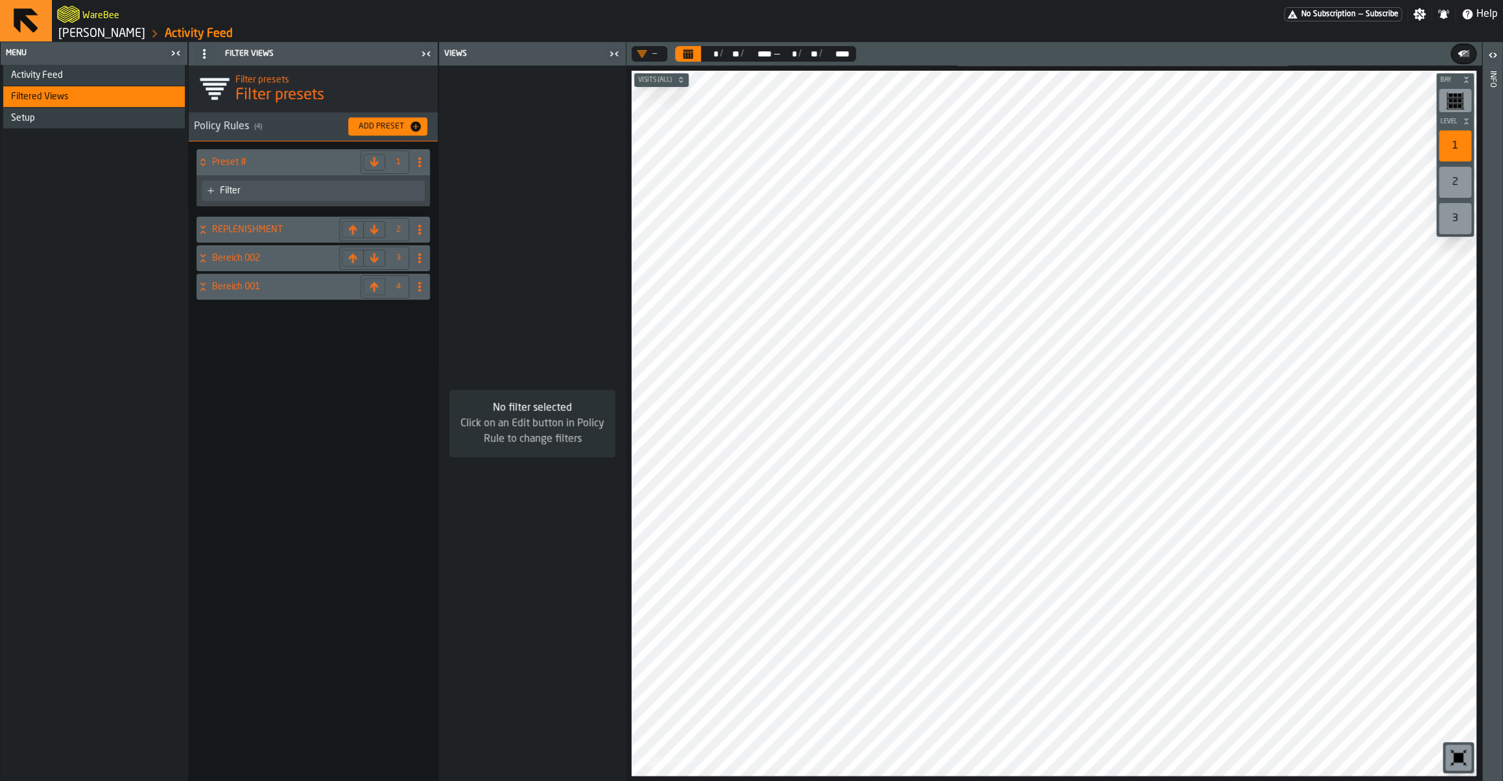
click at [414, 163] on span at bounding box center [419, 162] width 21 height 21
click at [377, 194] on div "Rename" at bounding box center [368, 189] width 109 height 16
click at [273, 162] on input "********" at bounding box center [290, 162] width 157 height 22
click at [272, 163] on input "********" at bounding box center [290, 162] width 157 height 22
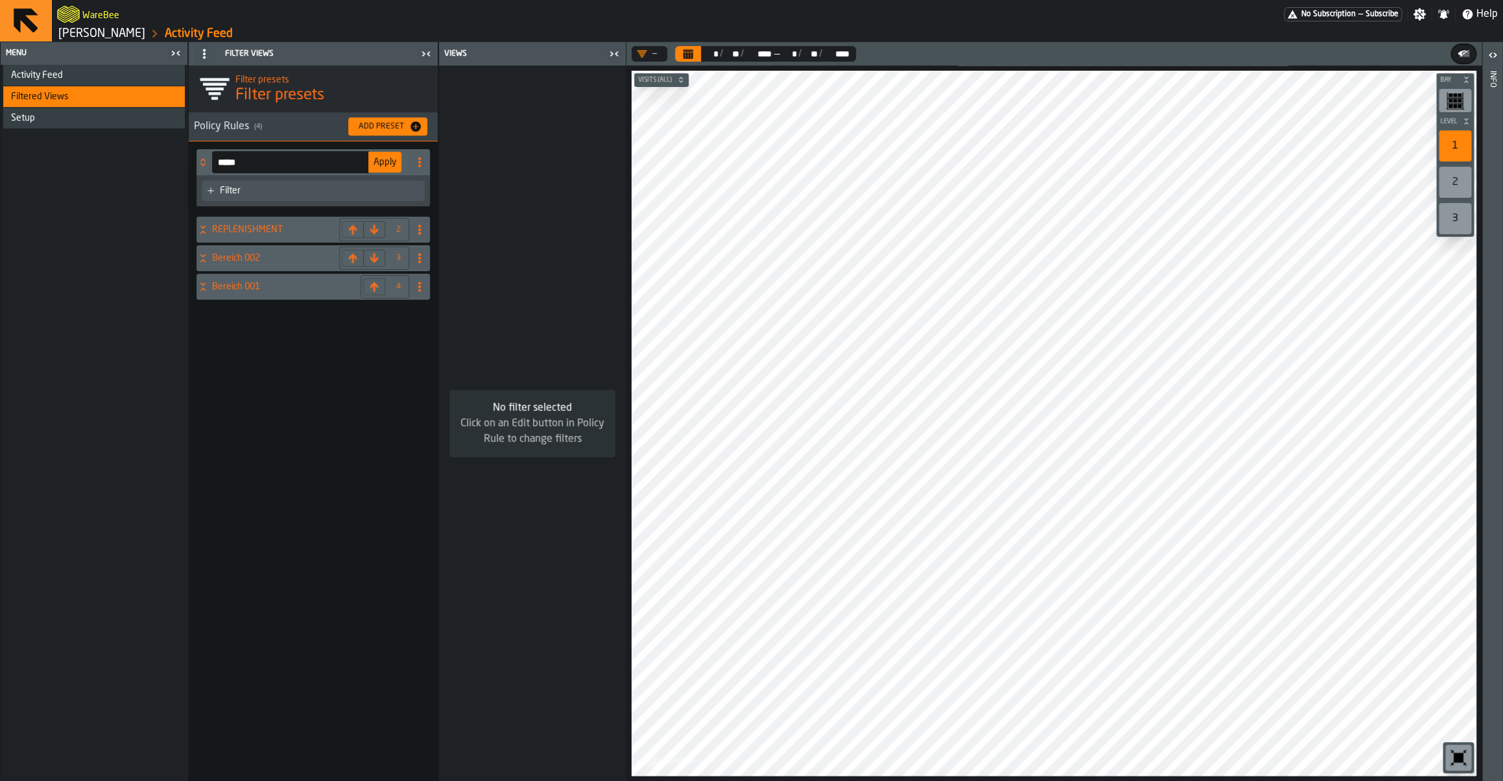
type input "*****"
click at [246, 194] on div "Filter" at bounding box center [320, 190] width 200 height 10
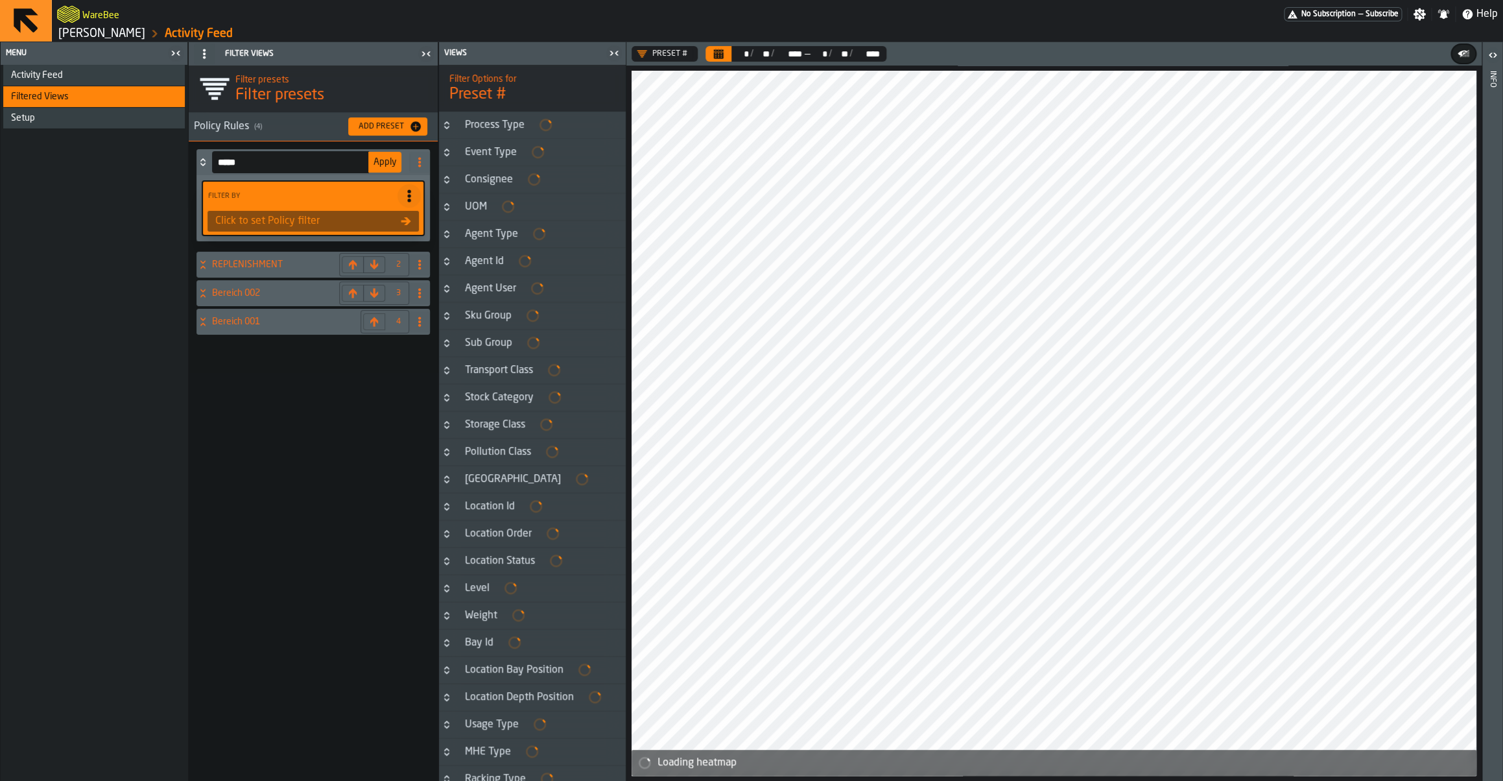
click at [482, 125] on div "Process Type" at bounding box center [494, 125] width 75 height 16
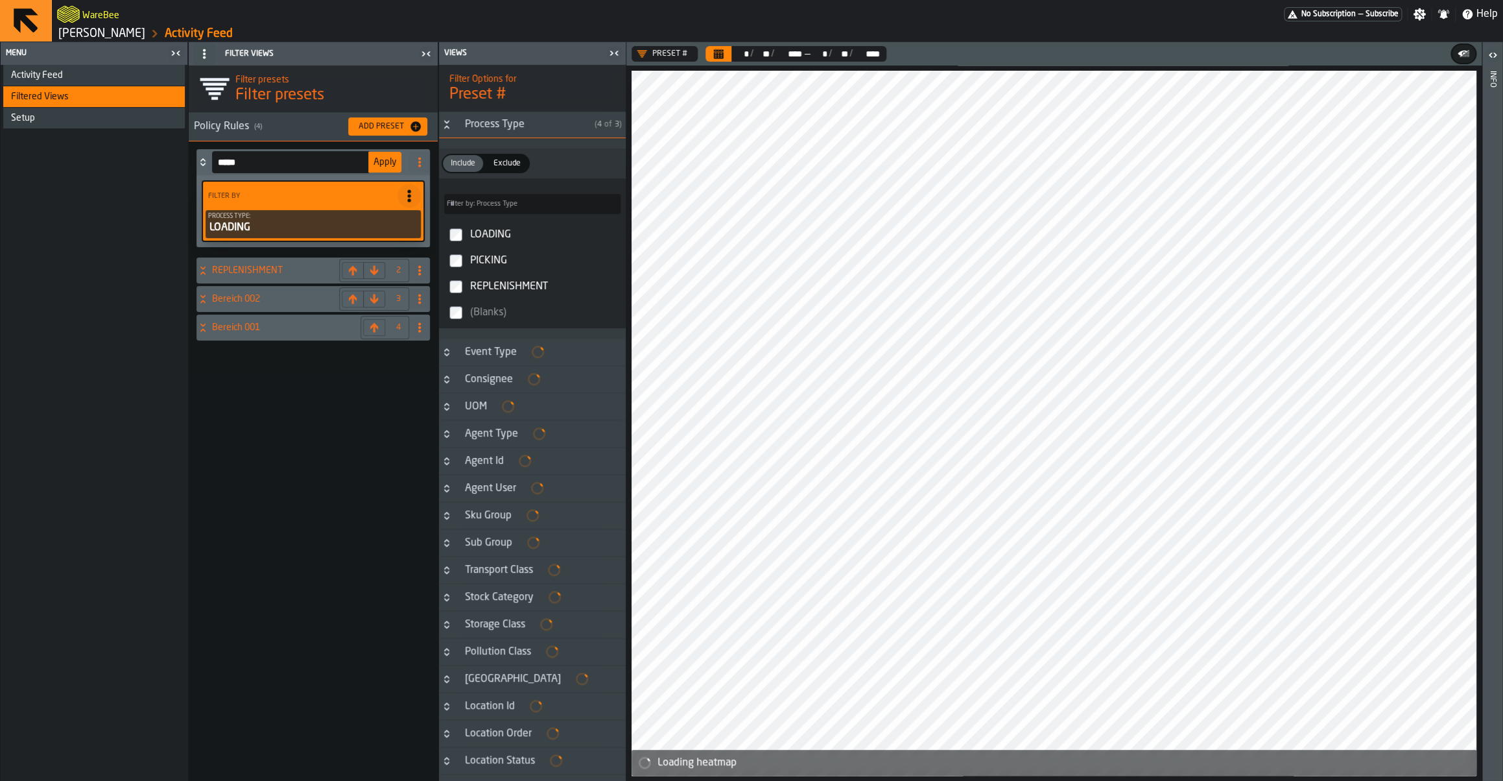
click at [383, 163] on span "Apply" at bounding box center [384, 162] width 23 height 9
click at [277, 272] on h4 "REPLENISHMENT" at bounding box center [273, 270] width 122 height 10
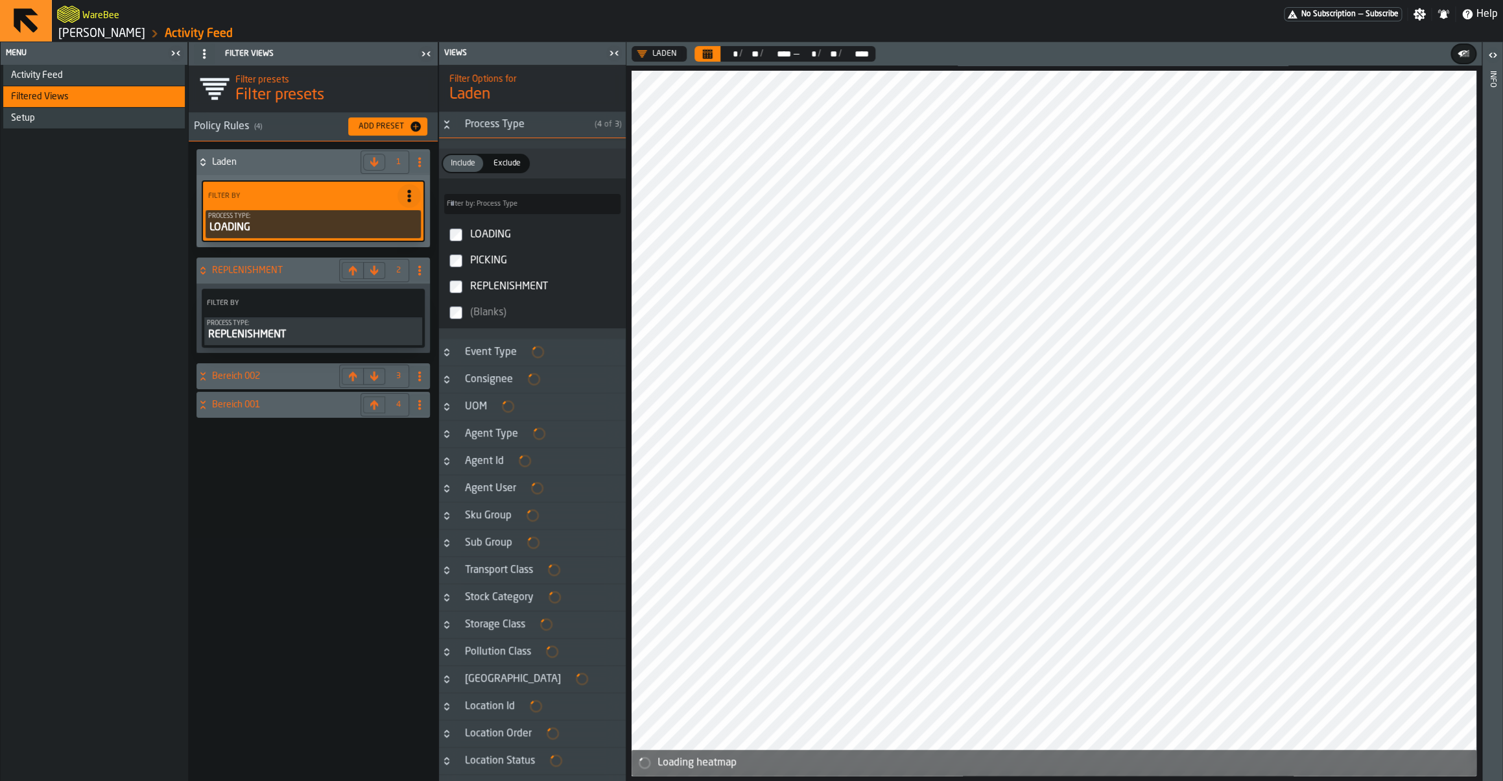
click at [421, 273] on icon at bounding box center [419, 270] width 10 height 10
click at [363, 303] on div "Rename" at bounding box center [368, 296] width 109 height 16
click at [288, 268] on input "**********" at bounding box center [290, 270] width 157 height 22
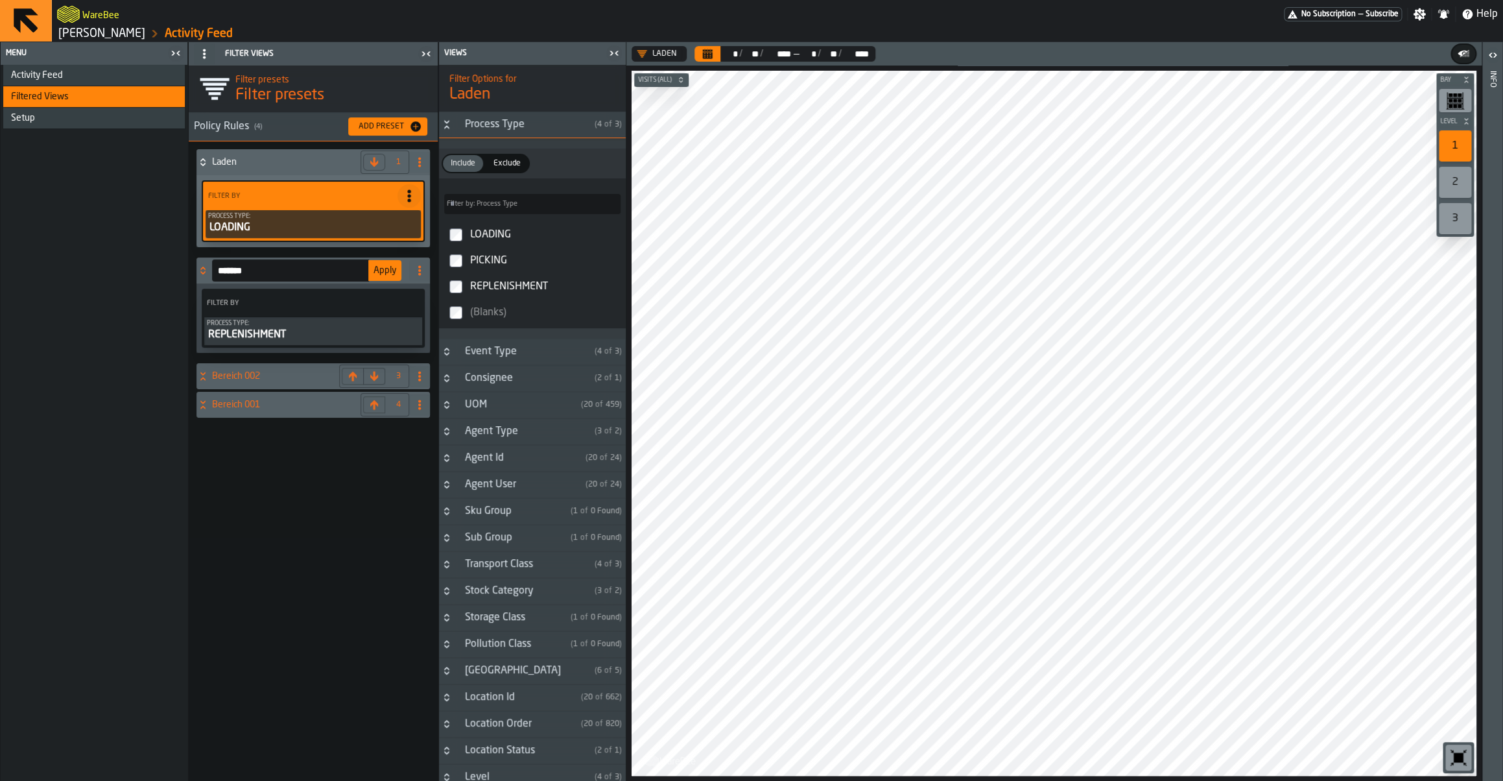
click at [229, 268] on input "*******" at bounding box center [290, 270] width 157 height 22
type input "*********"
click at [459, 246] on label "LOADING" at bounding box center [533, 235] width 182 height 26
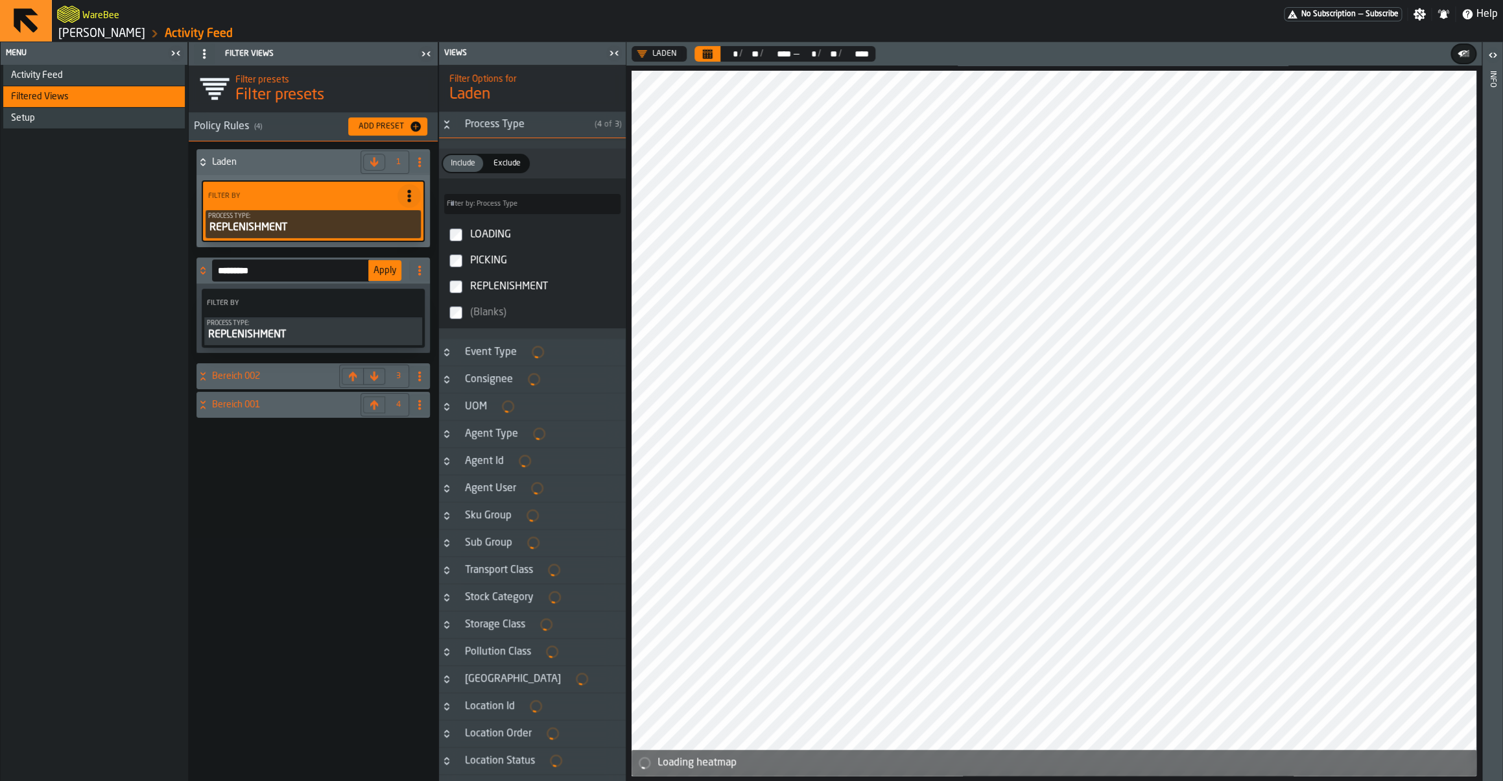
click at [386, 275] on button "Apply" at bounding box center [384, 270] width 33 height 21
click at [381, 126] on div "Add Preset" at bounding box center [381, 126] width 56 height 9
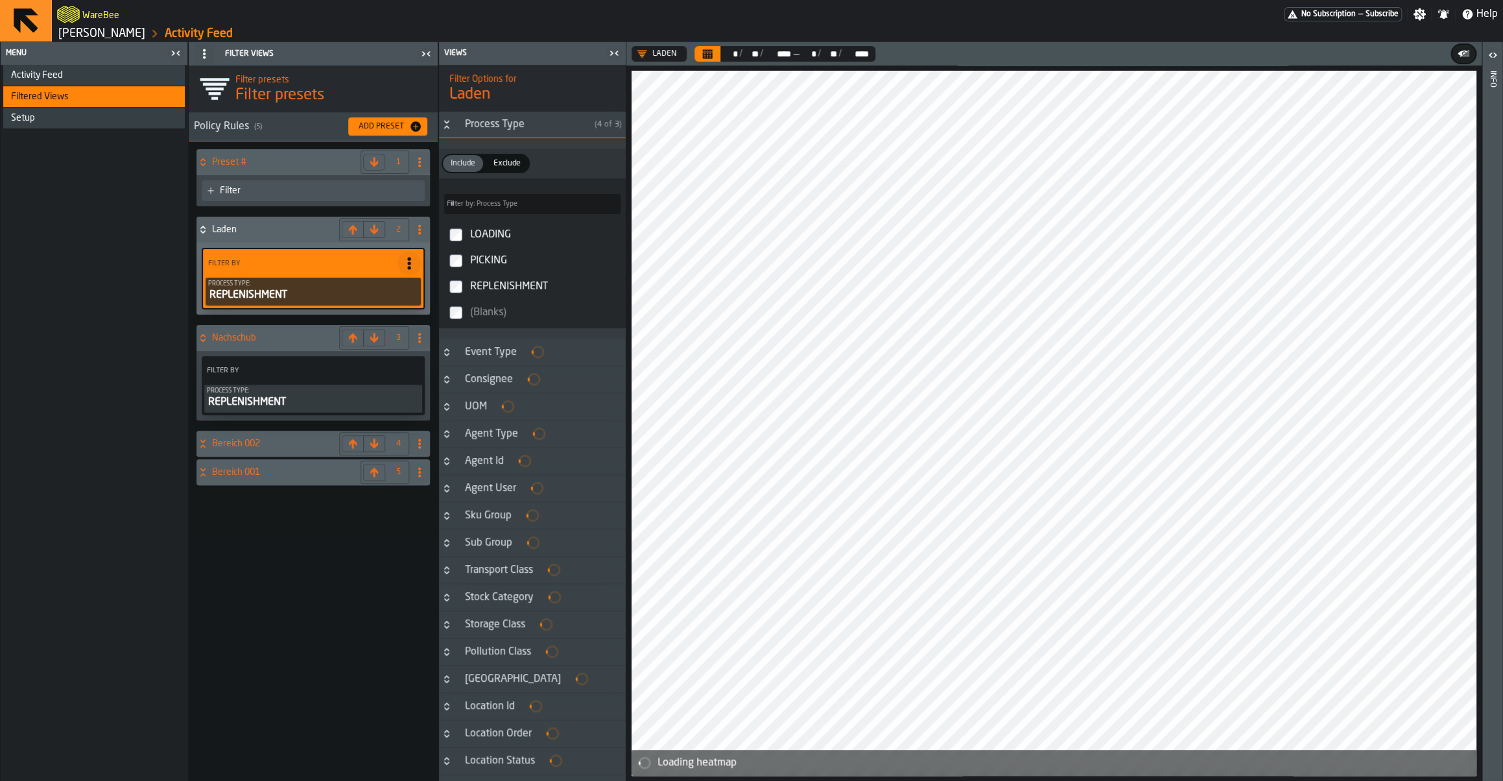
click at [418, 231] on icon at bounding box center [419, 229] width 10 height 10
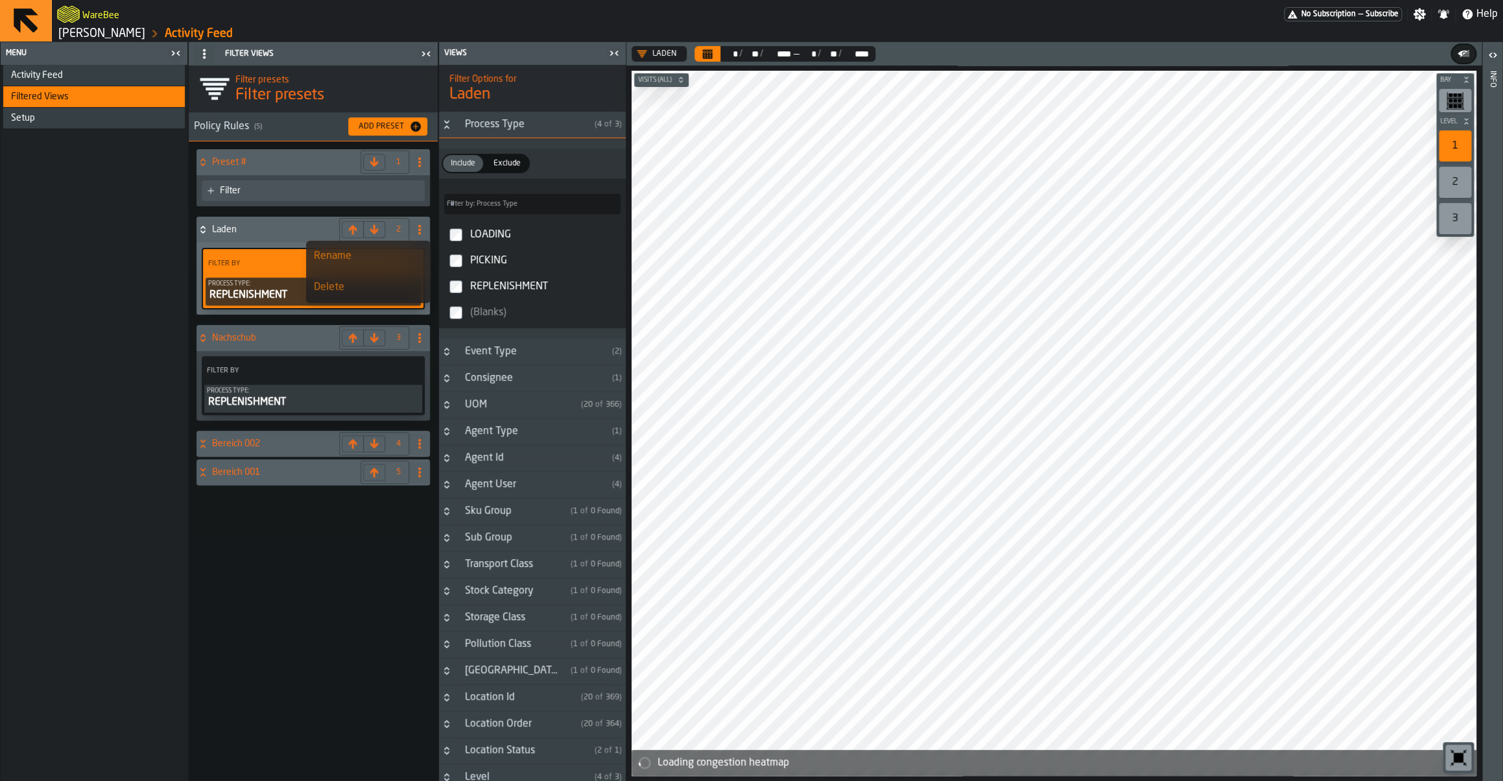
click at [420, 159] on circle at bounding box center [419, 158] width 3 height 3
click at [367, 198] on li "Rename" at bounding box center [368, 188] width 124 height 31
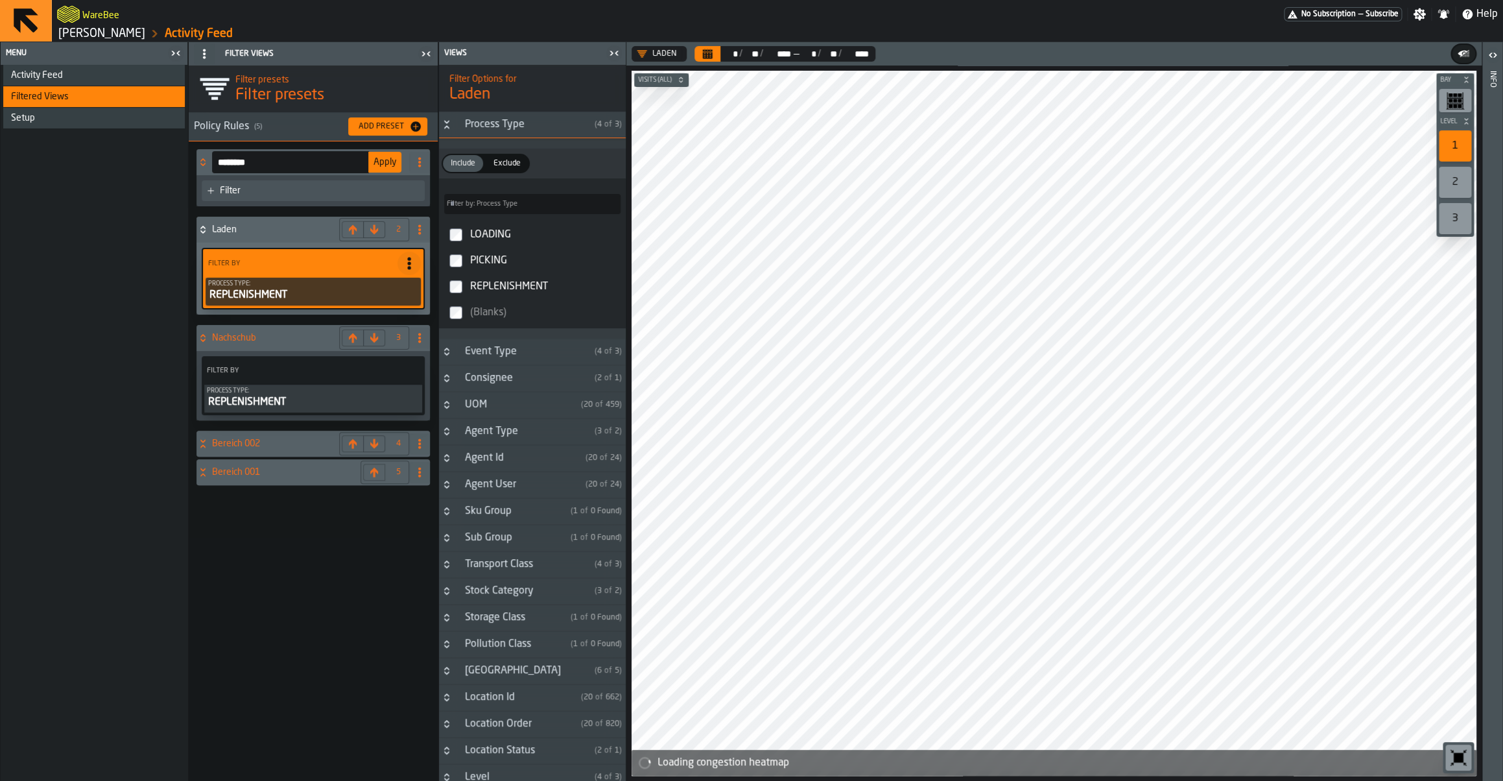
click at [246, 164] on input "********" at bounding box center [290, 162] width 157 height 22
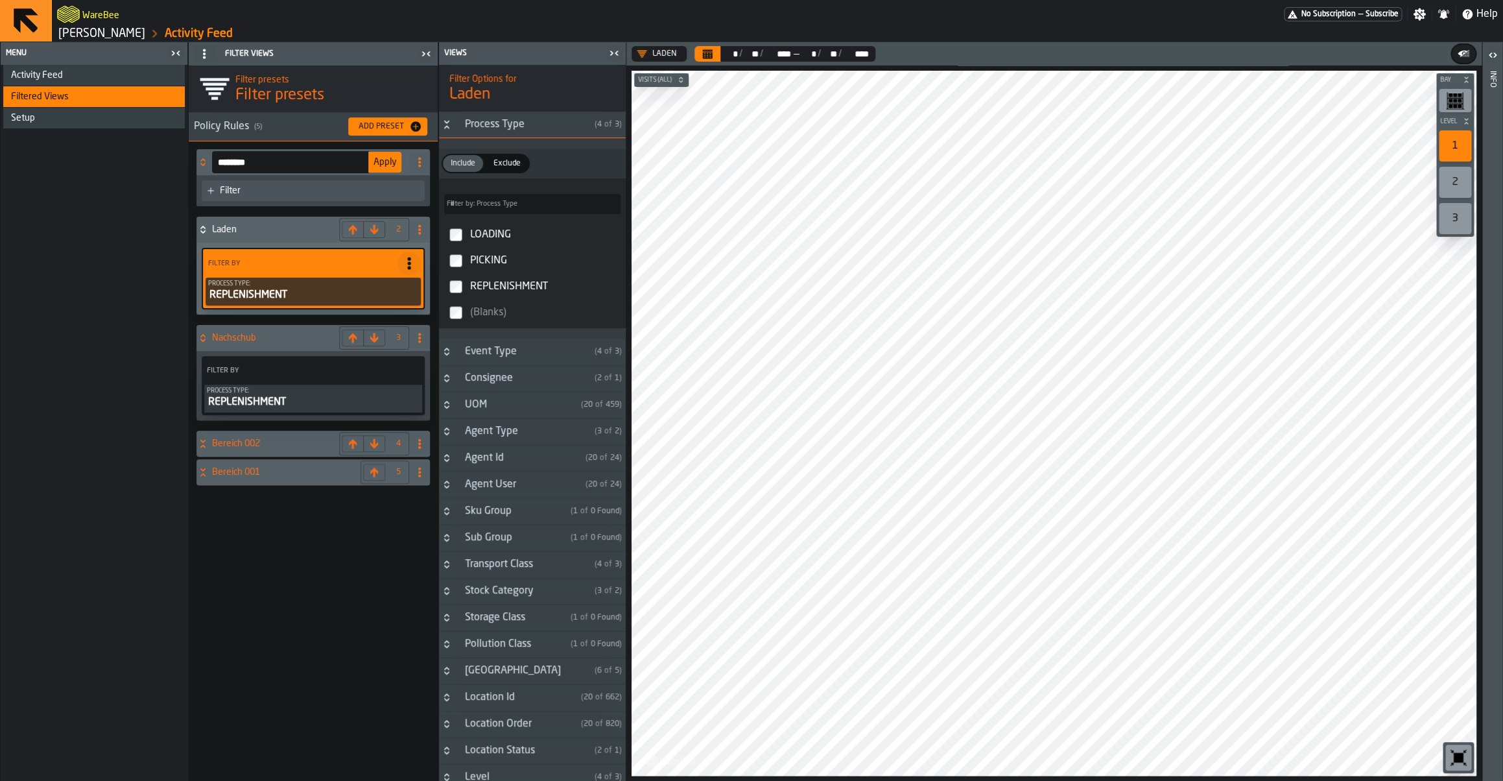
click at [246, 164] on input "********" at bounding box center [290, 162] width 157 height 22
type input "**********"
click at [230, 184] on div "Filter" at bounding box center [313, 190] width 223 height 21
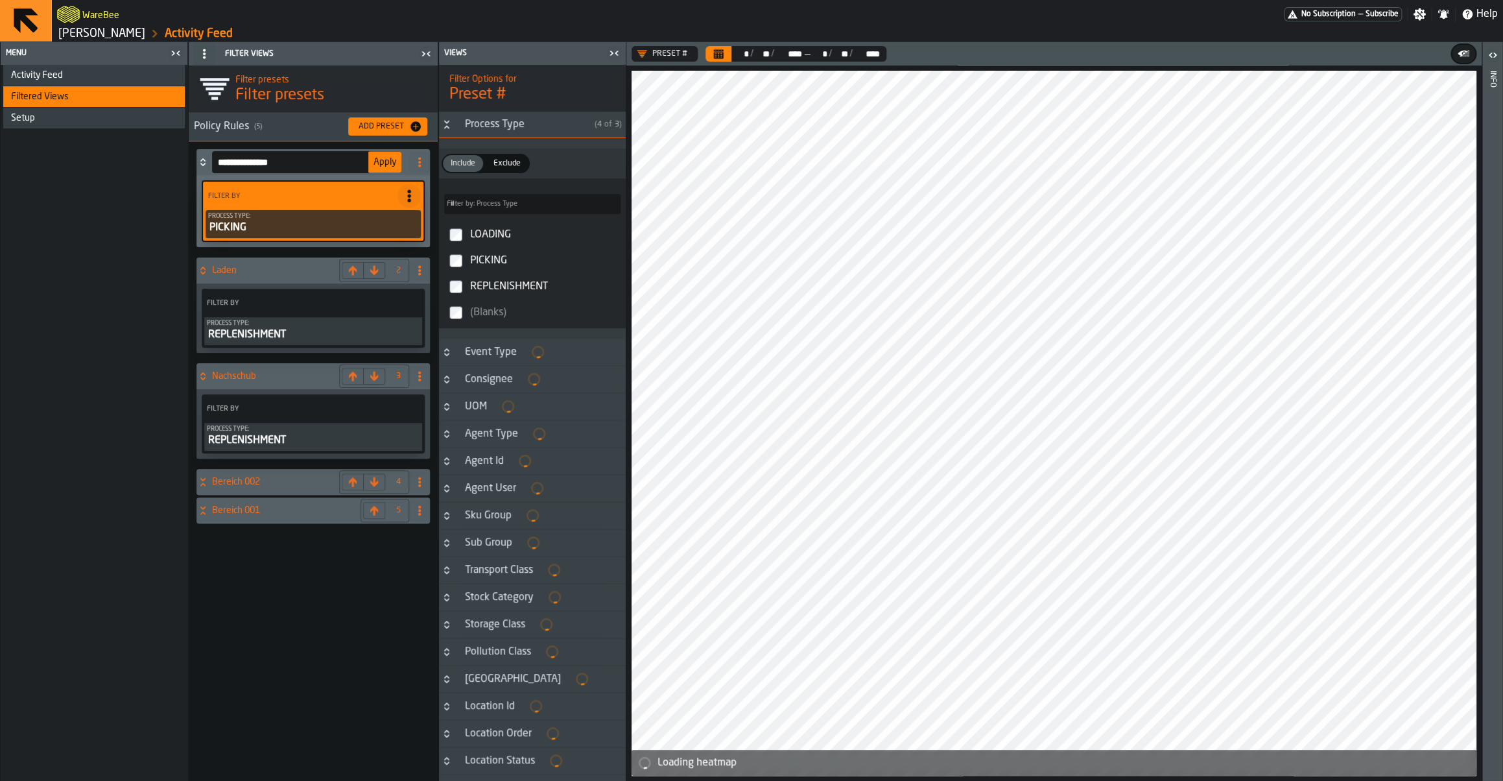
click at [381, 164] on span "Apply" at bounding box center [384, 162] width 23 height 9
click at [63, 77] on span "Activity Feed" at bounding box center [37, 75] width 52 height 10
